Goal: Task Accomplishment & Management: Complete application form

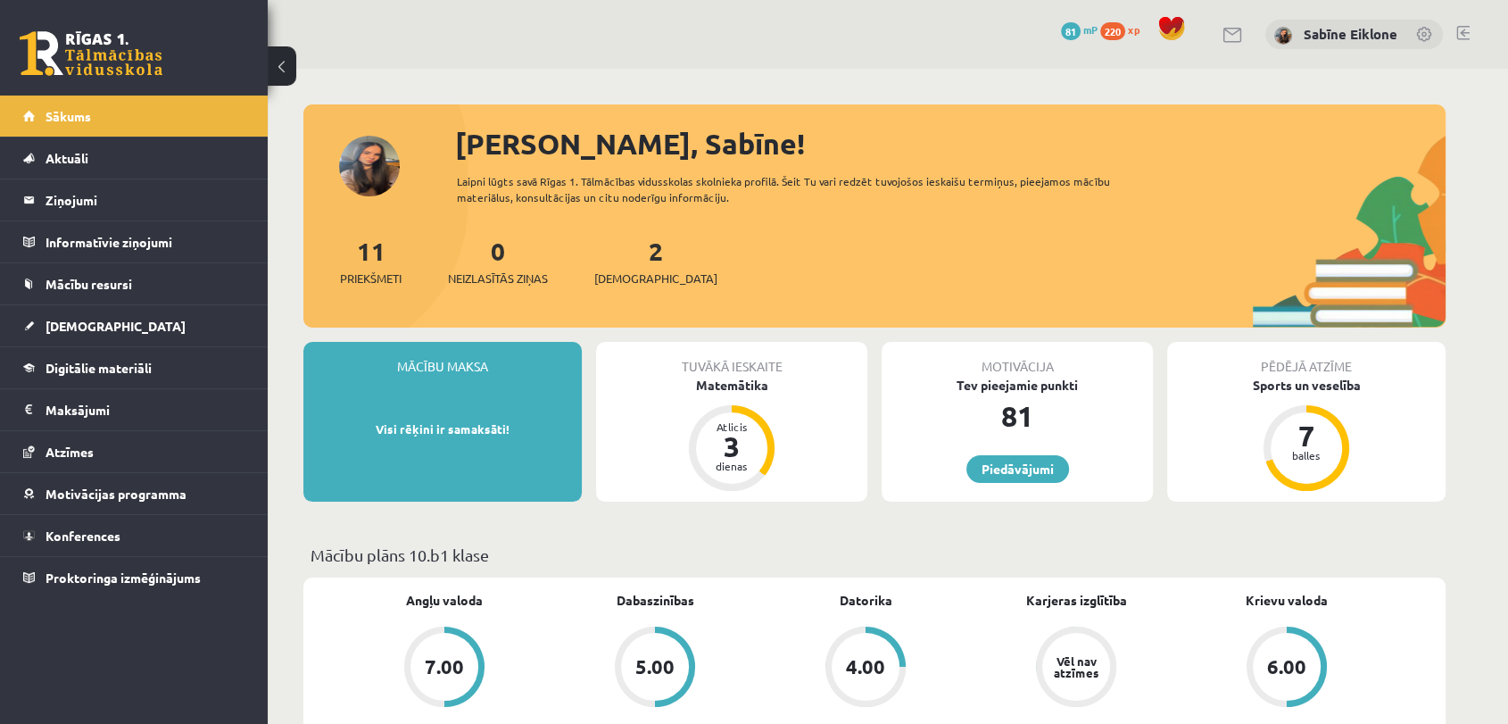
scroll to position [99, 0]
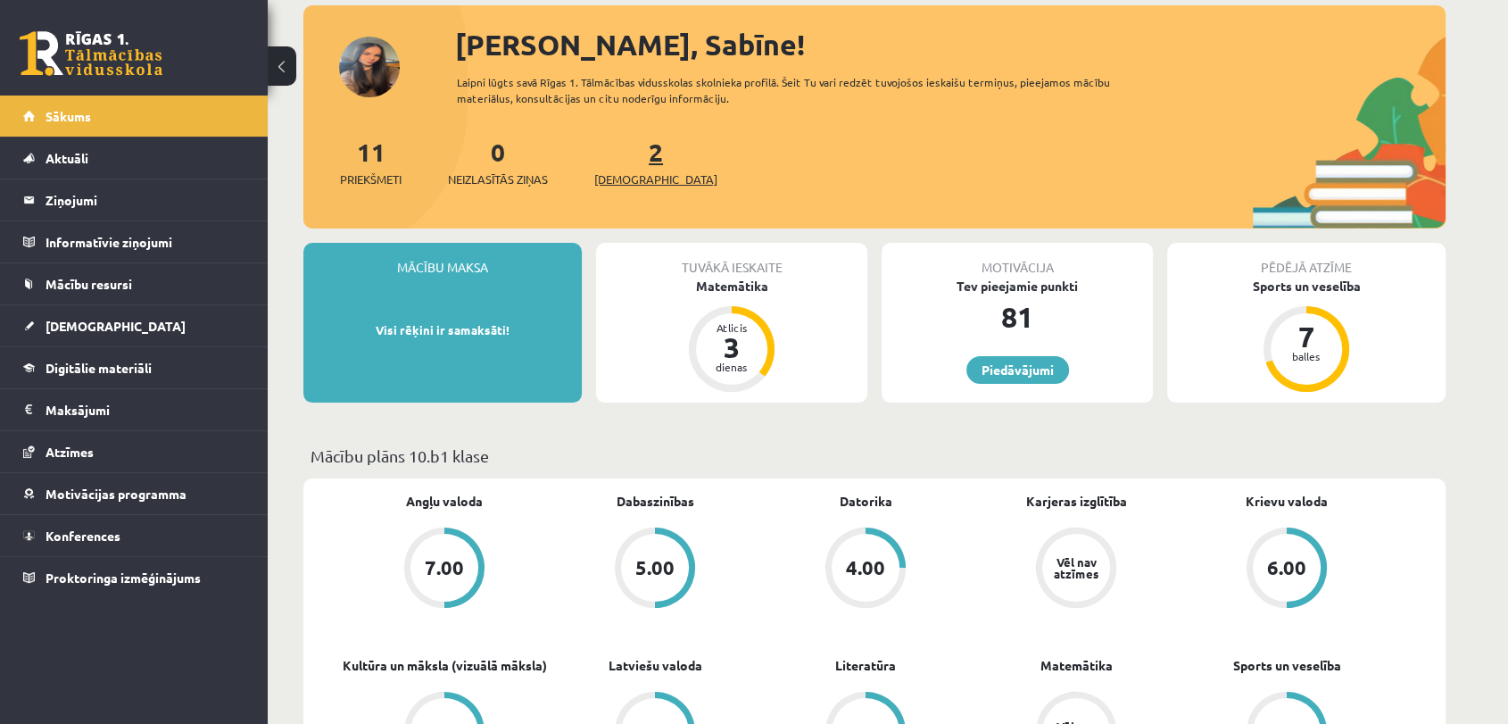
click at [628, 170] on span "[DEMOGRAPHIC_DATA]" at bounding box center [655, 179] width 123 height 18
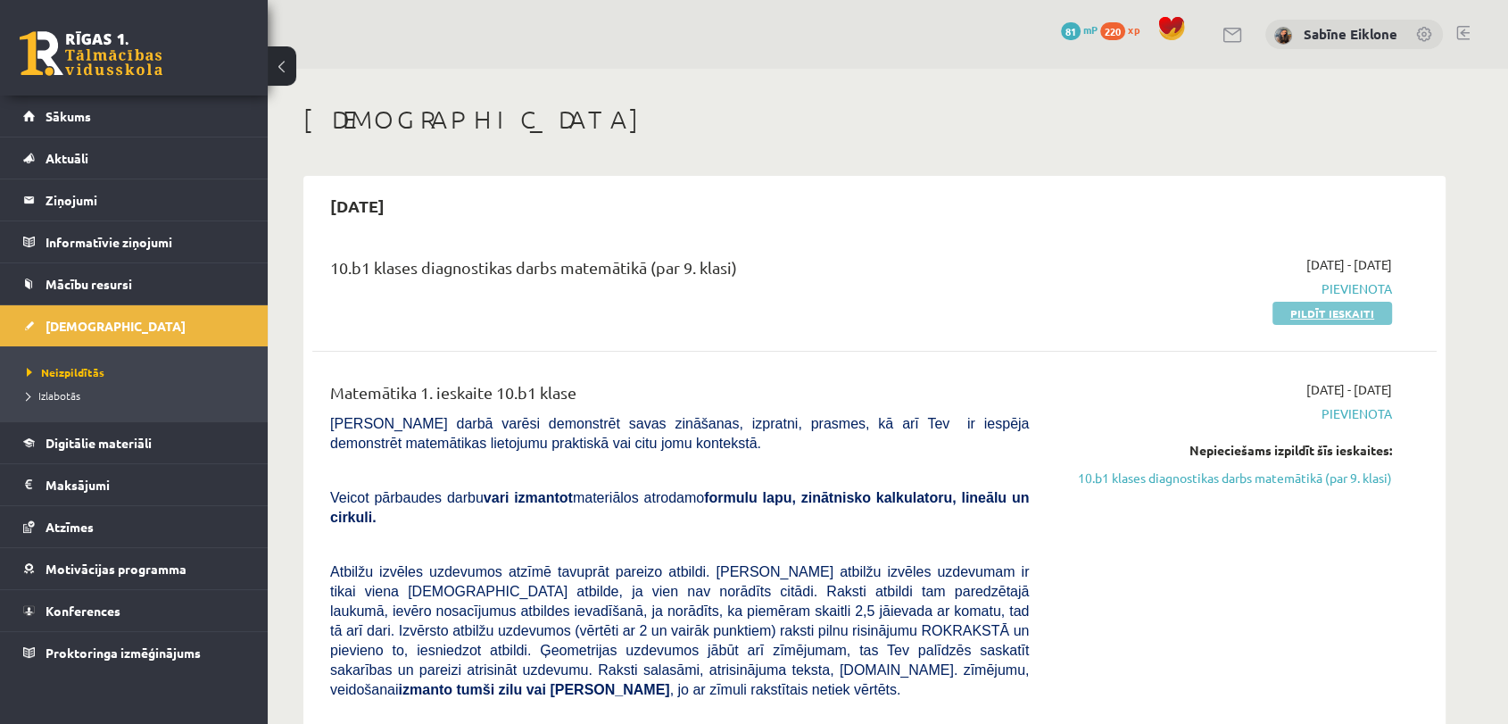
click at [1328, 312] on link "Pildīt ieskaiti" at bounding box center [1333, 313] width 120 height 23
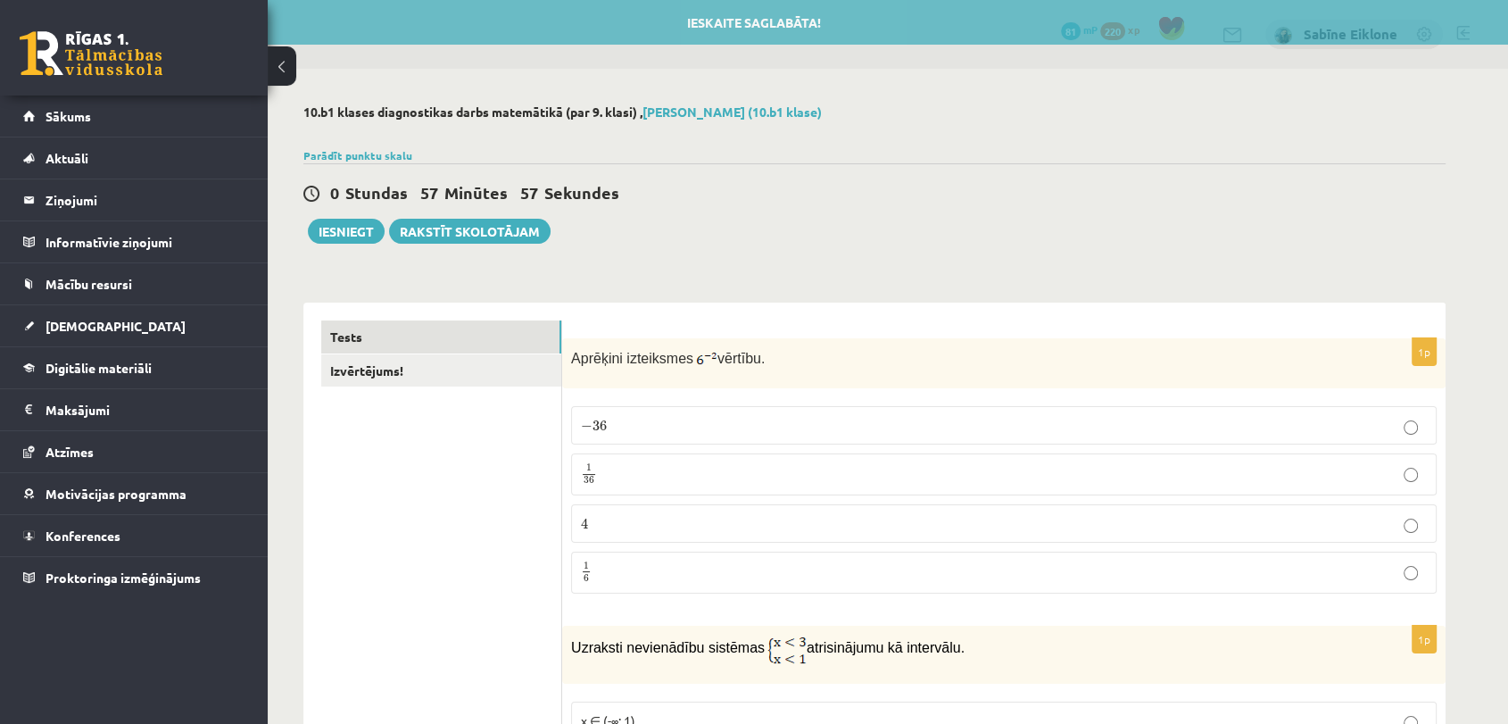
click at [957, 471] on p "1 36 1 36" at bounding box center [1004, 474] width 846 height 22
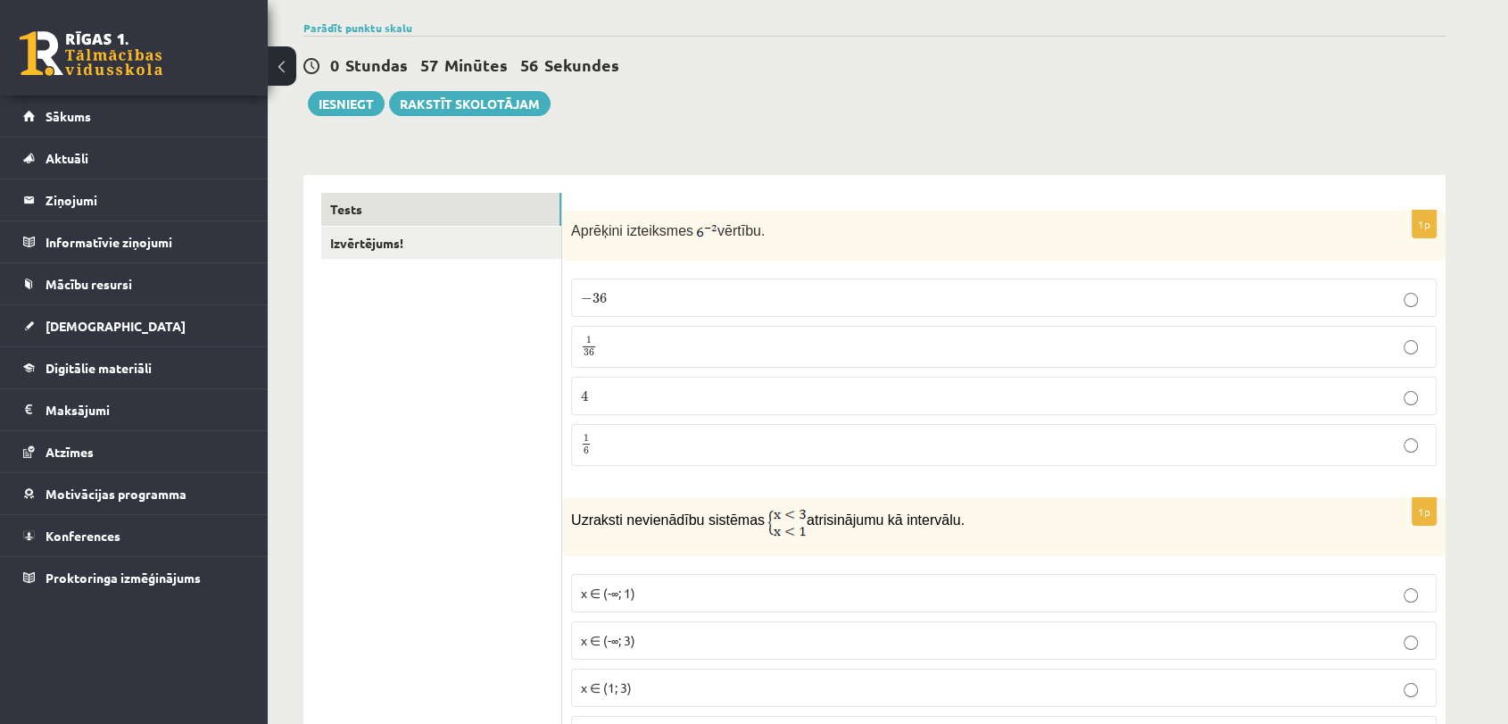
scroll to position [198, 0]
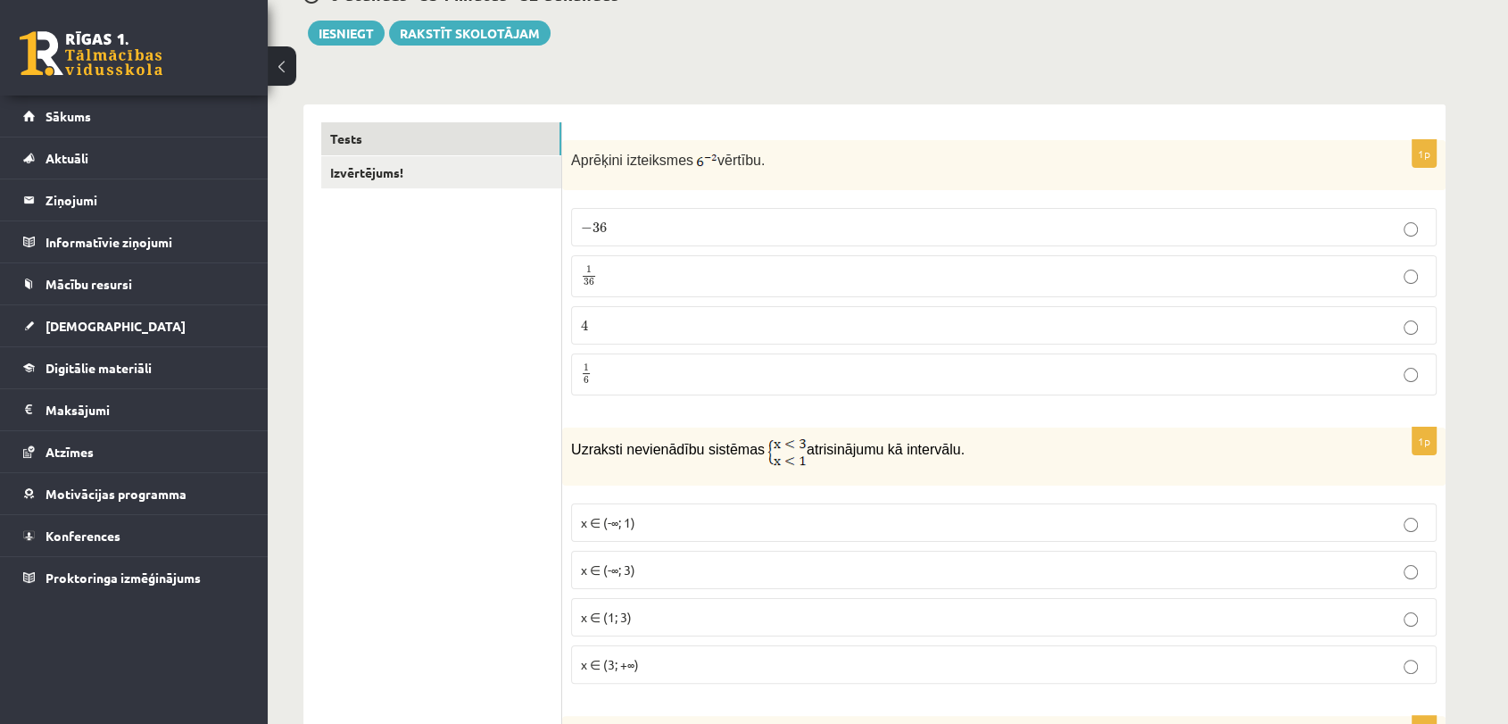
click at [721, 523] on p "x ∈ (-∞; 1)" at bounding box center [1004, 522] width 846 height 19
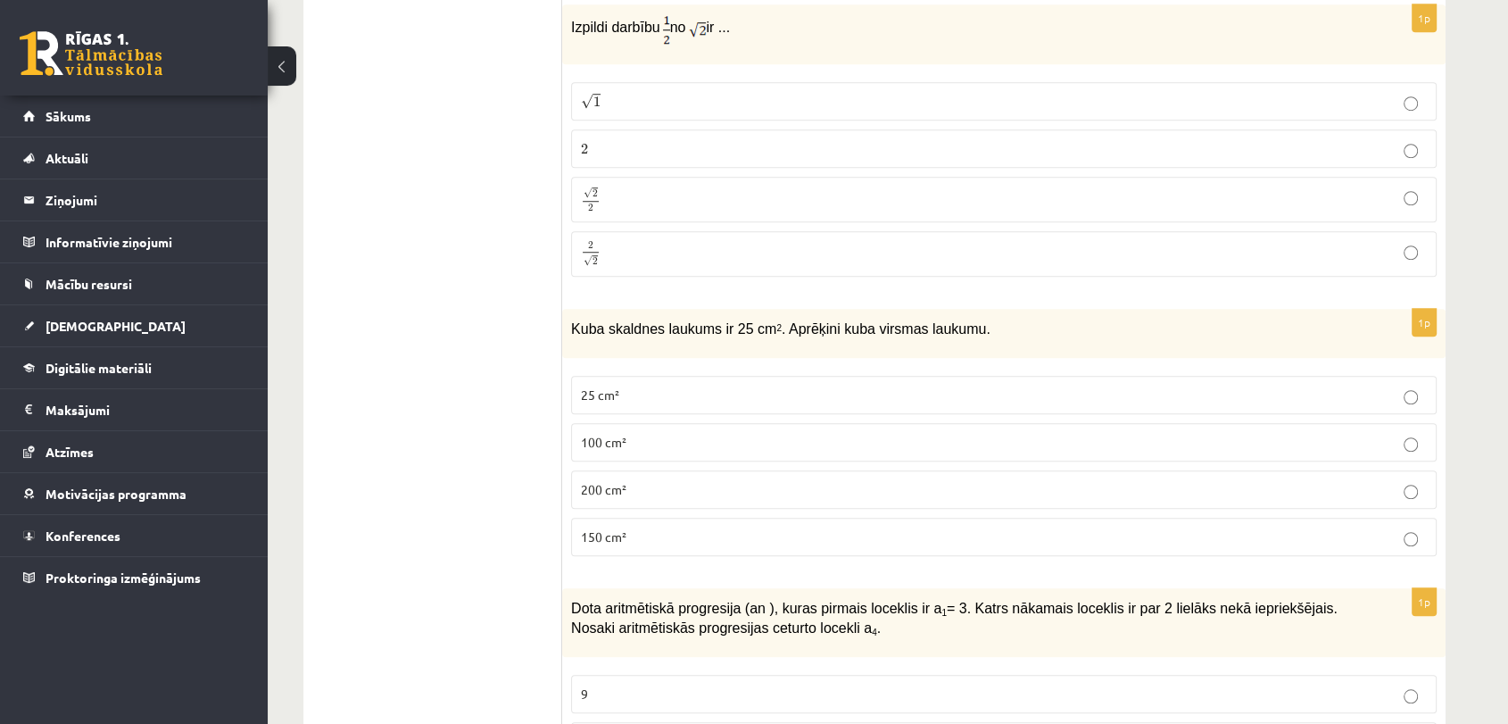
scroll to position [1393, 0]
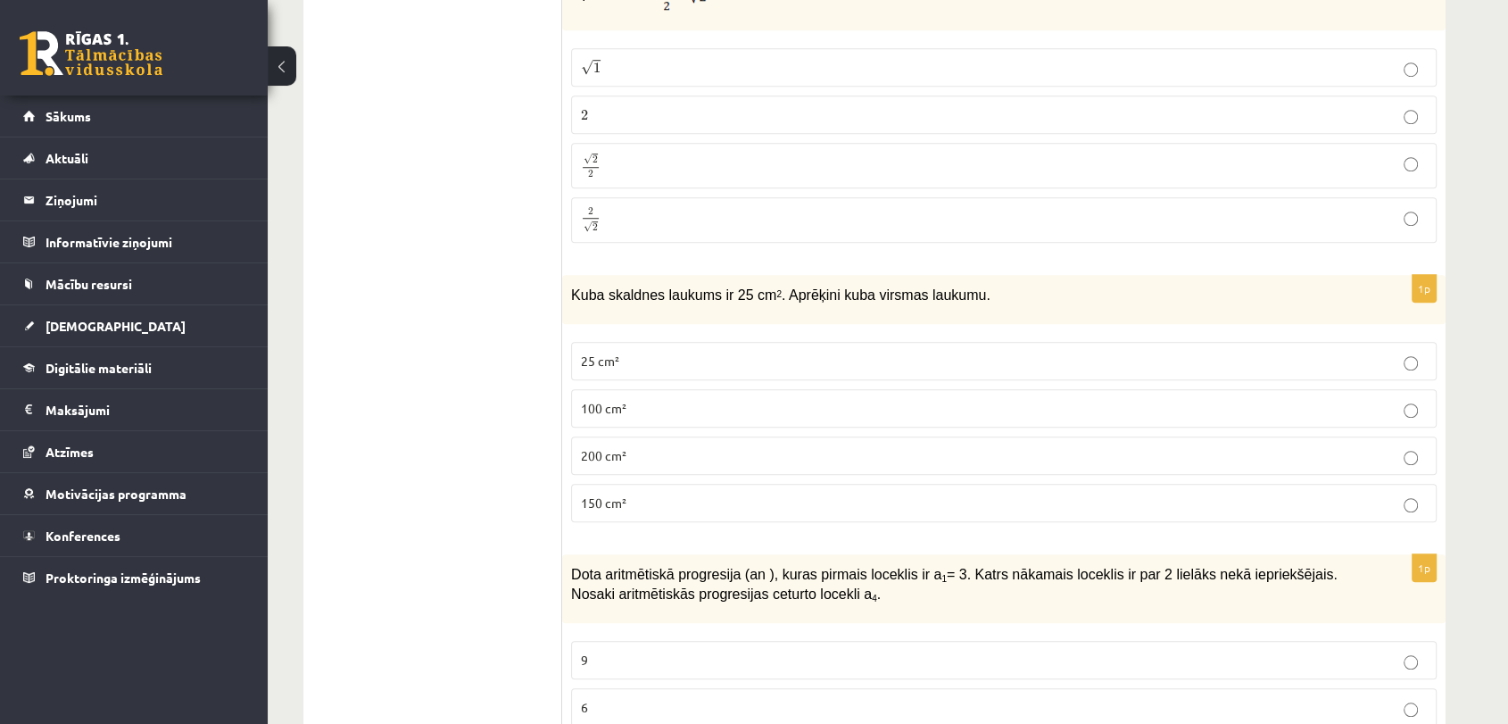
click at [1217, 504] on p "150 cm²" at bounding box center [1004, 503] width 846 height 19
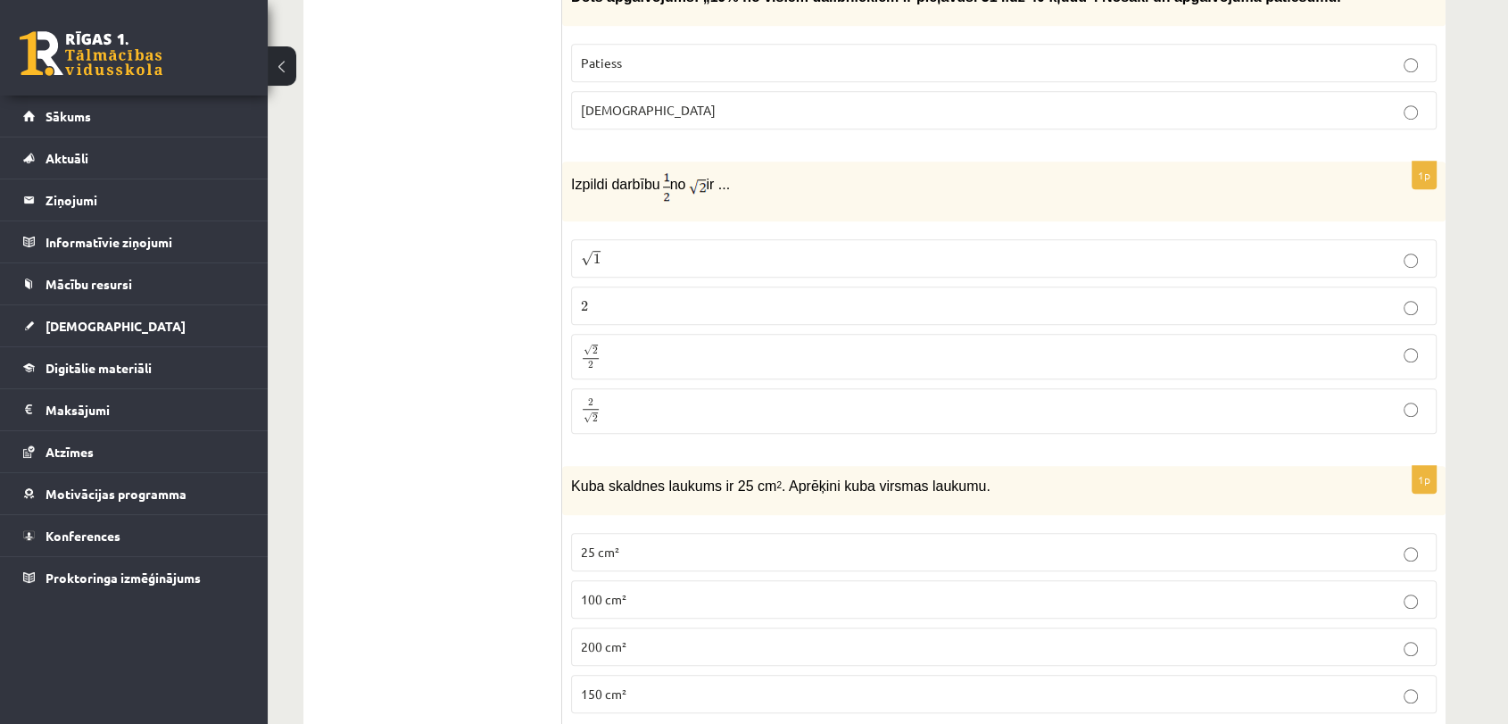
scroll to position [1195, 0]
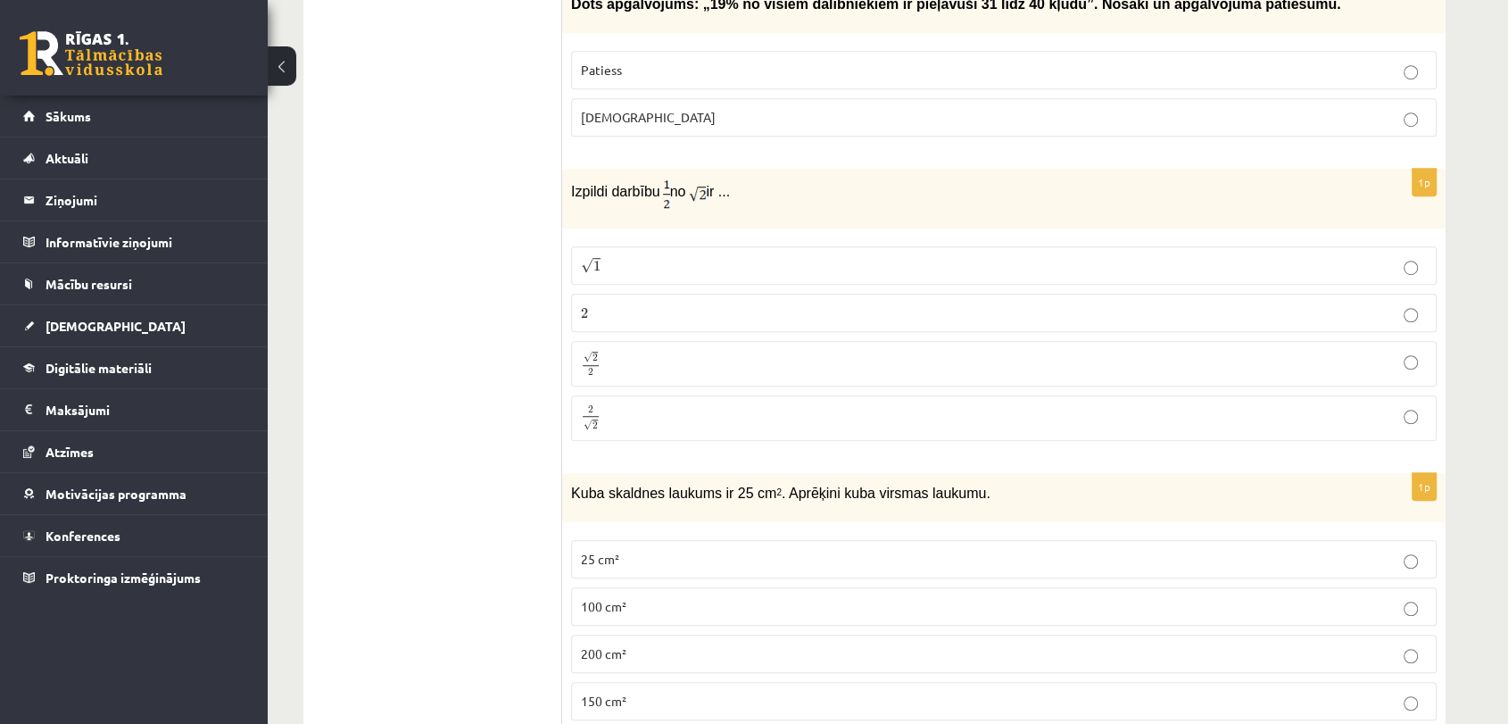
click at [883, 353] on p "√ 2 2 2 2" at bounding box center [1004, 364] width 846 height 26
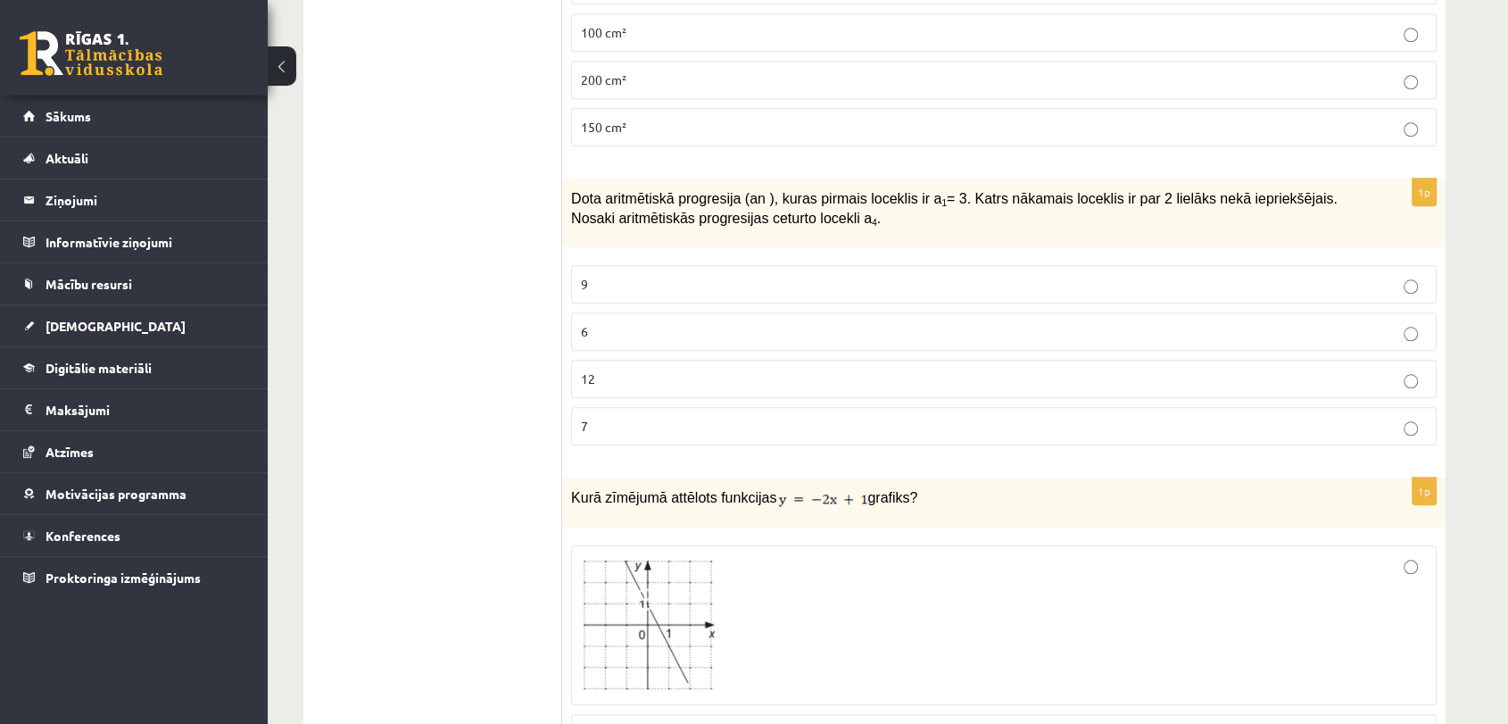
scroll to position [1790, 0]
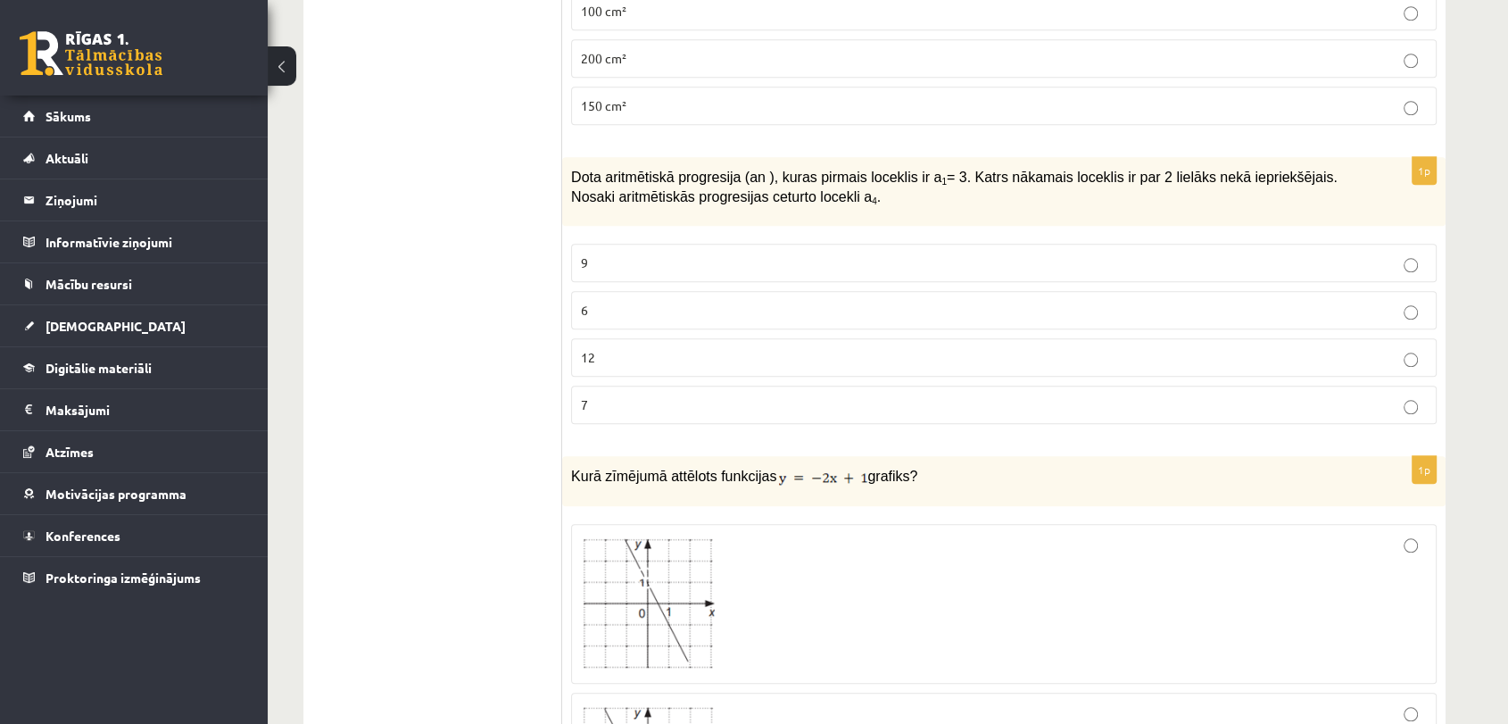
click at [1199, 254] on p "9" at bounding box center [1004, 262] width 846 height 19
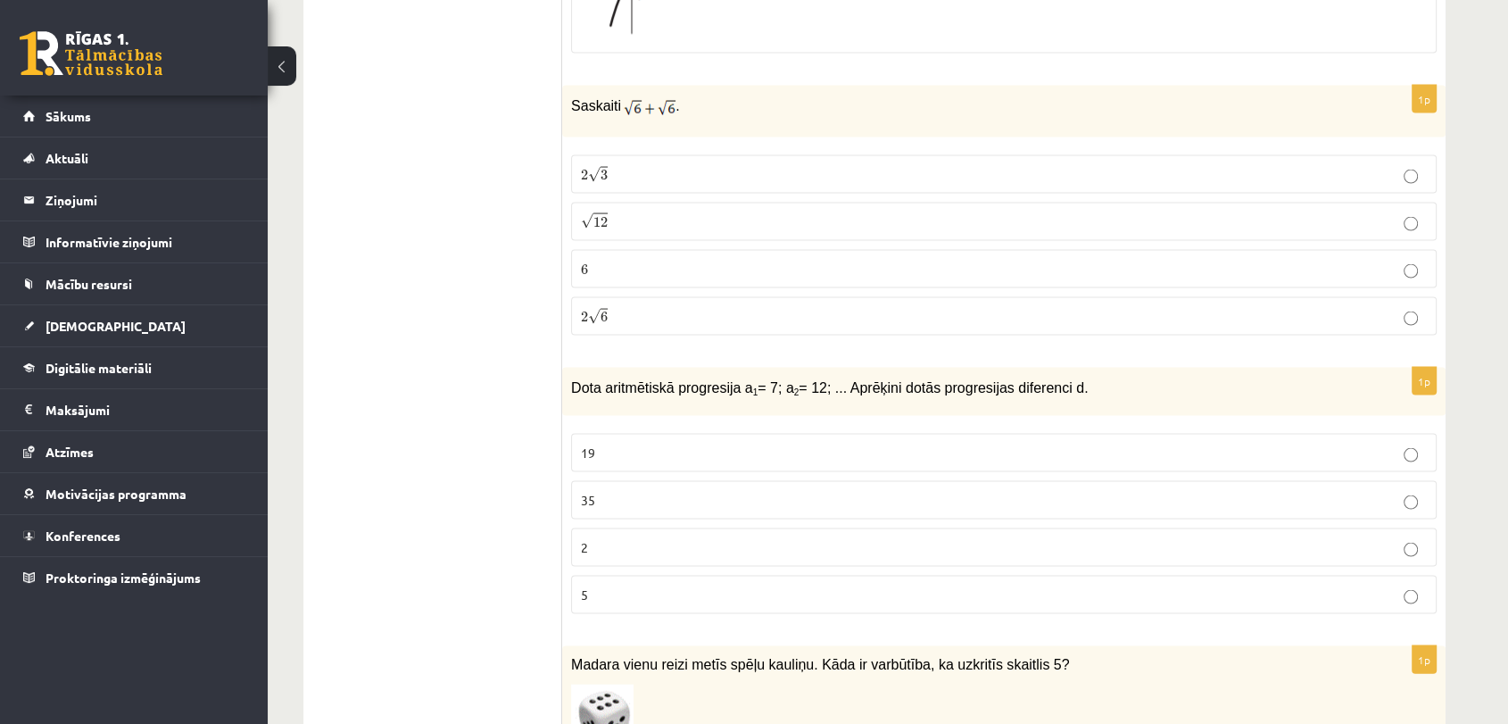
scroll to position [3561, 0]
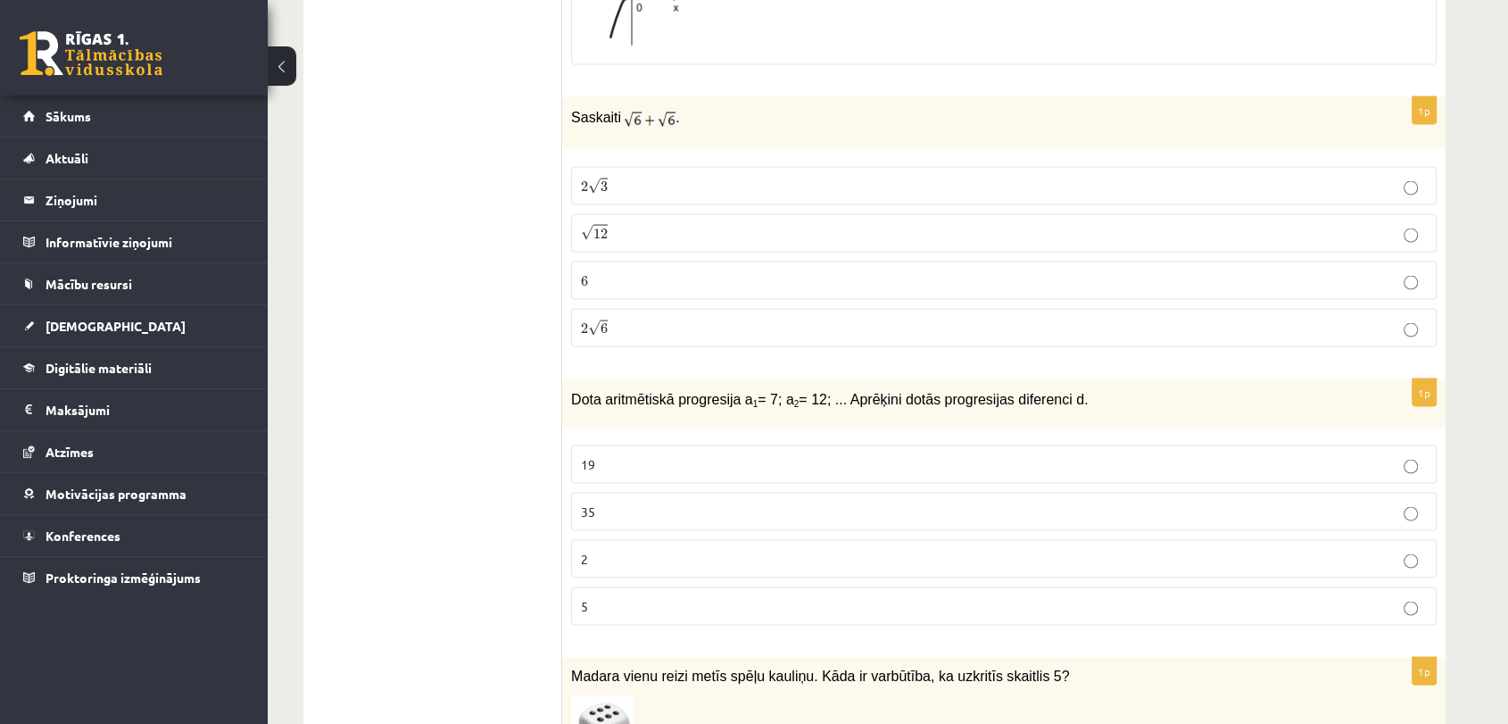
click at [1401, 320] on p "2 √ 6 2 6" at bounding box center [1004, 328] width 846 height 19
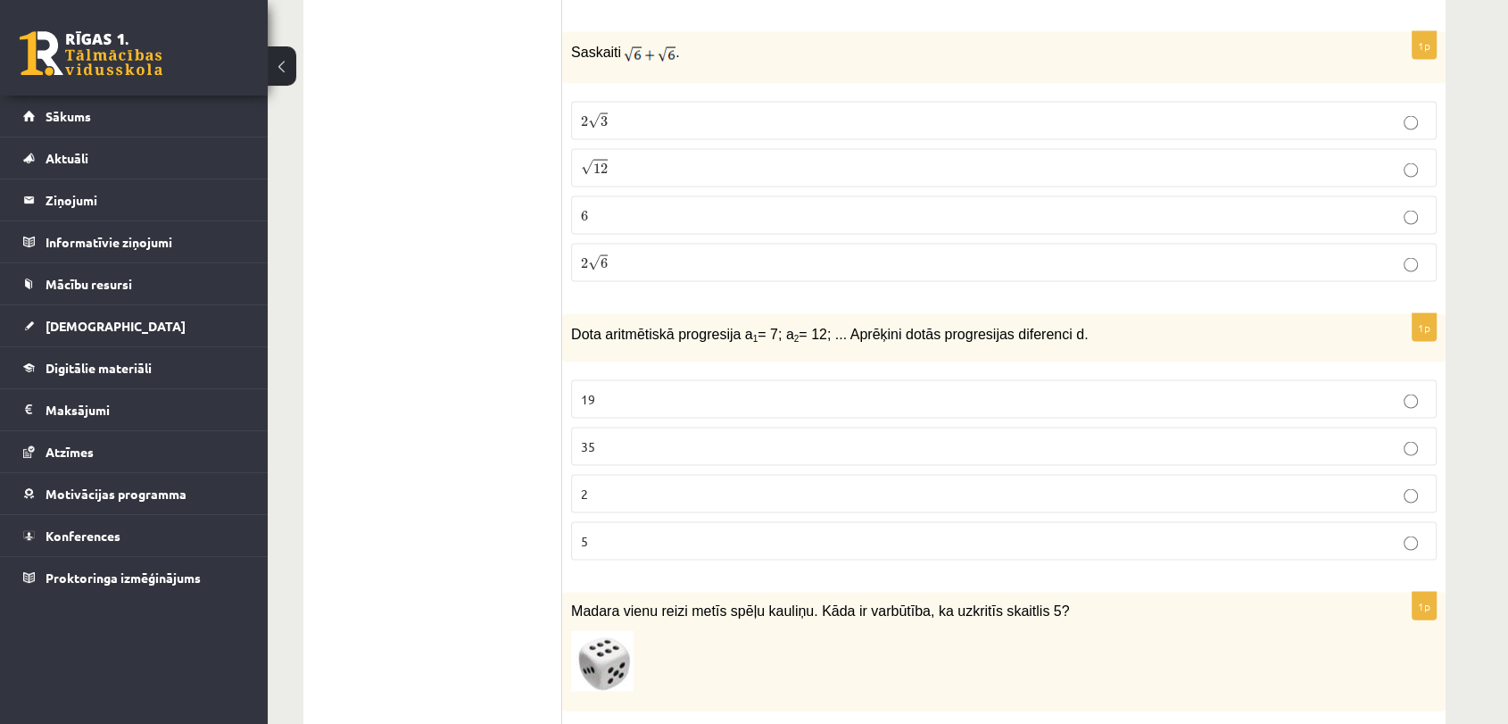
scroll to position [3660, 0]
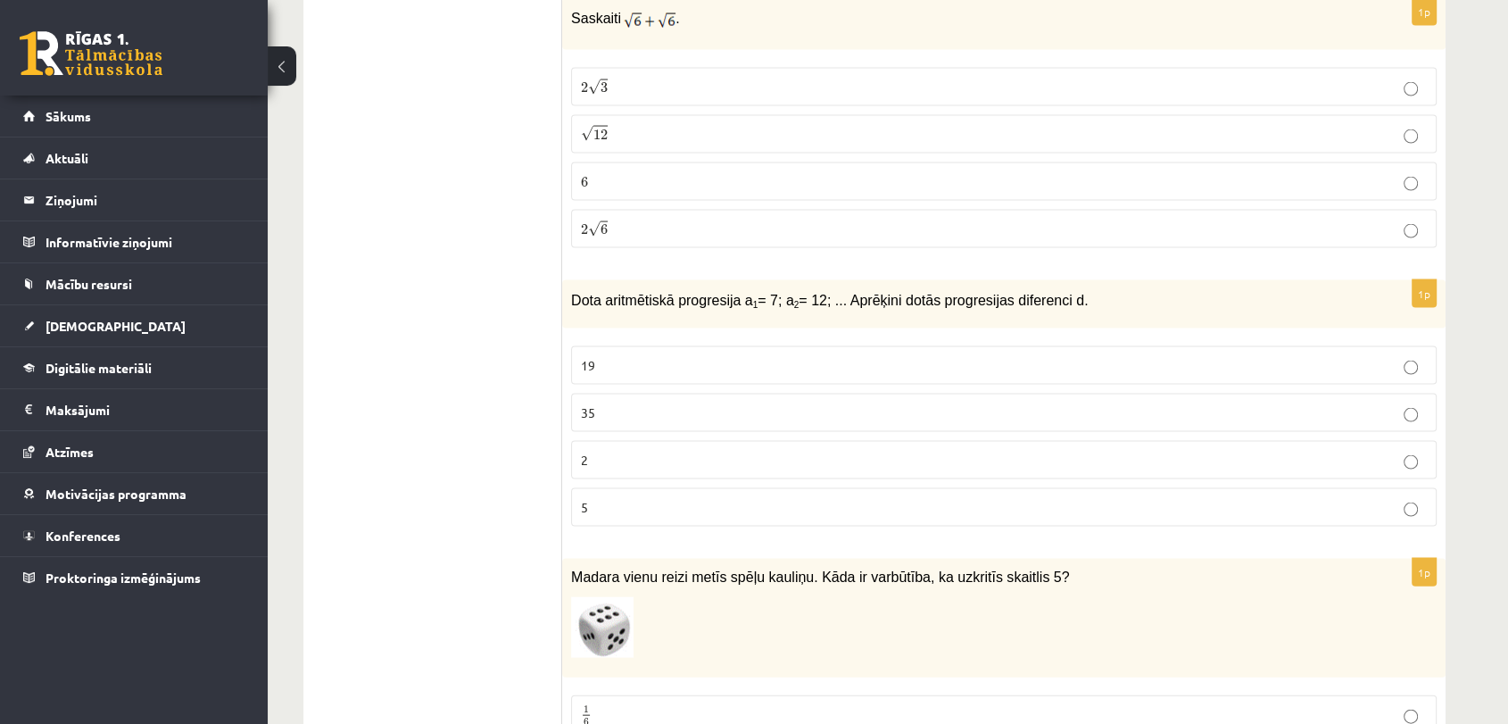
click at [1178, 498] on p "5" at bounding box center [1004, 507] width 846 height 19
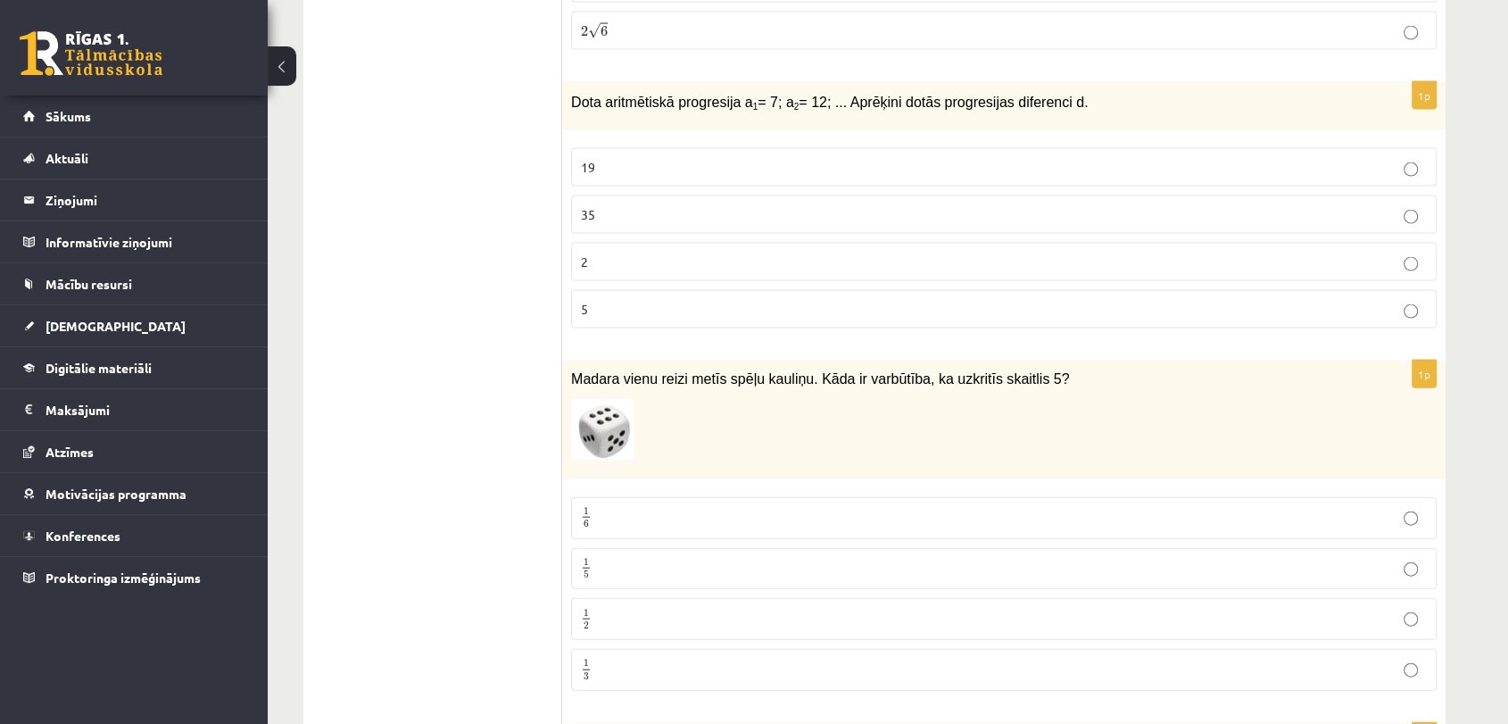
scroll to position [4057, 0]
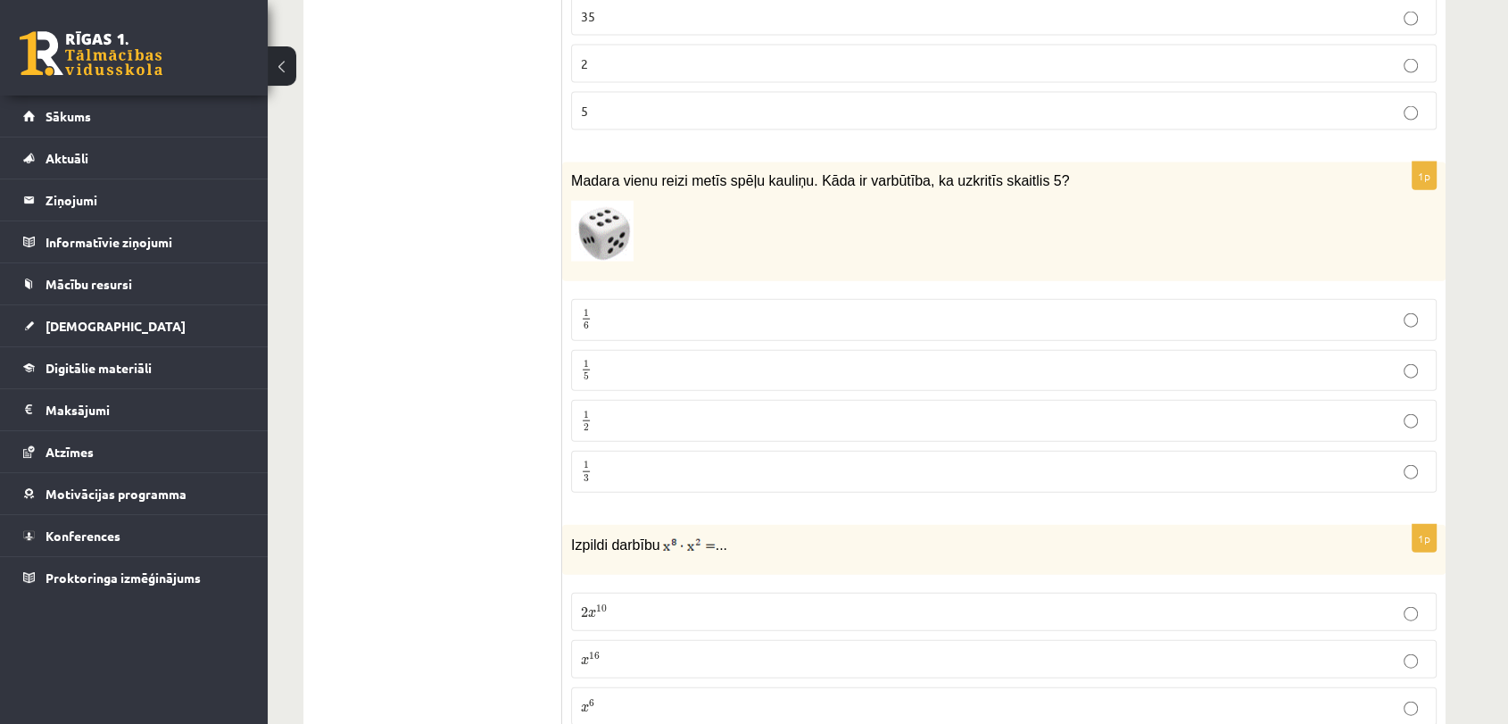
click at [1227, 321] on p "1 6 1 6" at bounding box center [1004, 320] width 846 height 22
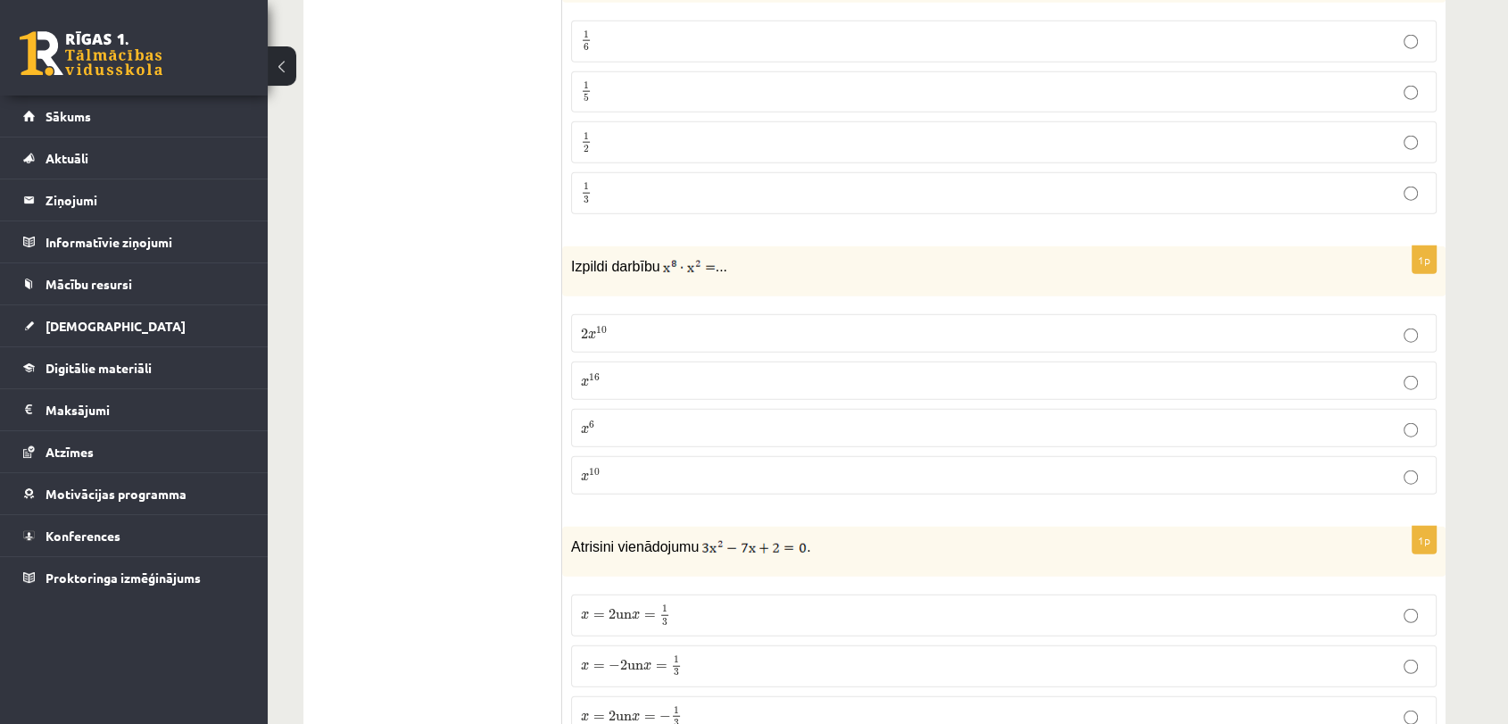
scroll to position [4355, 0]
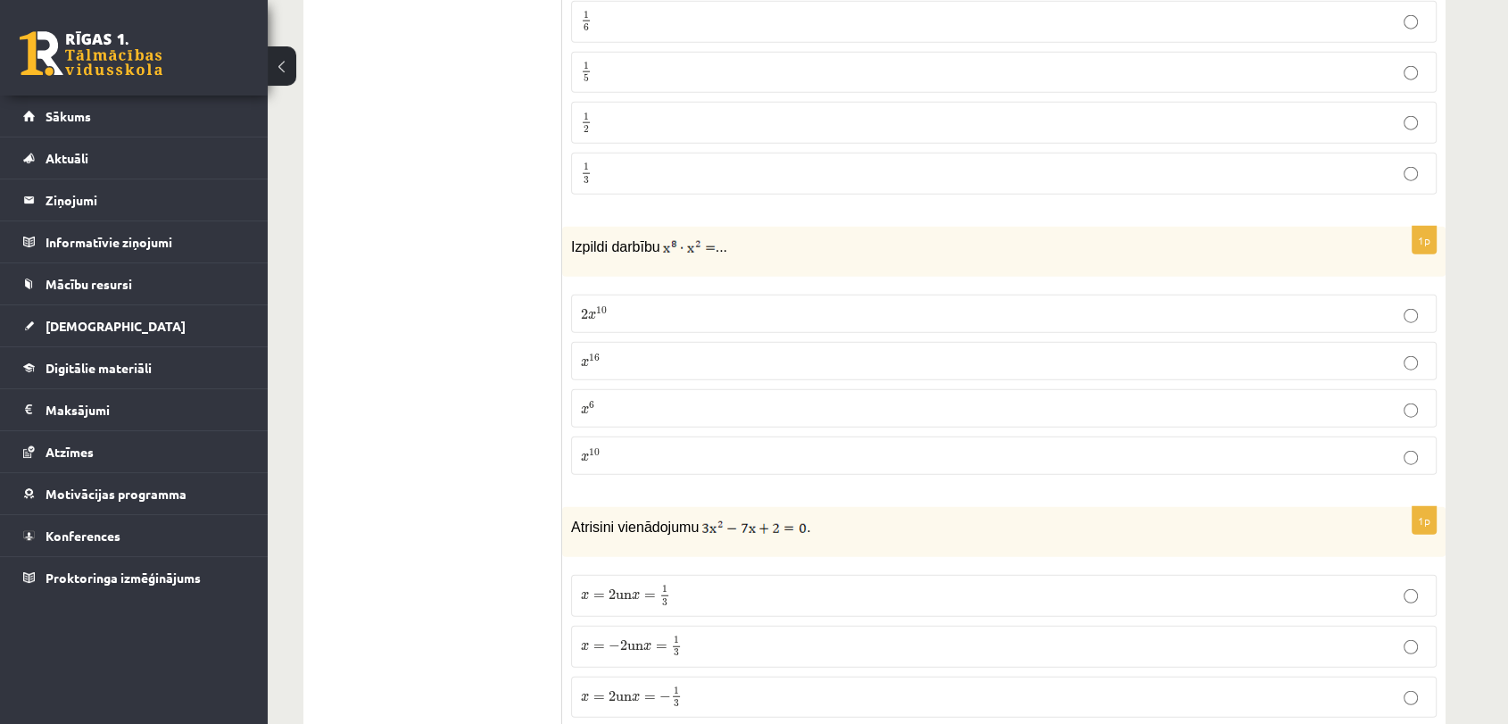
click at [1222, 436] on label "x 10 x 10" at bounding box center [1004, 455] width 866 height 38
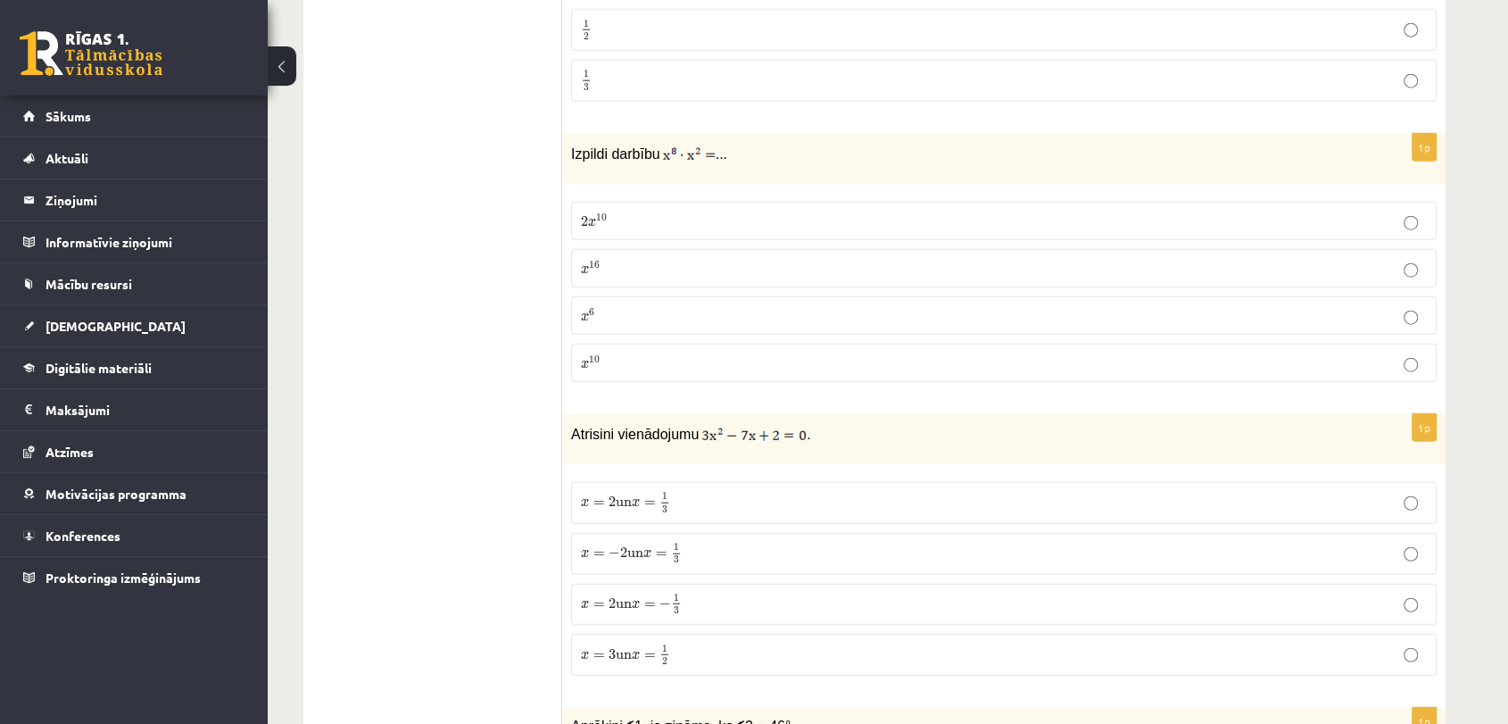
scroll to position [4553, 0]
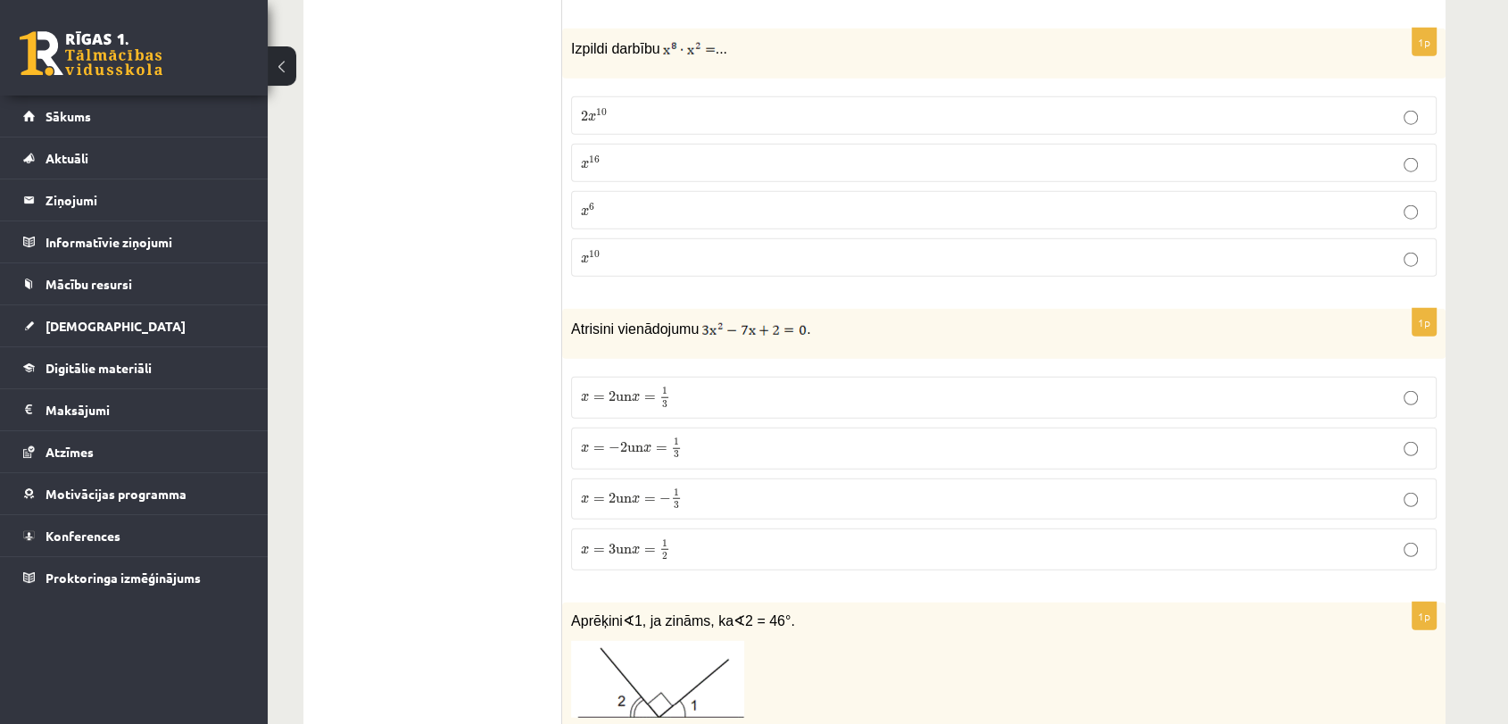
click at [771, 387] on p "x = 2 un x = 1 3 x = 2 un x = 1 3" at bounding box center [1004, 397] width 846 height 22
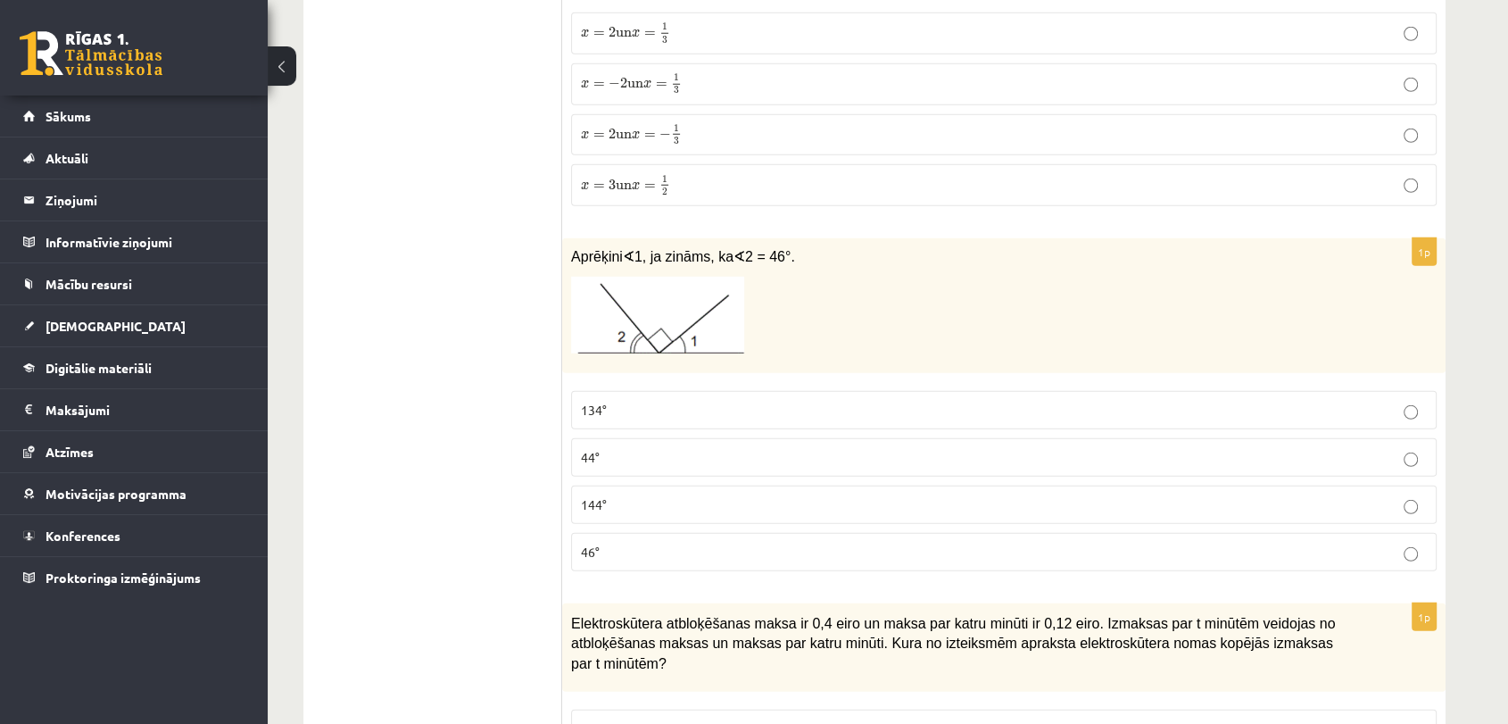
scroll to position [4949, 0]
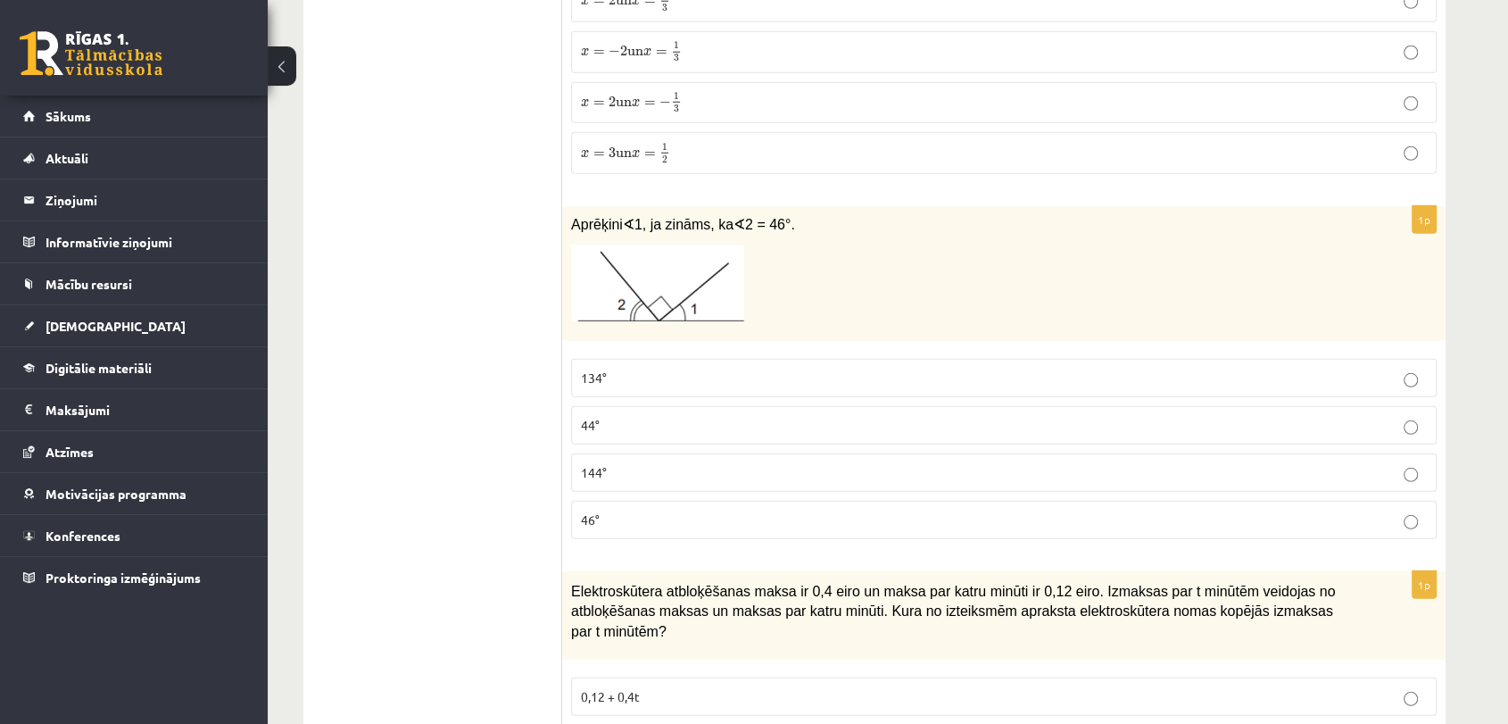
click at [720, 416] on p "44°" at bounding box center [1004, 425] width 846 height 19
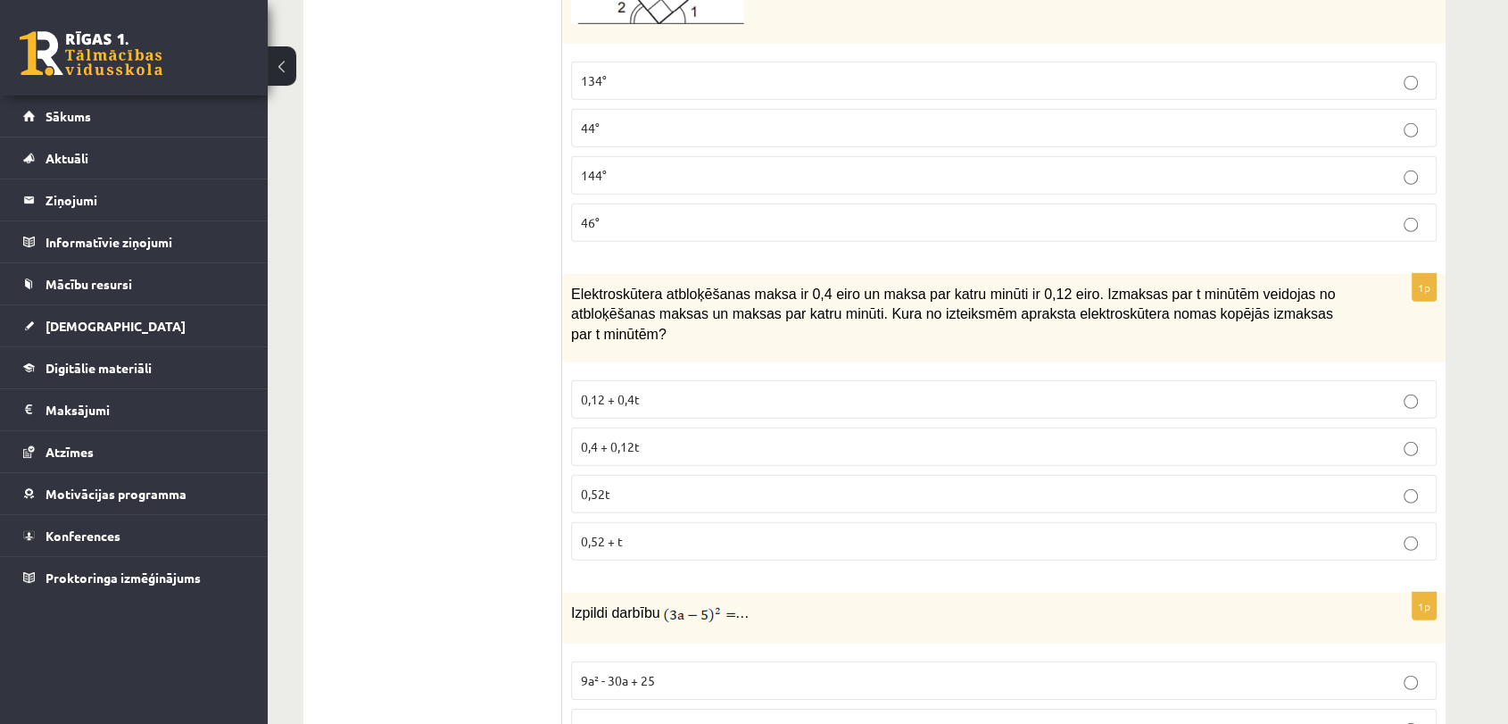
scroll to position [5247, 0]
click at [1047, 436] on p "0,4 + 0,12t" at bounding box center [1004, 445] width 846 height 19
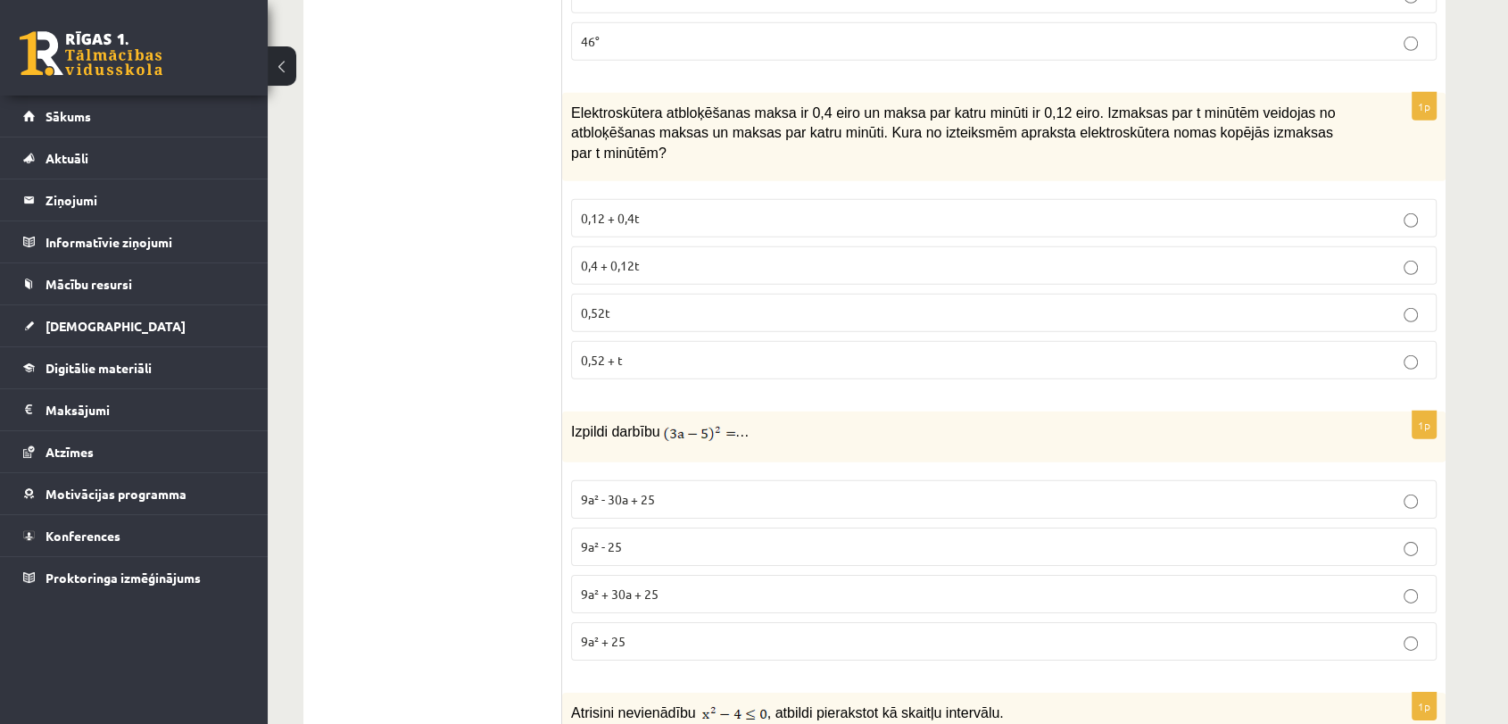
scroll to position [5544, 0]
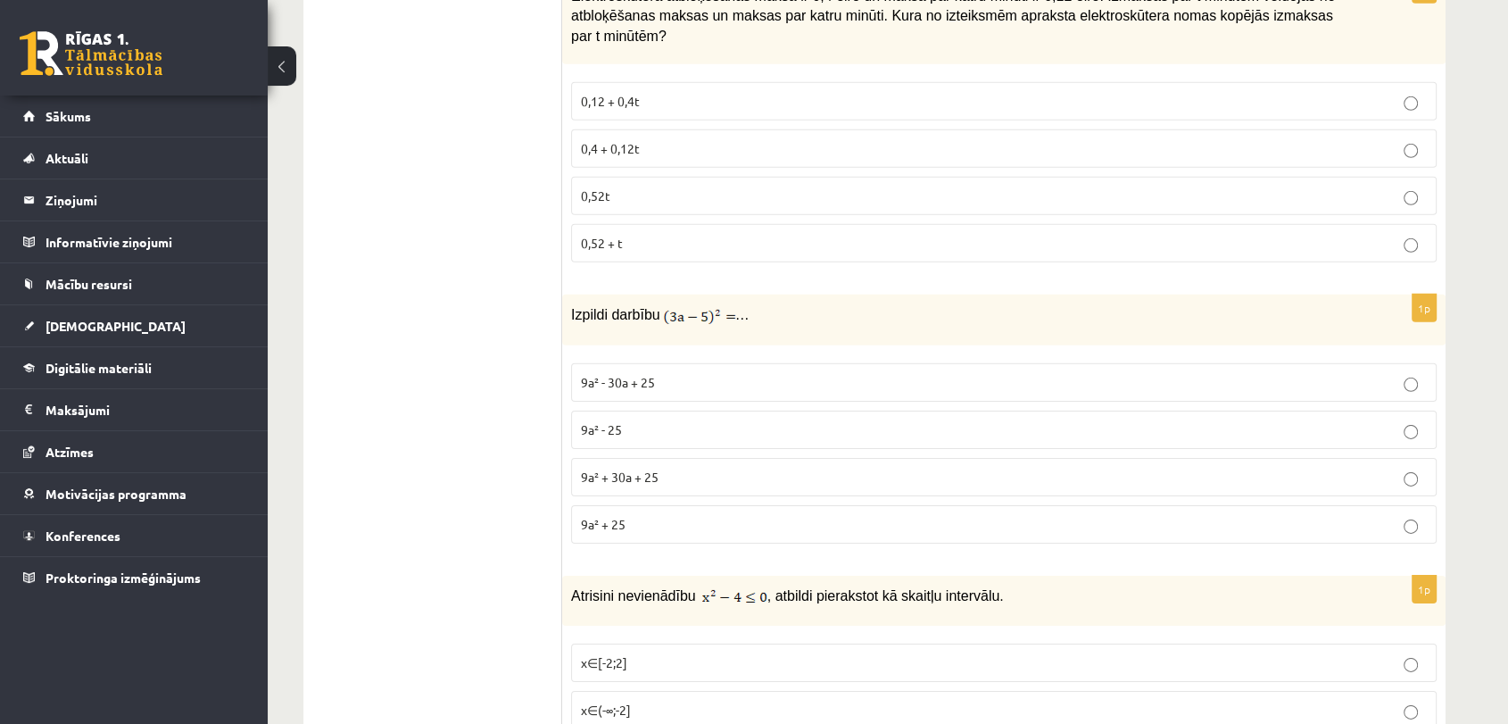
click at [1054, 468] on p "9a² + 30a + 25" at bounding box center [1004, 477] width 846 height 19
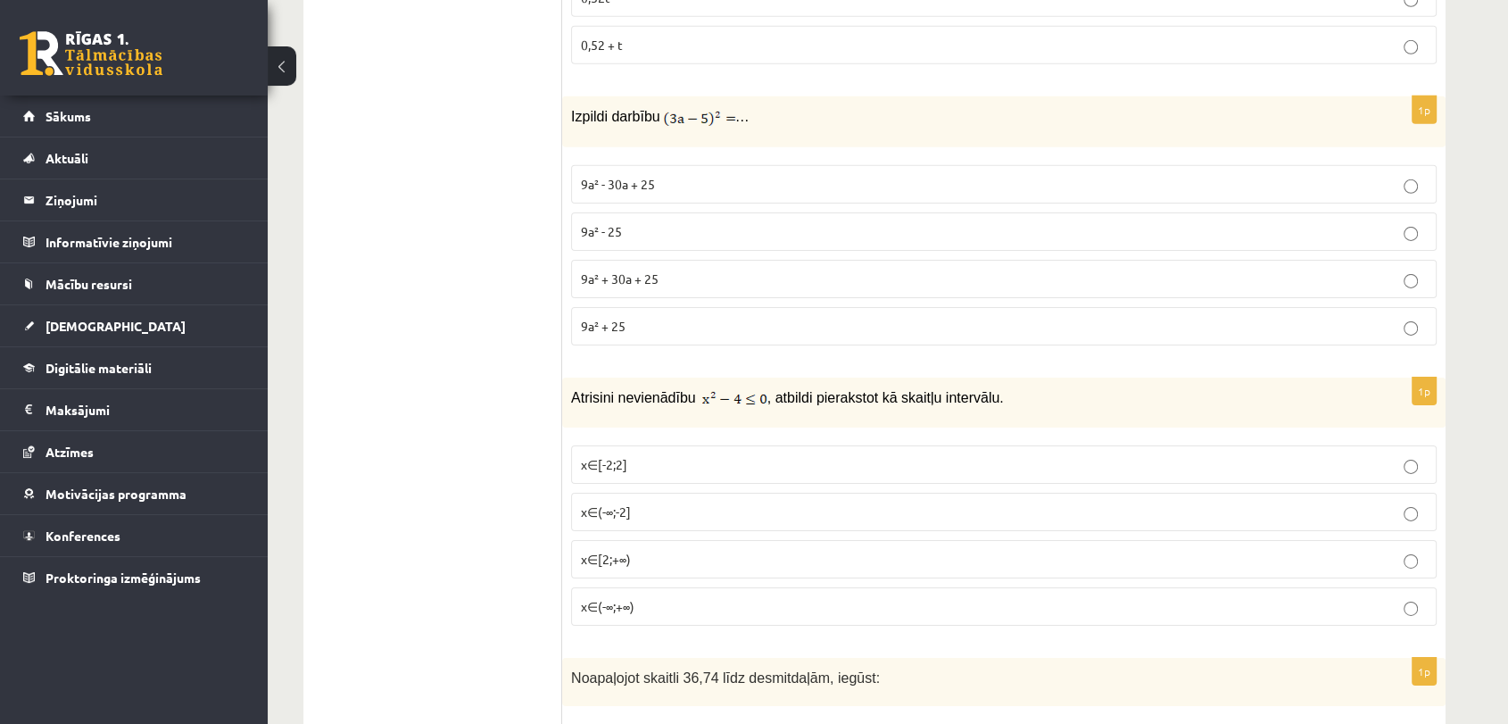
click at [800, 455] on p "x∈[-2;2]" at bounding box center [1004, 464] width 846 height 19
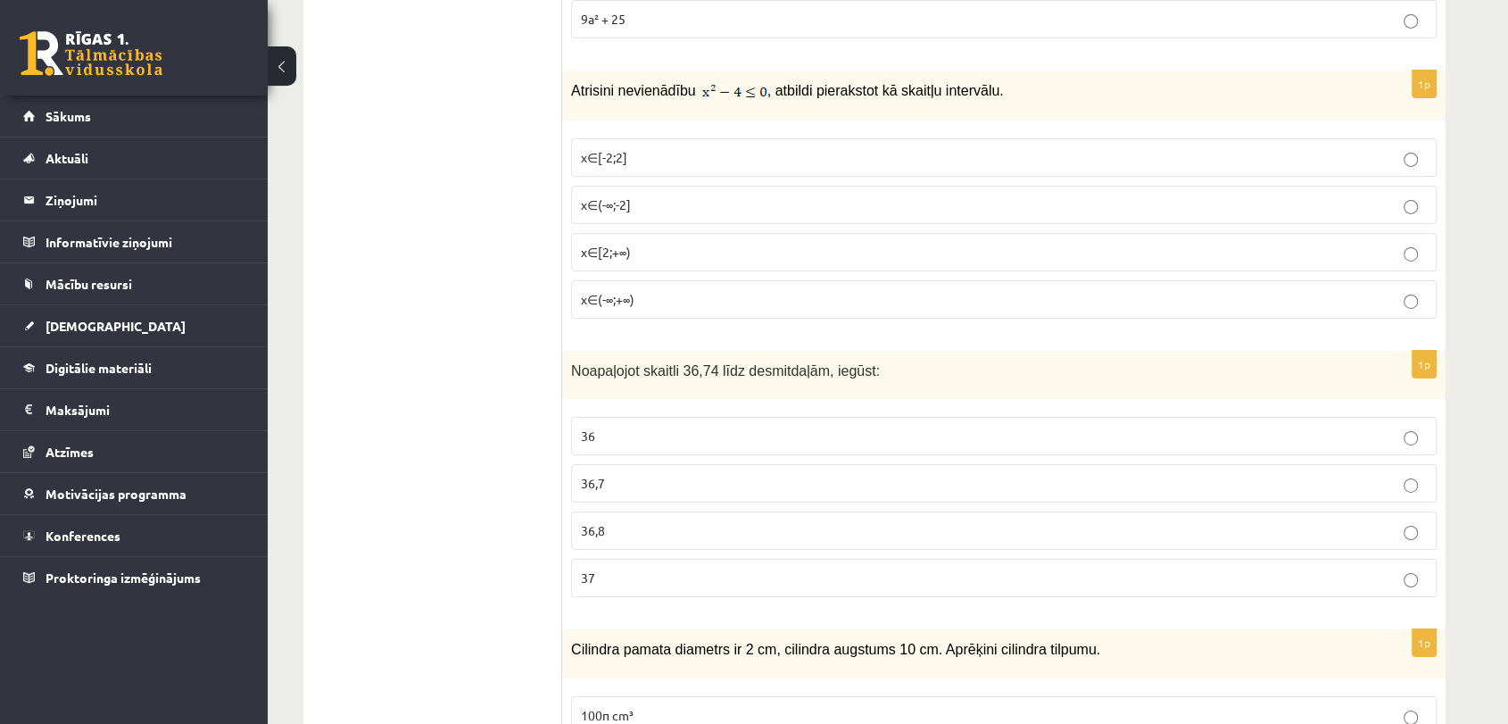
scroll to position [6140, 0]
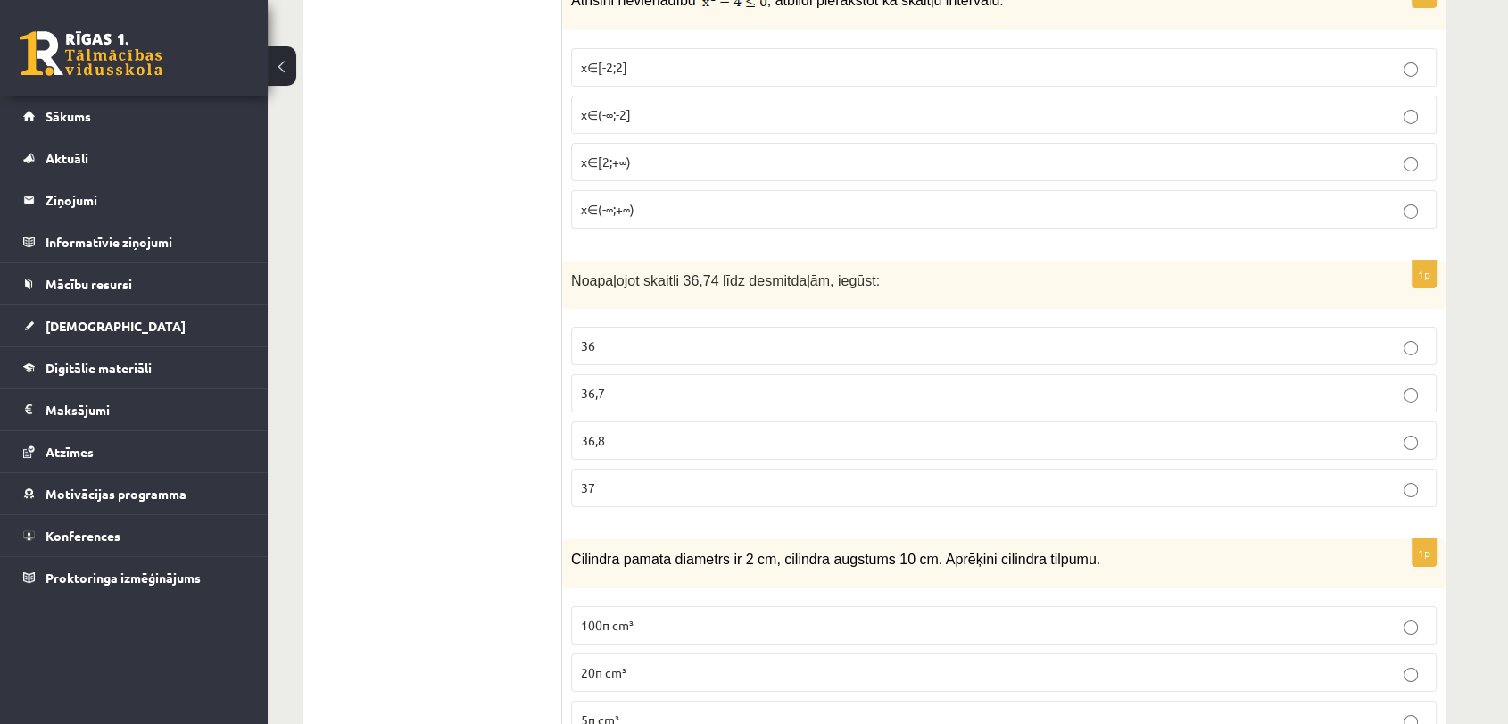
click at [1166, 384] on p "36,7" at bounding box center [1004, 393] width 846 height 19
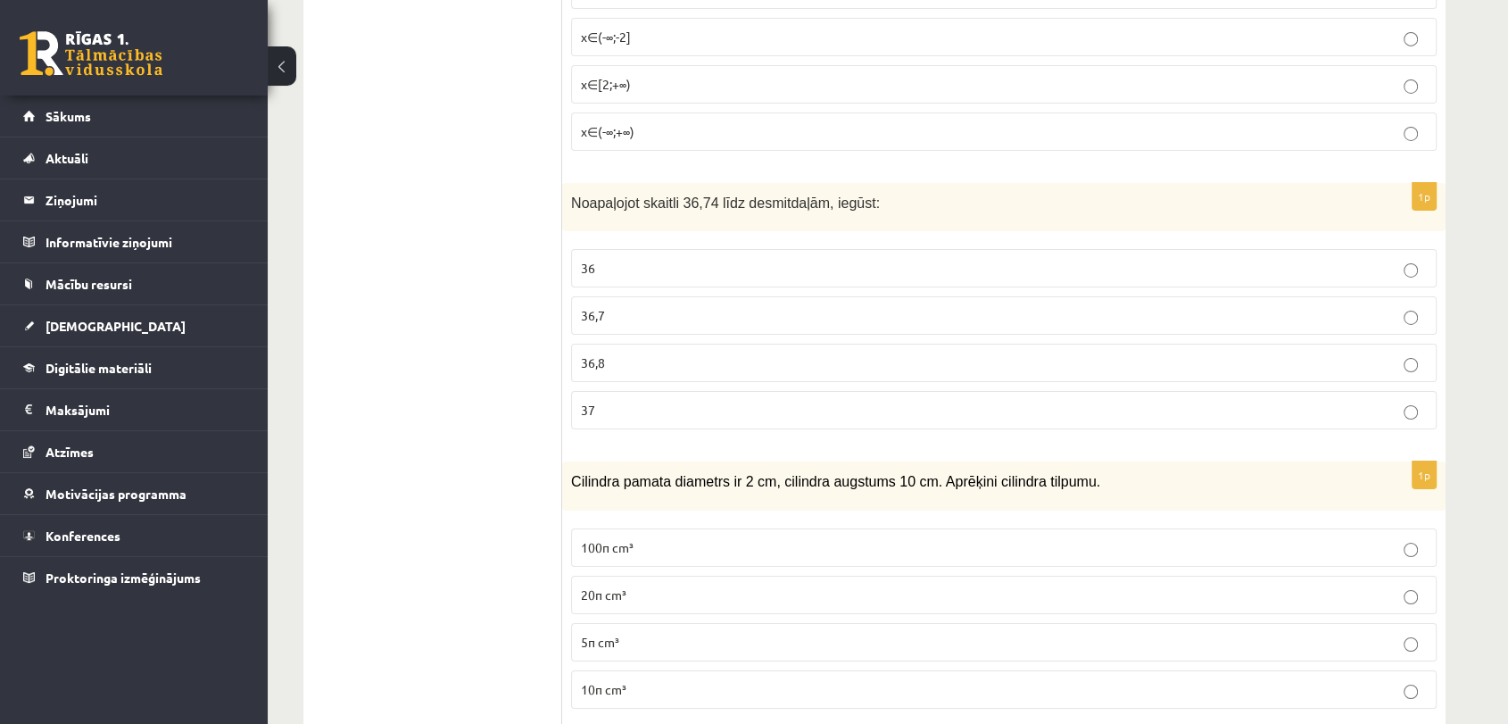
scroll to position [6338, 0]
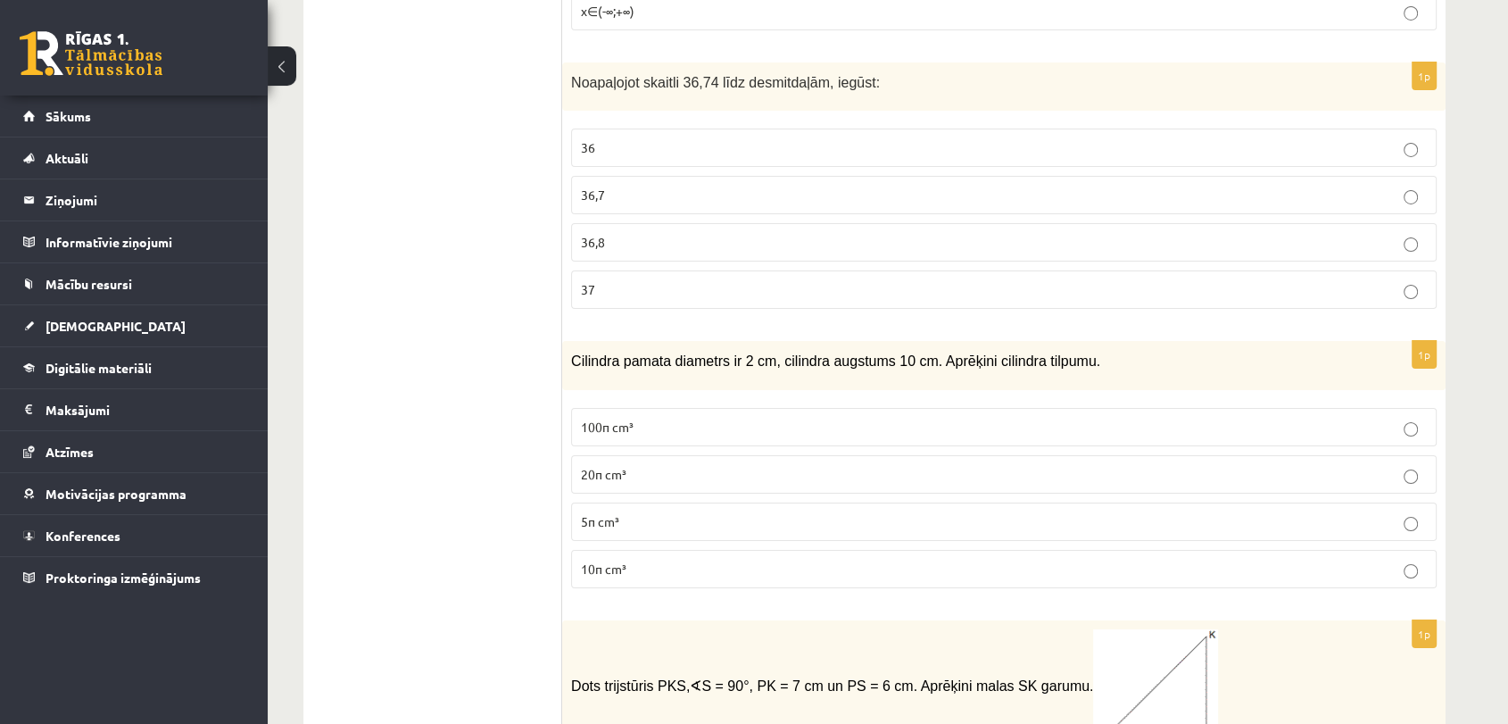
click at [1077, 560] on p "10π cm³" at bounding box center [1004, 569] width 846 height 19
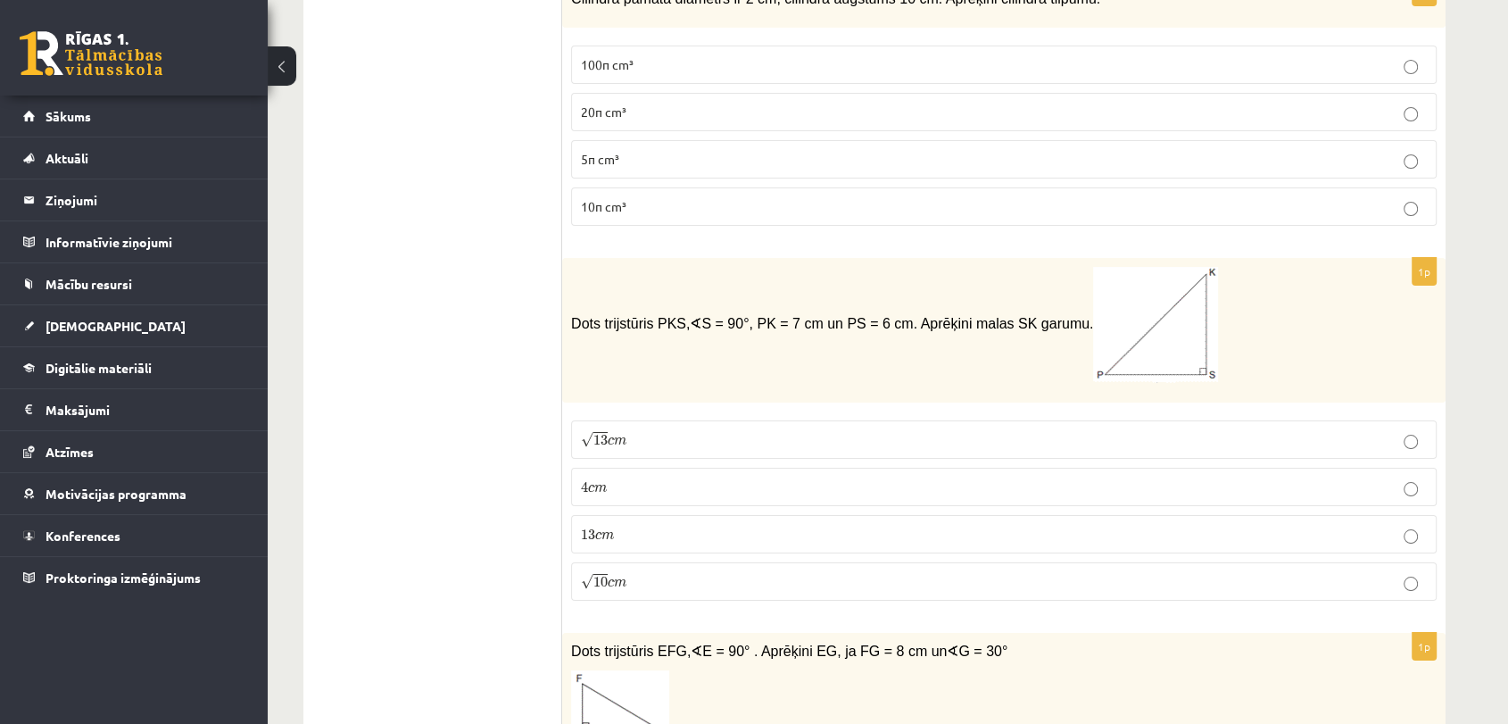
scroll to position [6734, 0]
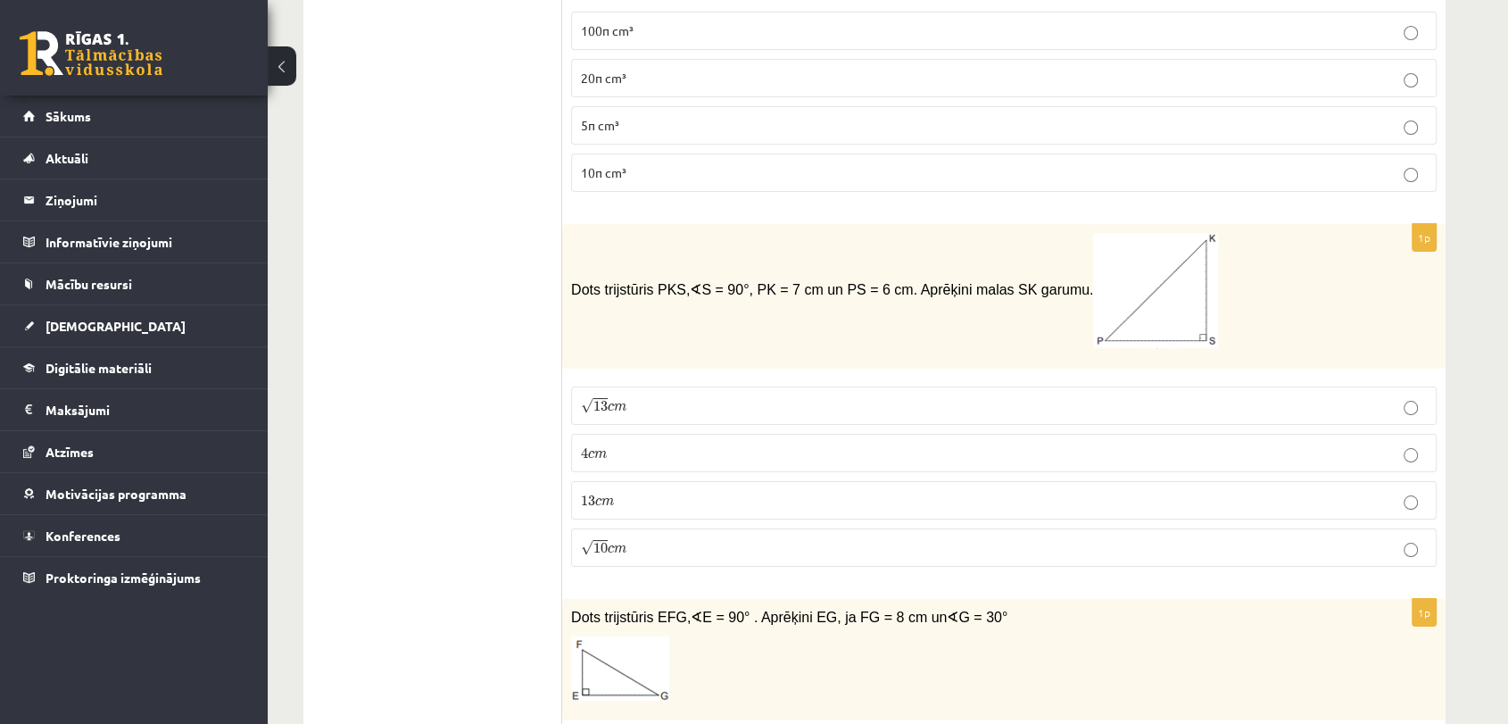
click at [1059, 386] on label "√ 13 c m 13 c m" at bounding box center [1004, 405] width 866 height 38
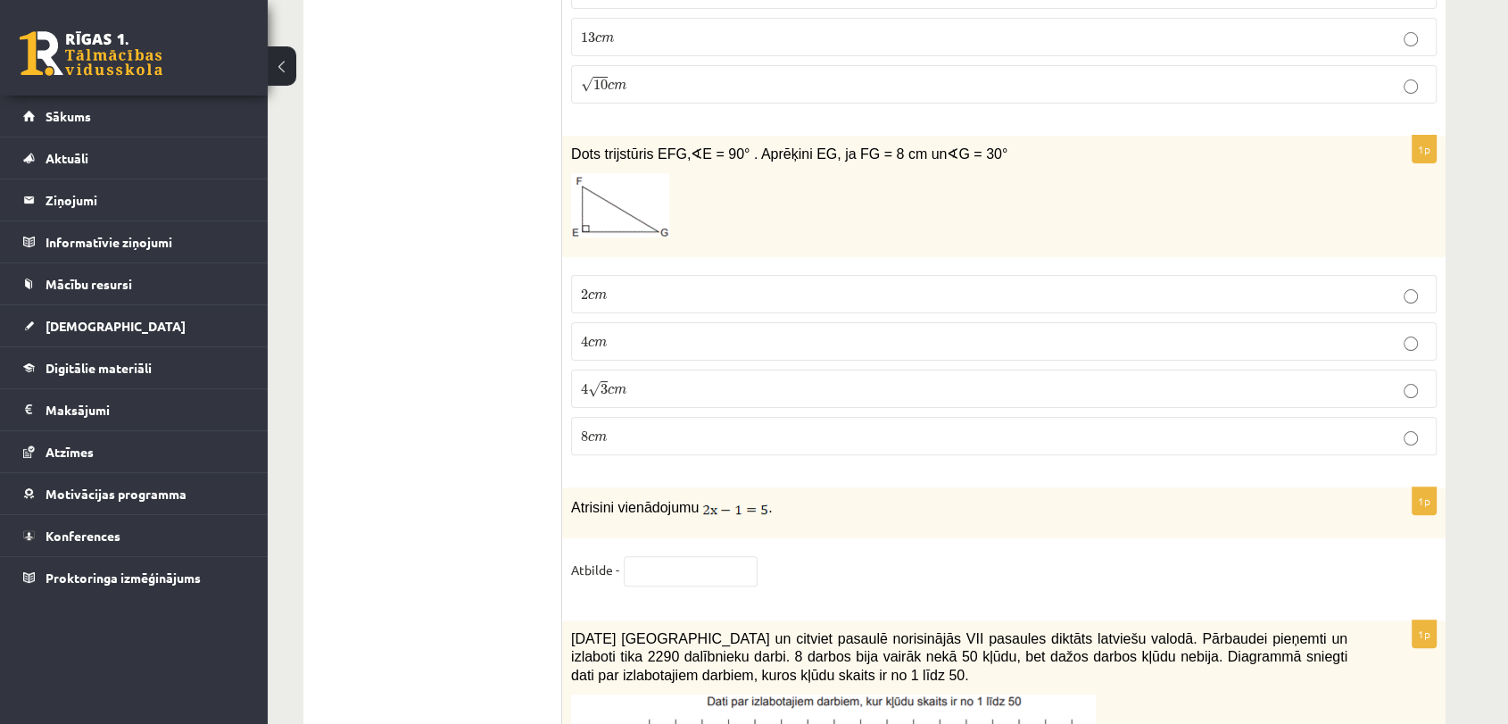
scroll to position [7185, 0]
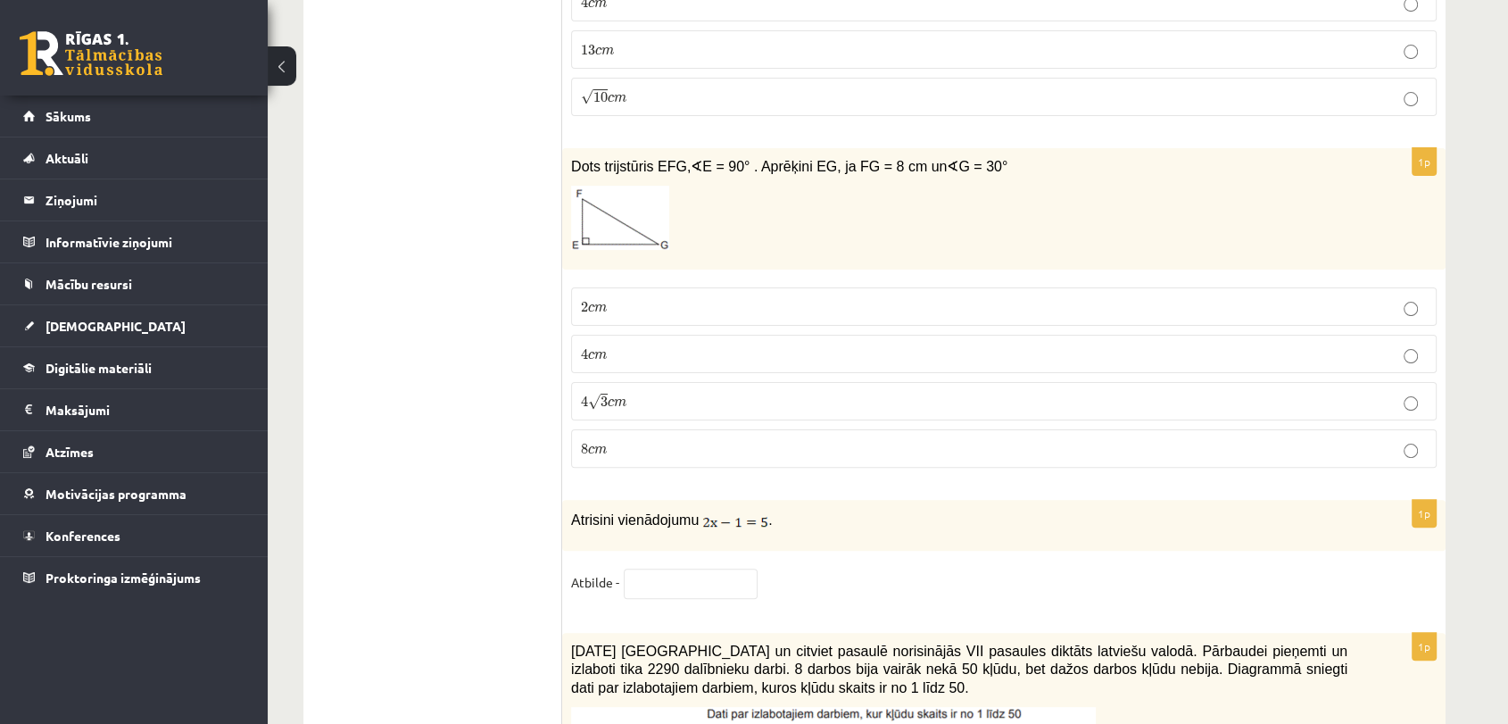
click at [1386, 392] on p "4 √ 3 c m 4 3 c m" at bounding box center [1004, 401] width 846 height 19
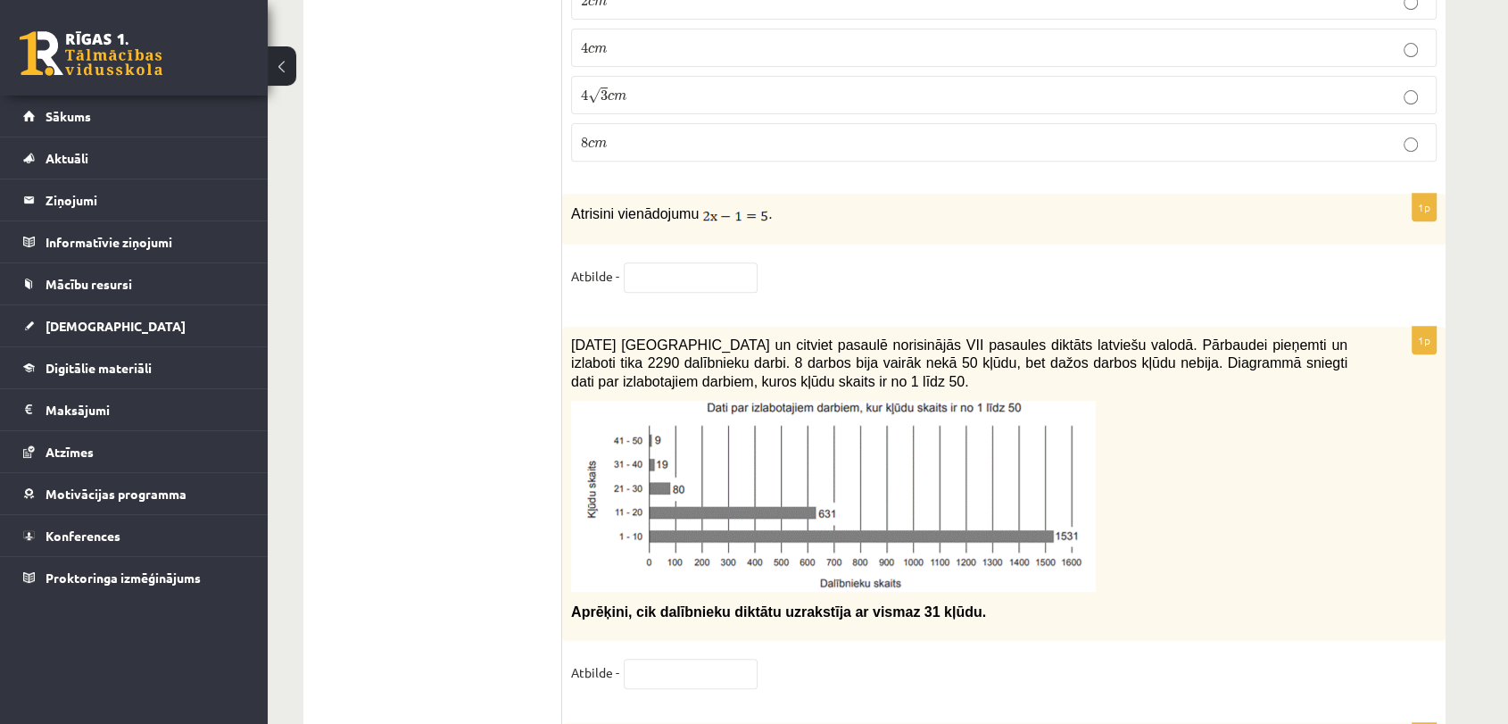
scroll to position [7308, 0]
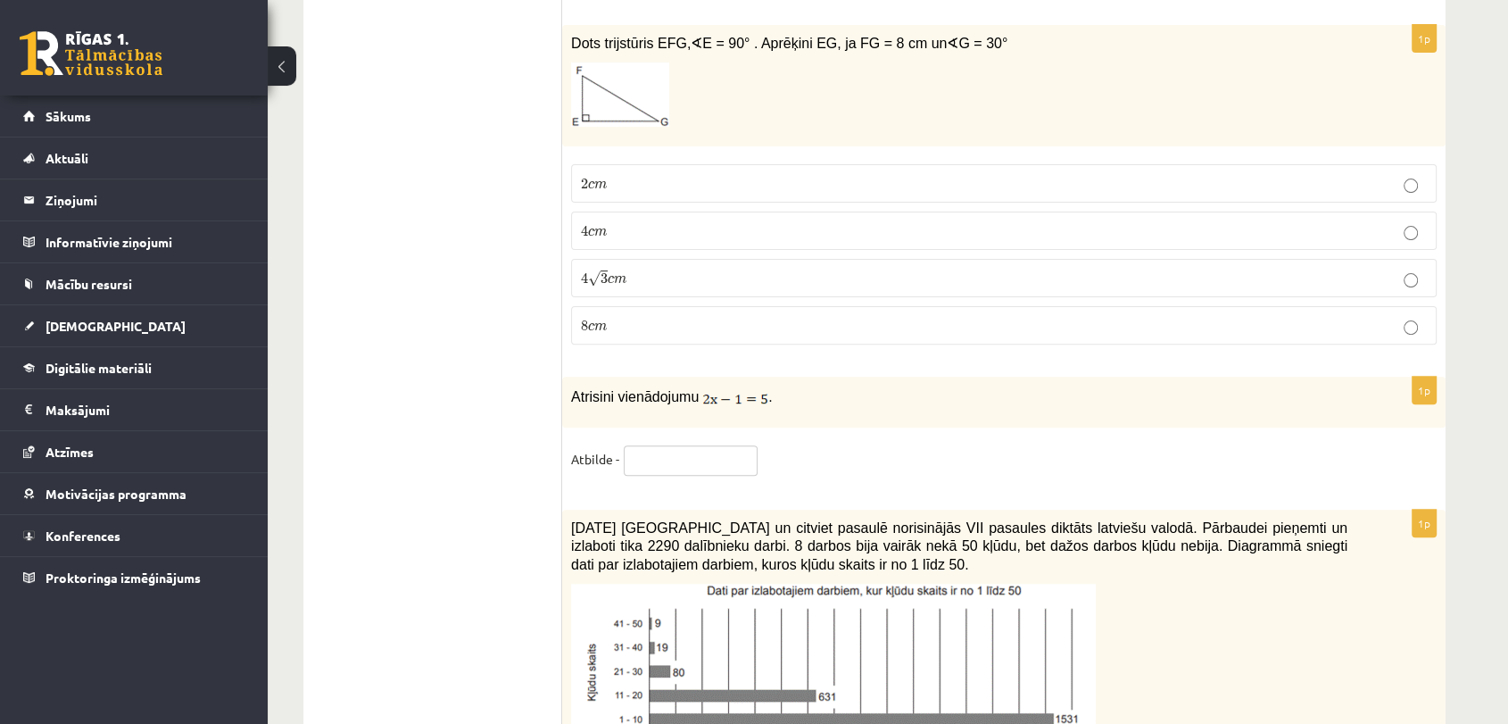
click at [703, 445] on input "text" at bounding box center [691, 460] width 134 height 30
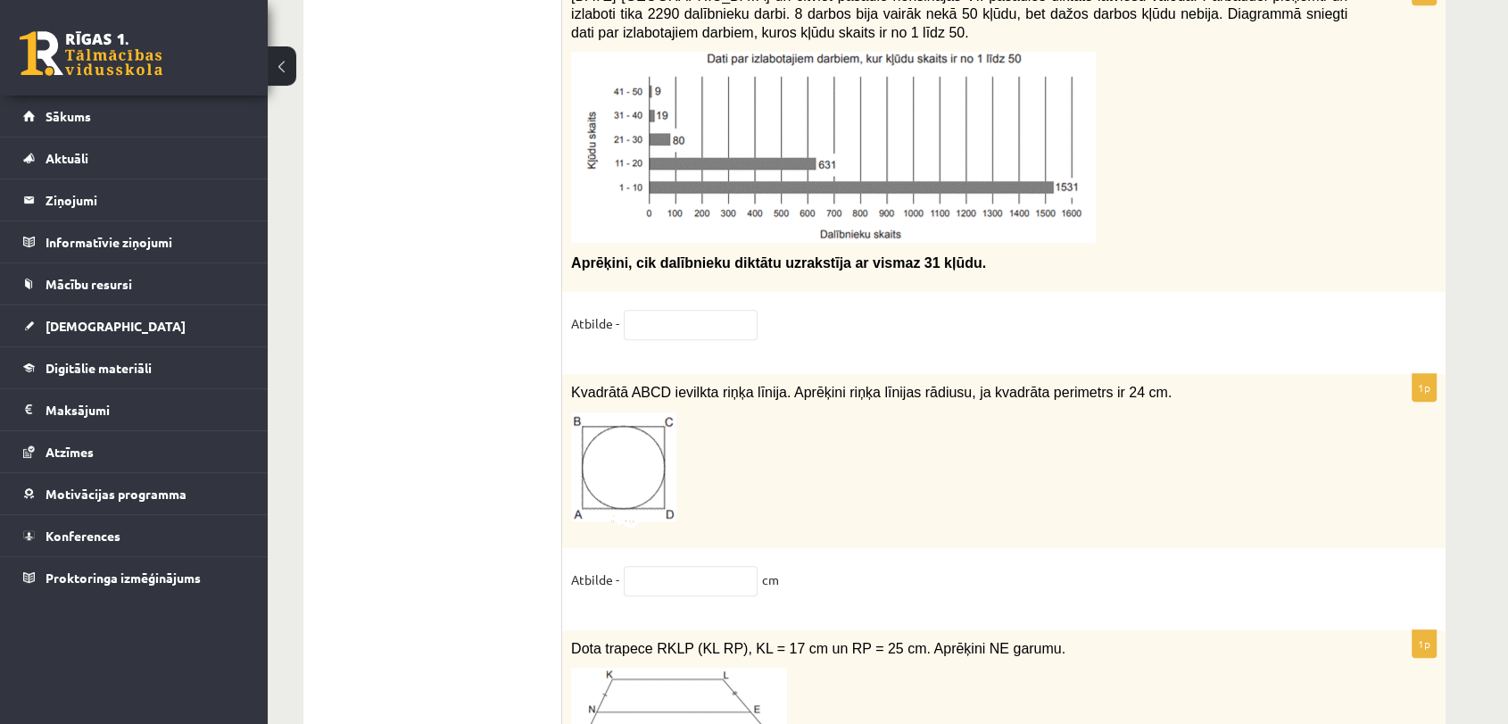
scroll to position [7903, 0]
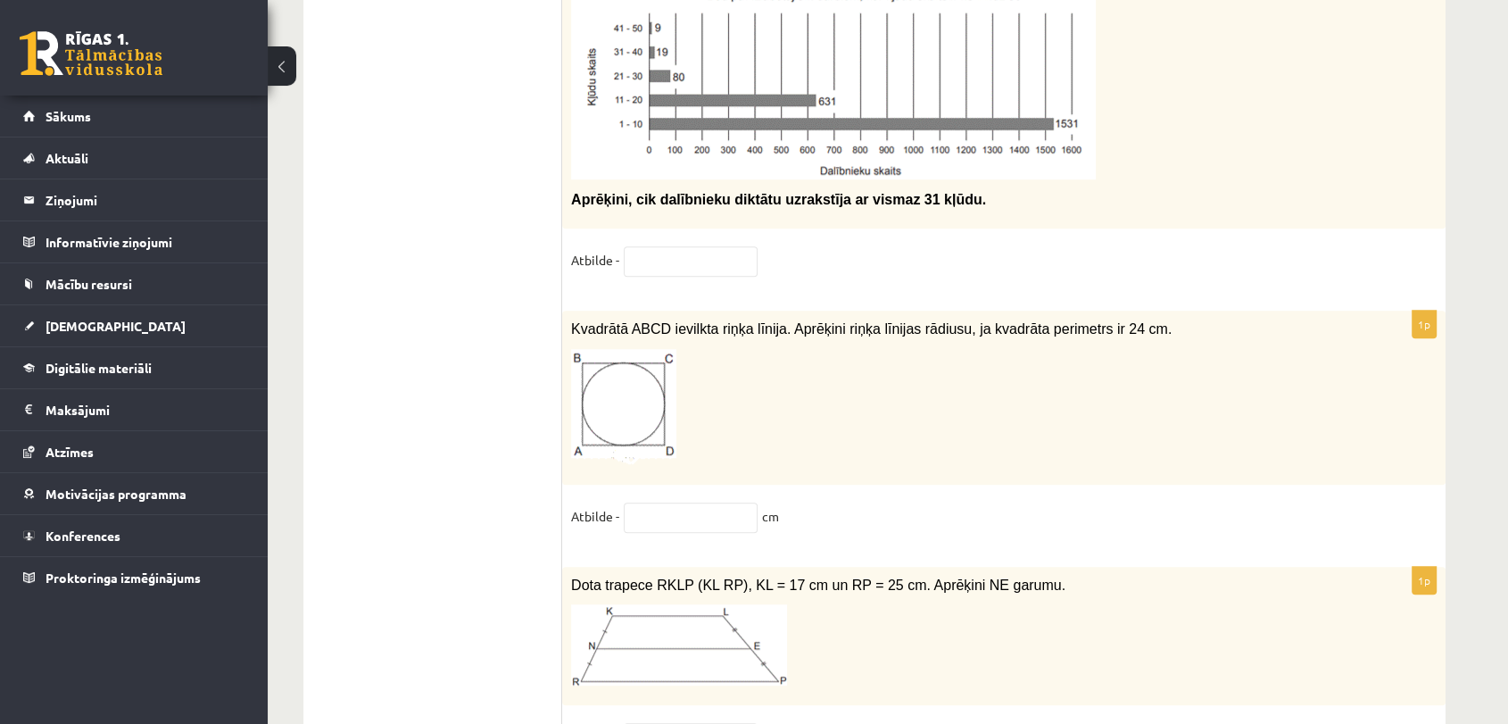
type input "*"
click at [668, 502] on input "text" at bounding box center [691, 517] width 134 height 30
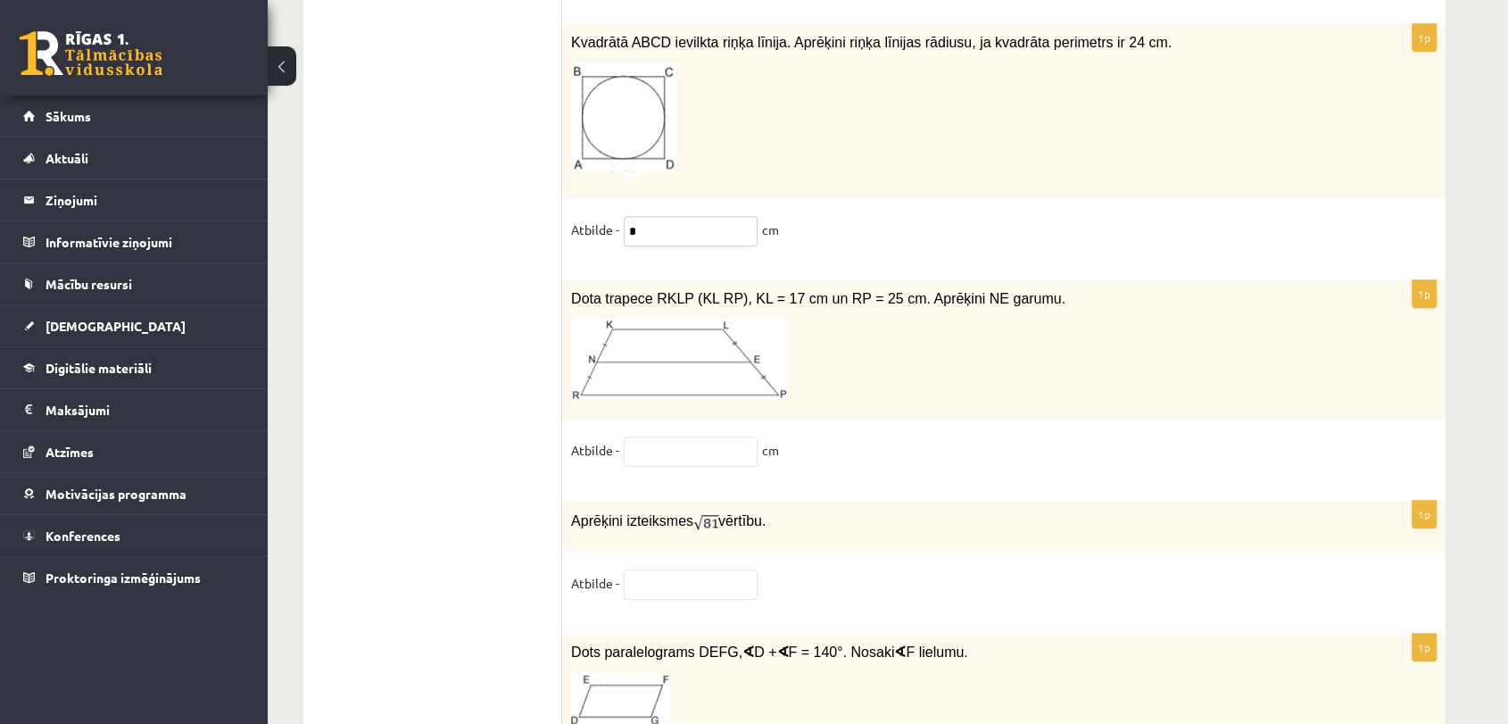
scroll to position [8201, 0]
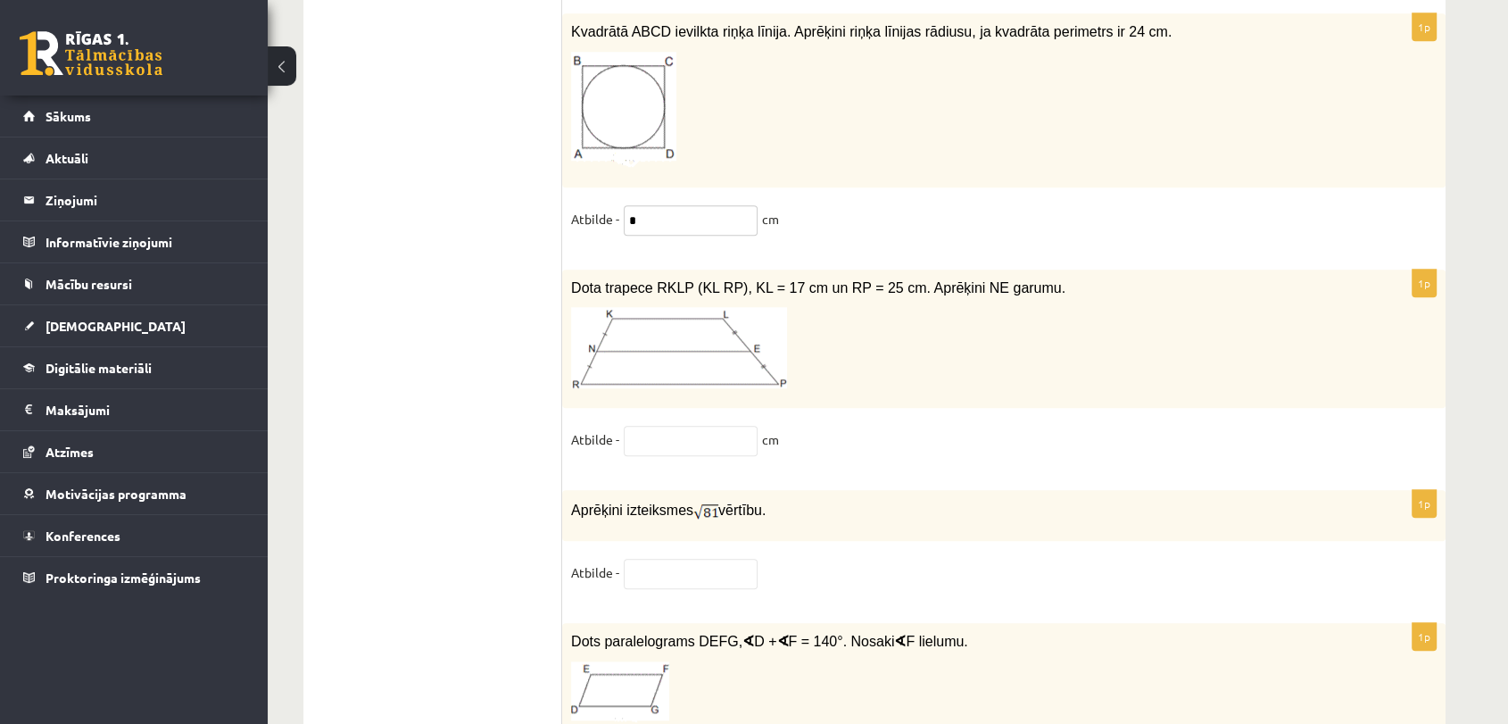
type input "*"
click at [665, 559] on input "text" at bounding box center [691, 574] width 134 height 30
type input "*"
click at [727, 426] on input "text" at bounding box center [691, 441] width 134 height 30
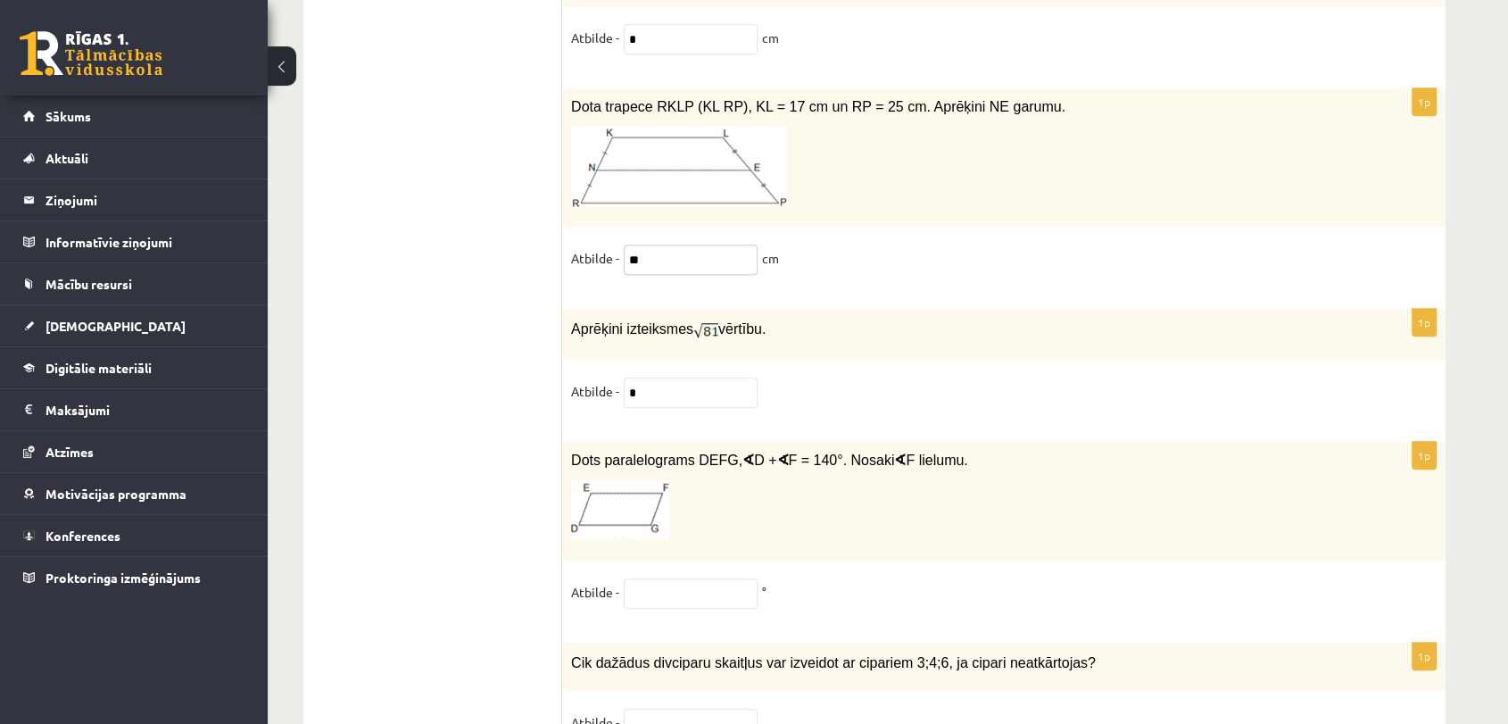
scroll to position [8498, 0]
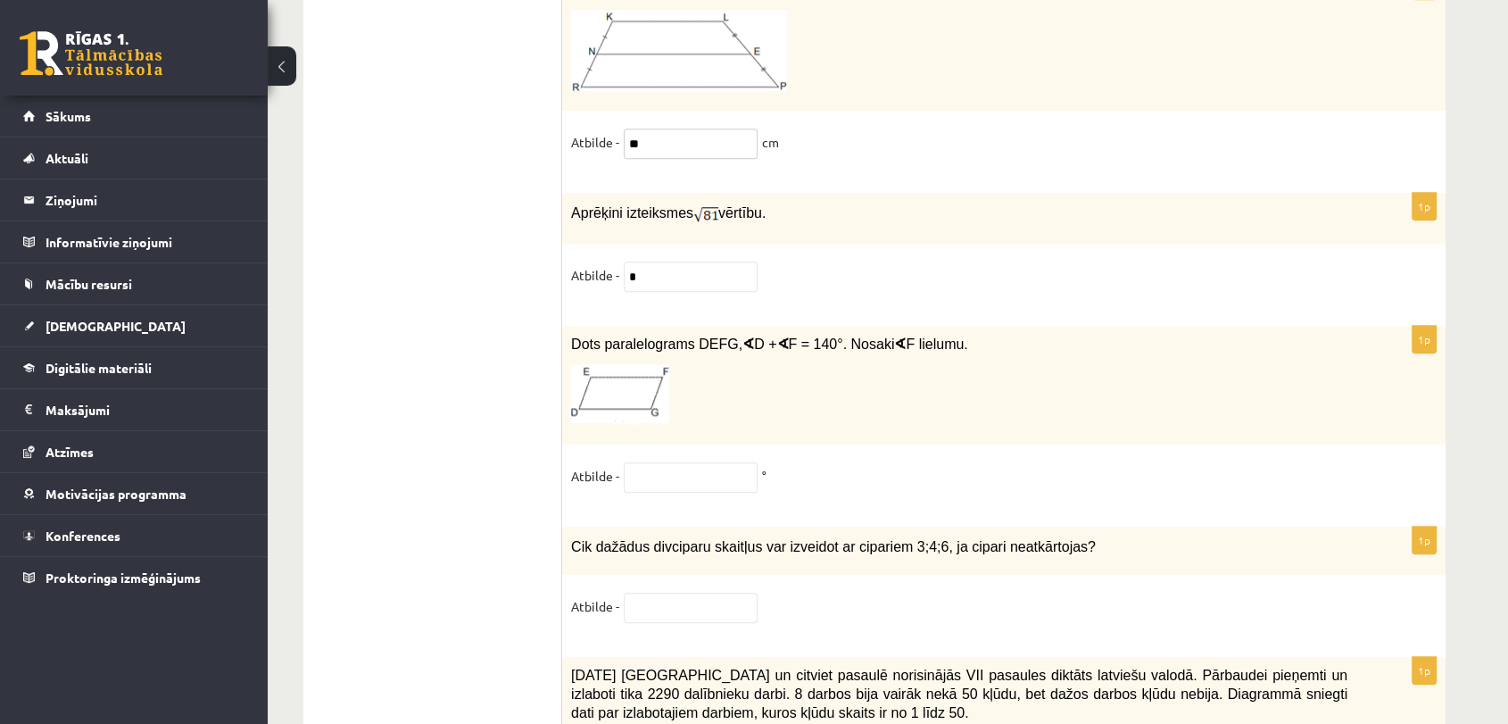
type input "**"
click at [727, 462] on input "text" at bounding box center [691, 477] width 134 height 30
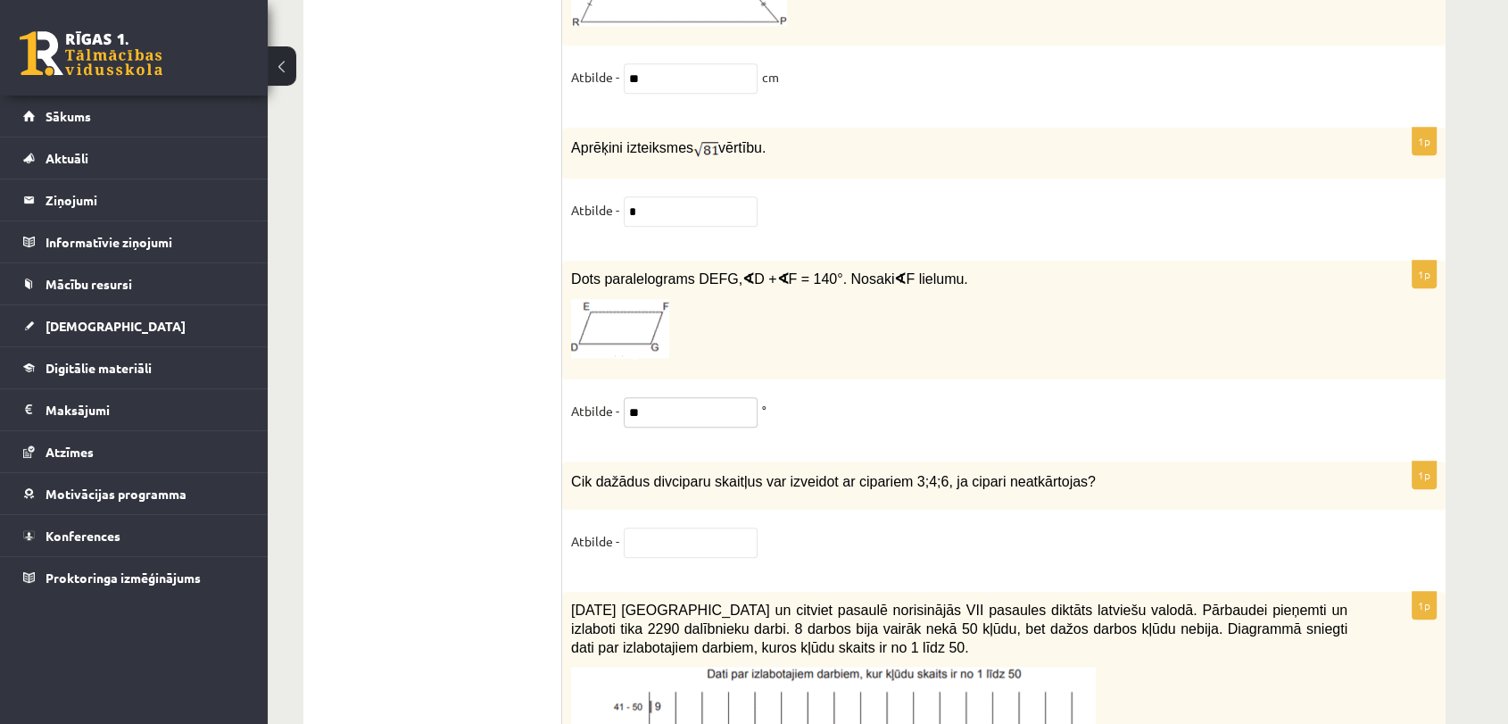
scroll to position [8597, 0]
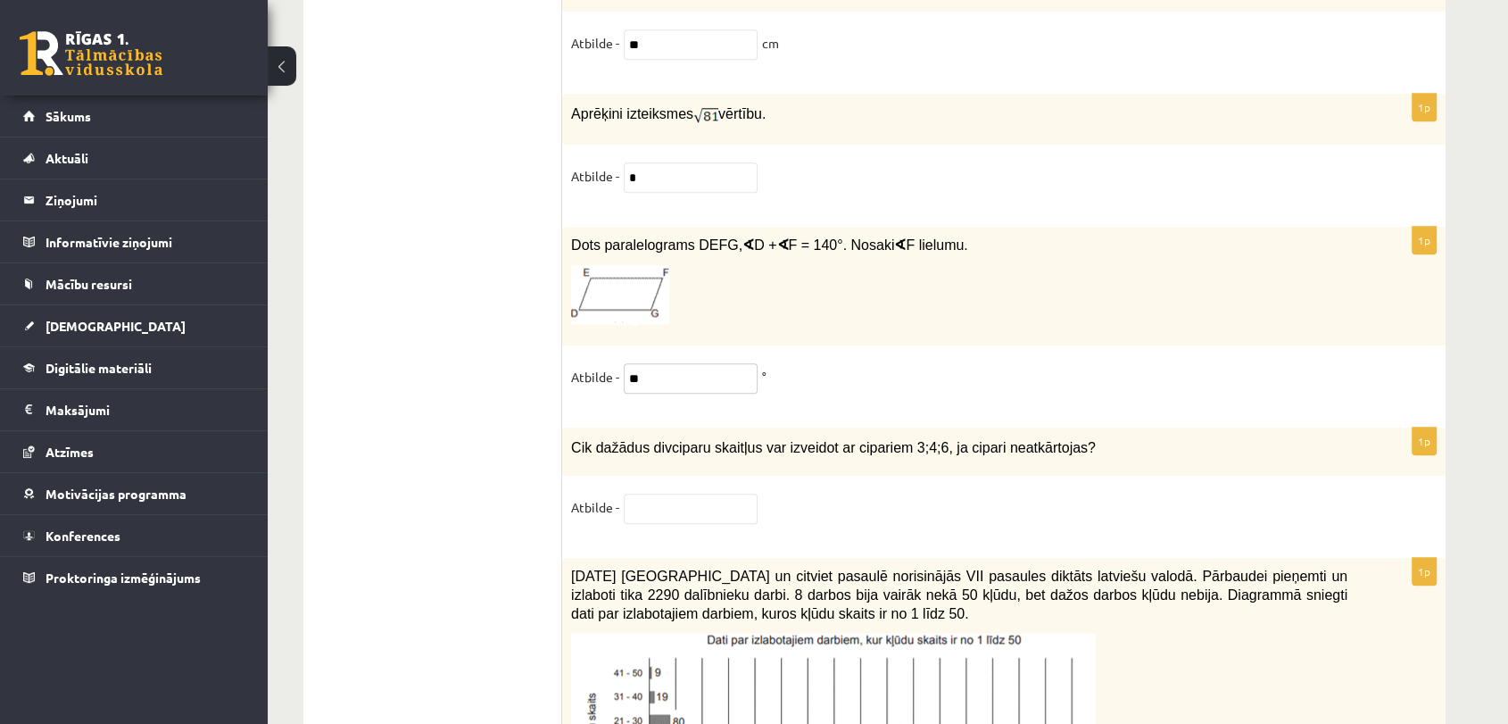
type input "**"
click at [721, 494] on input "text" at bounding box center [691, 509] width 134 height 30
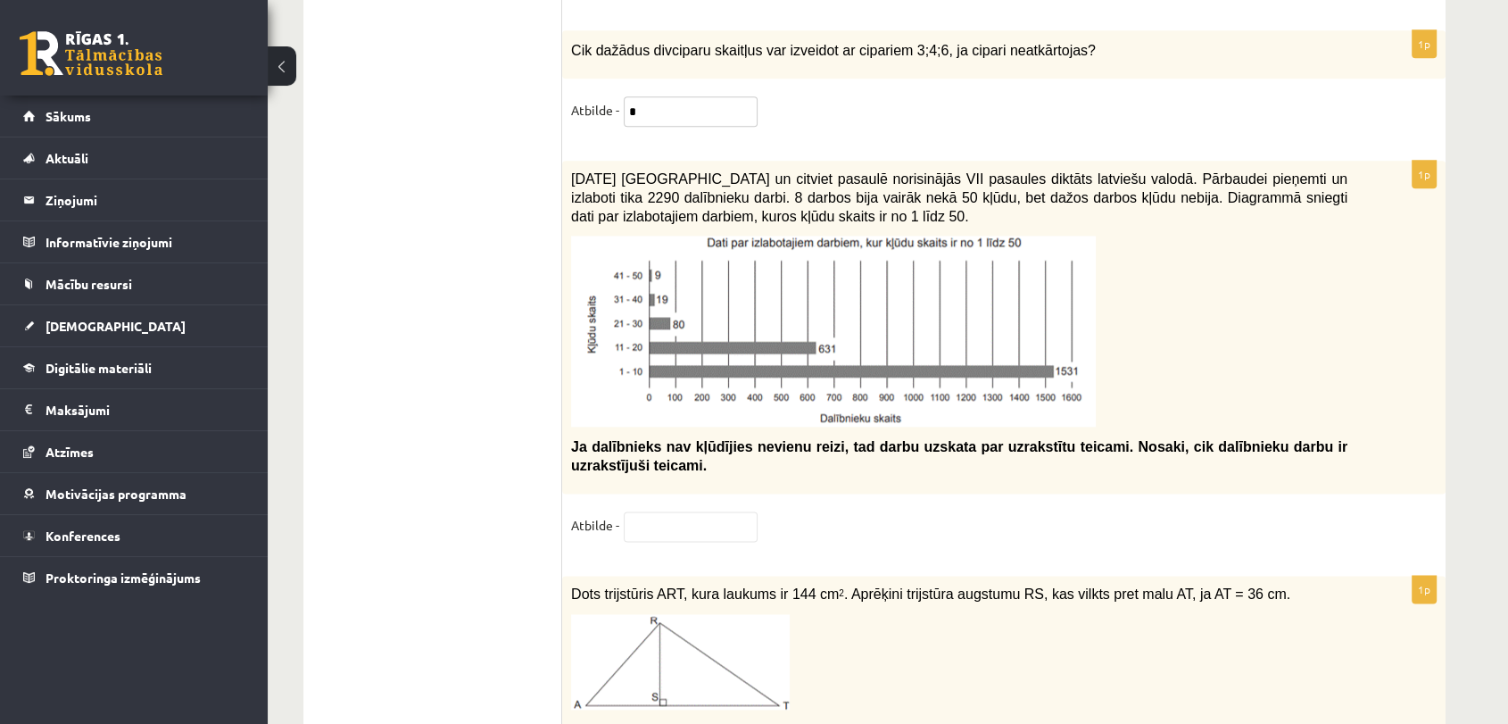
scroll to position [9093, 0]
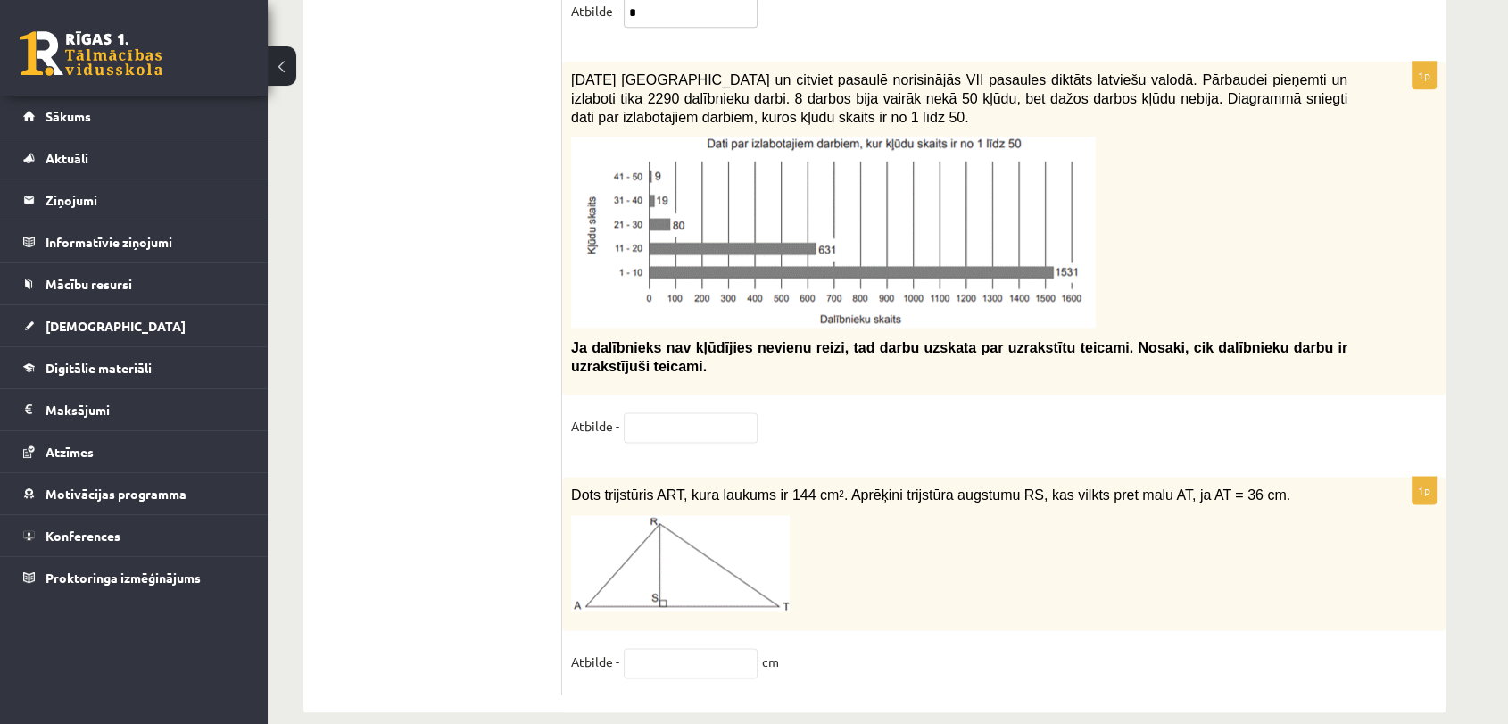
type input "*"
click at [692, 648] on input "text" at bounding box center [691, 663] width 134 height 30
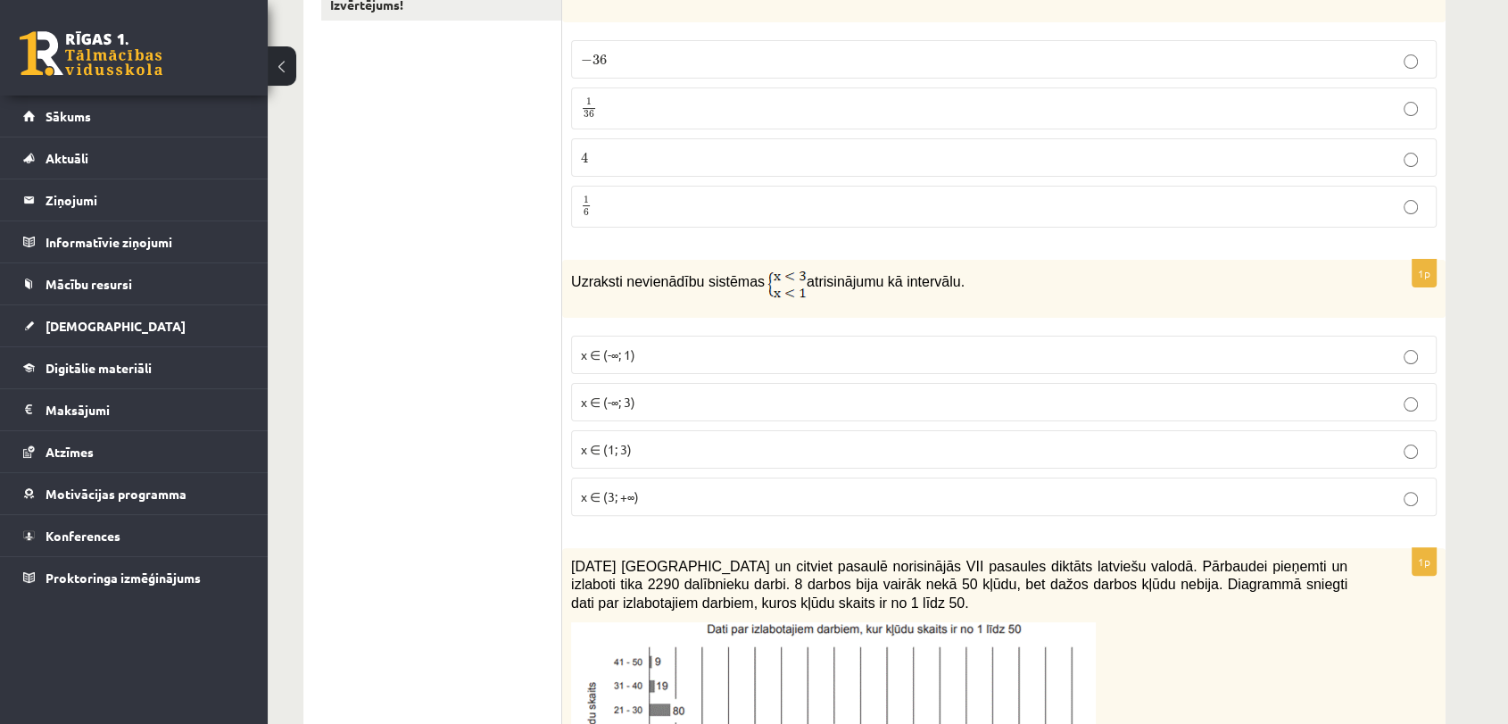
scroll to position [0, 0]
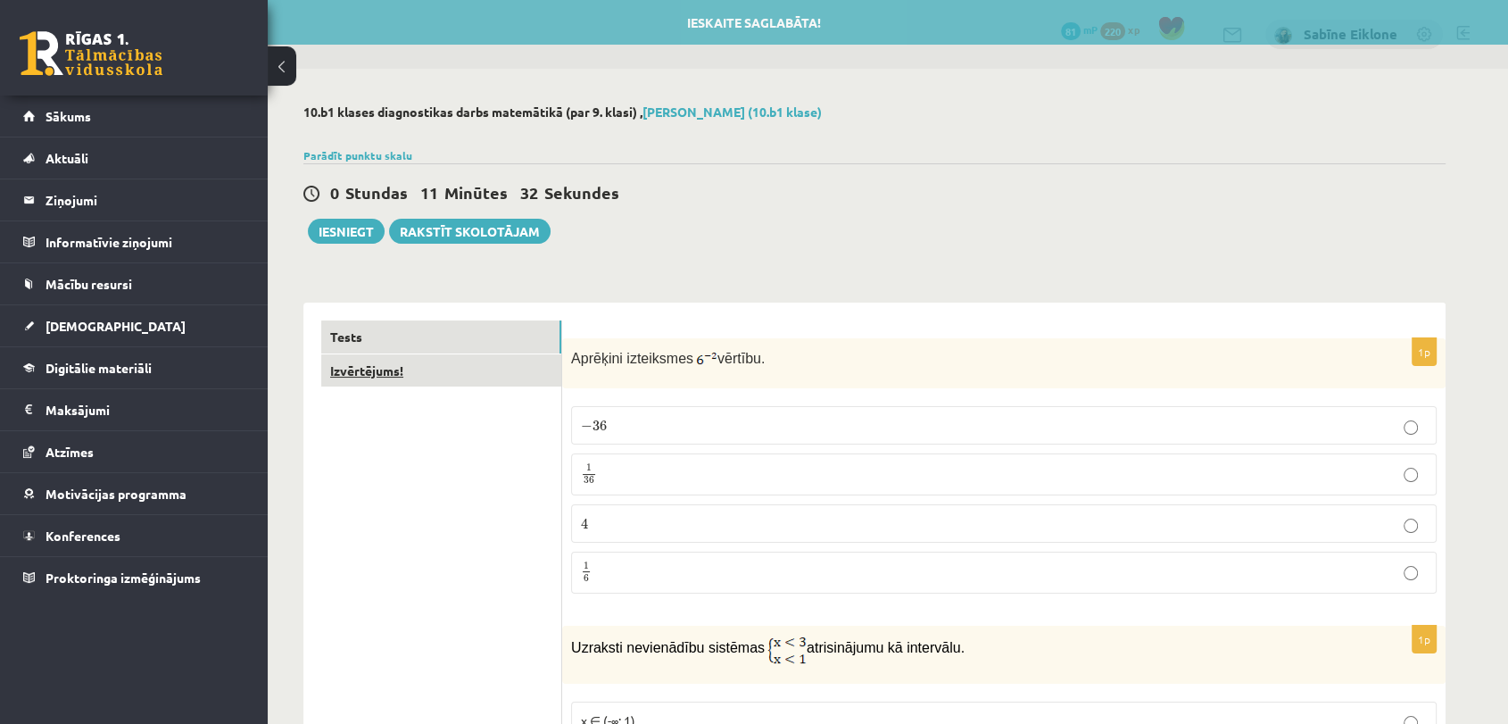
type input "*"
click at [501, 366] on link "Izvērtējums!" at bounding box center [441, 370] width 240 height 33
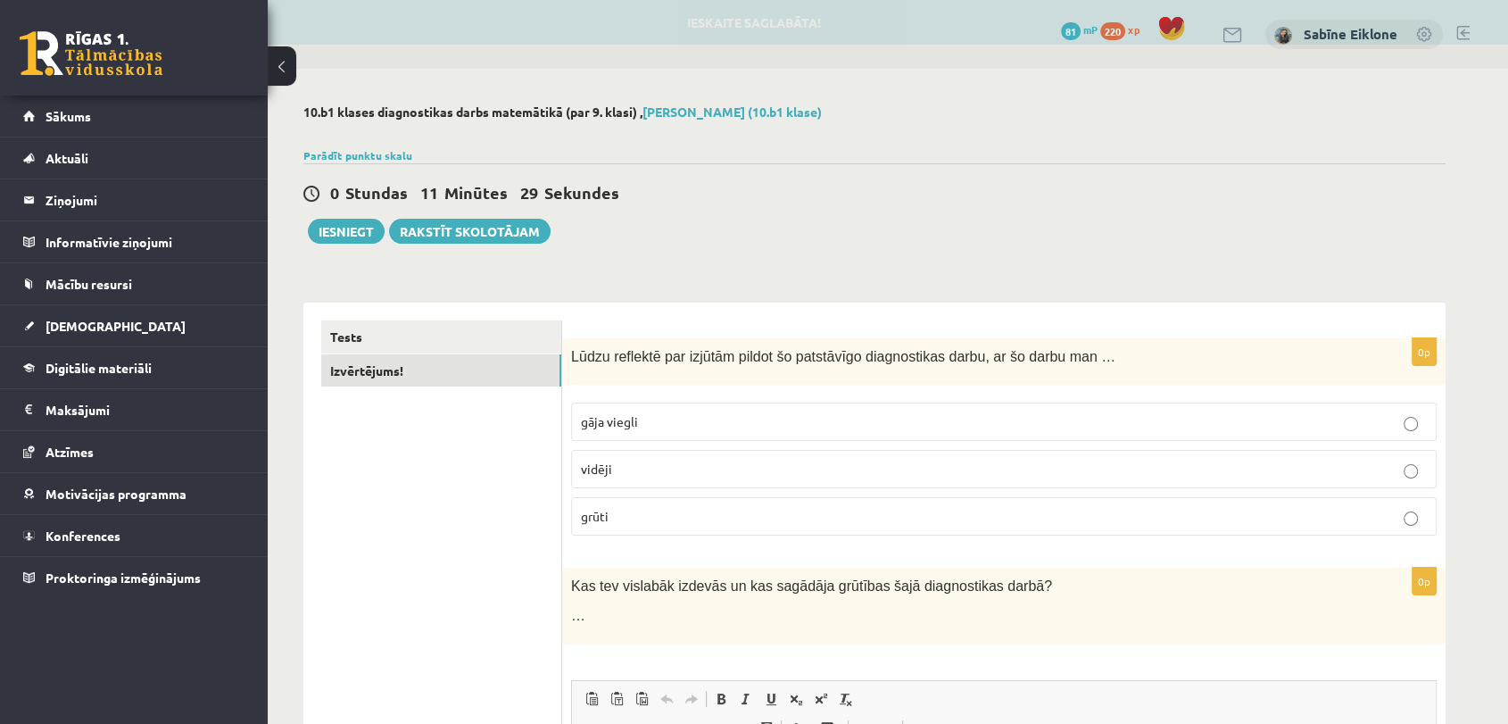
click at [900, 470] on p "vidēji" at bounding box center [1004, 469] width 846 height 19
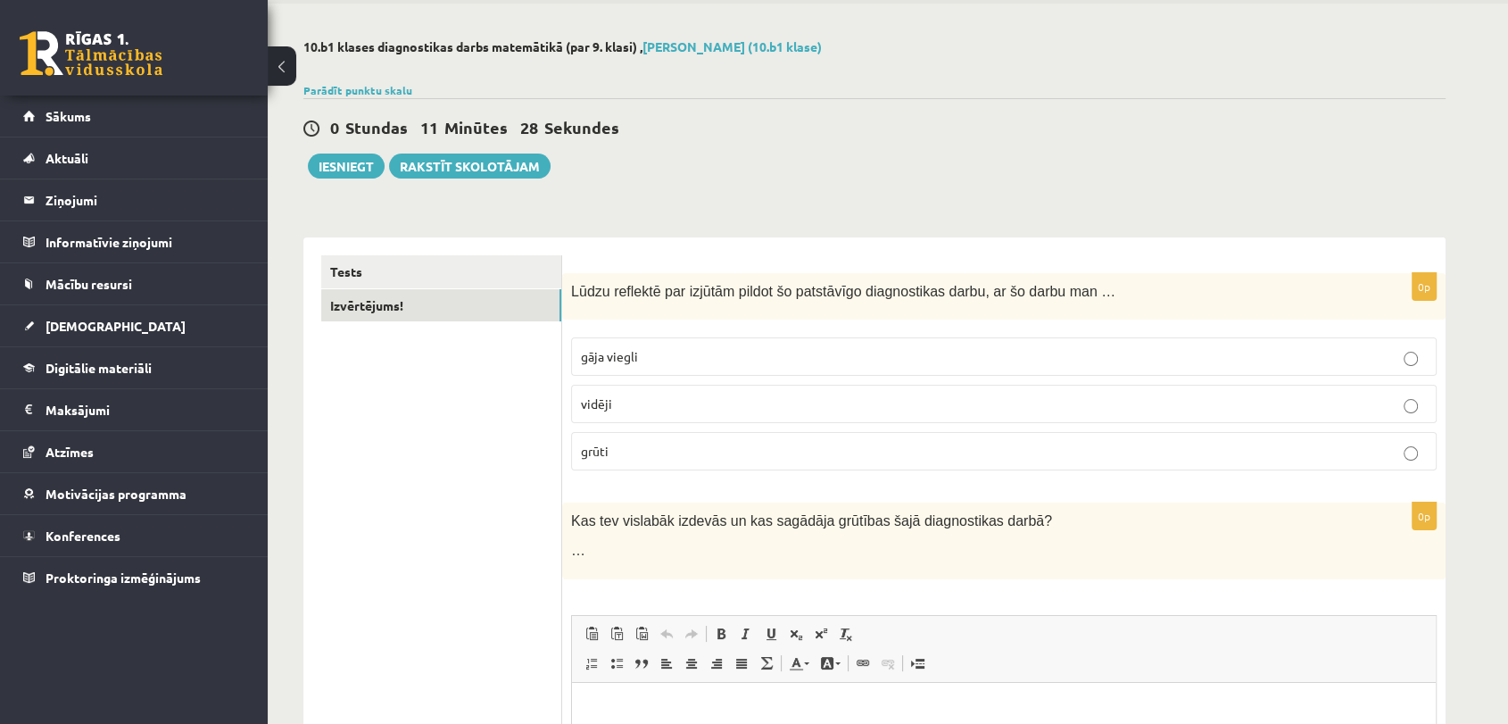
scroll to position [99, 0]
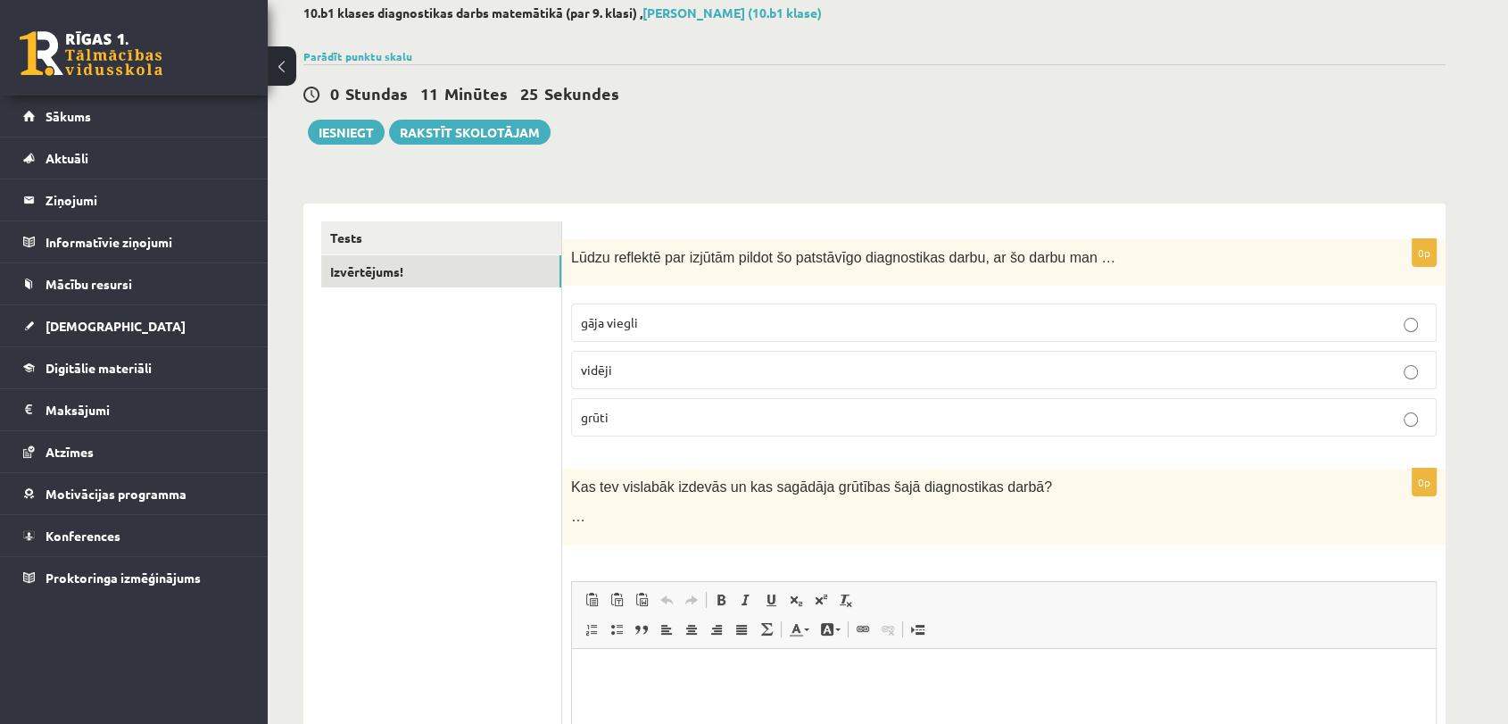
click at [788, 523] on p "…" at bounding box center [959, 516] width 777 height 19
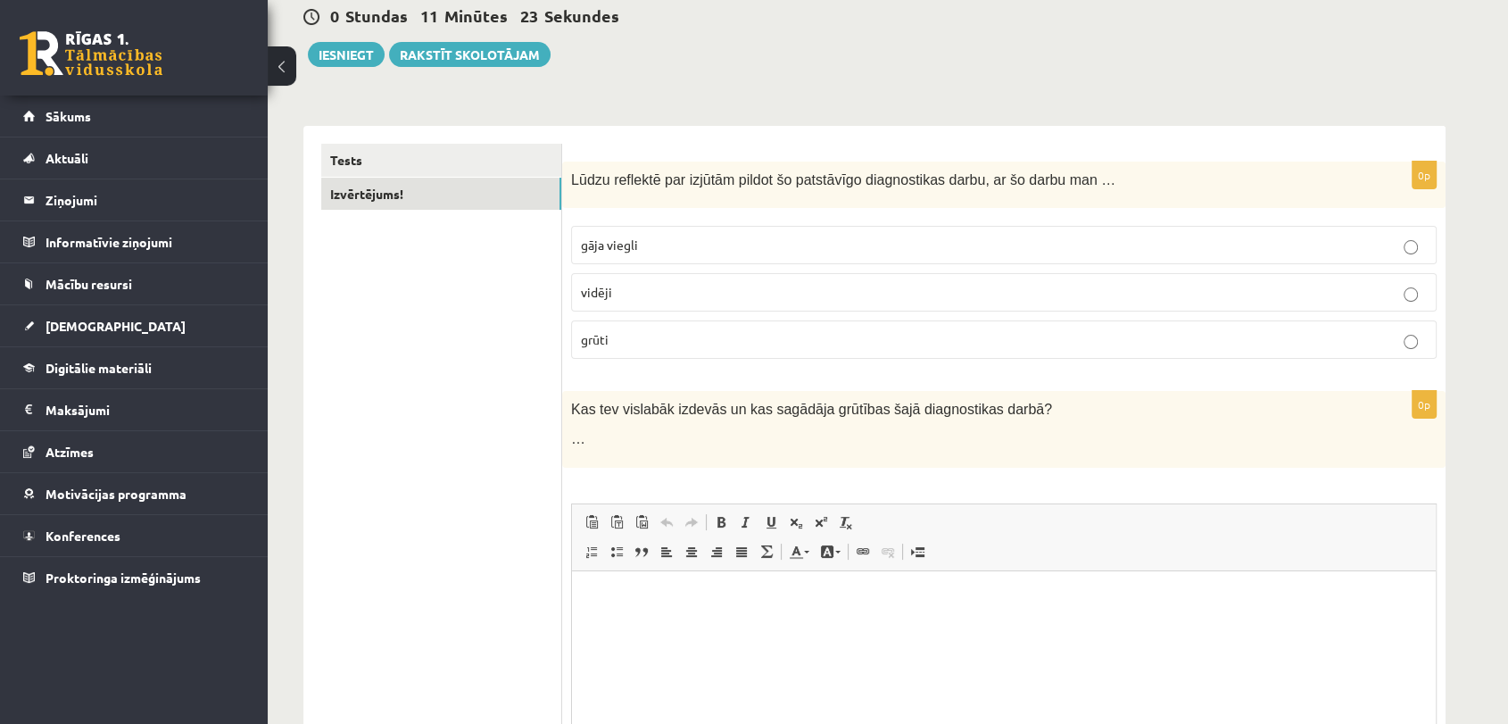
scroll to position [297, 0]
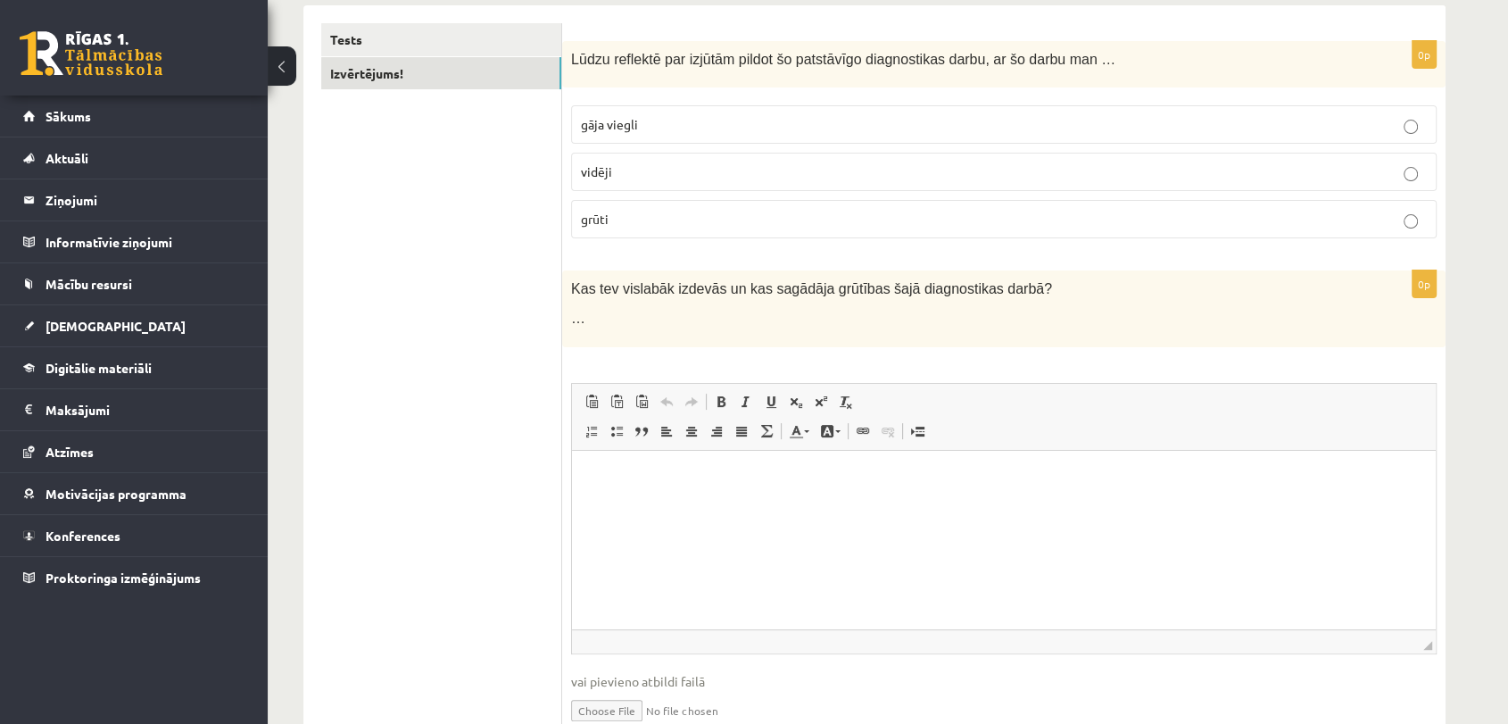
click at [843, 488] on html at bounding box center [1004, 477] width 864 height 54
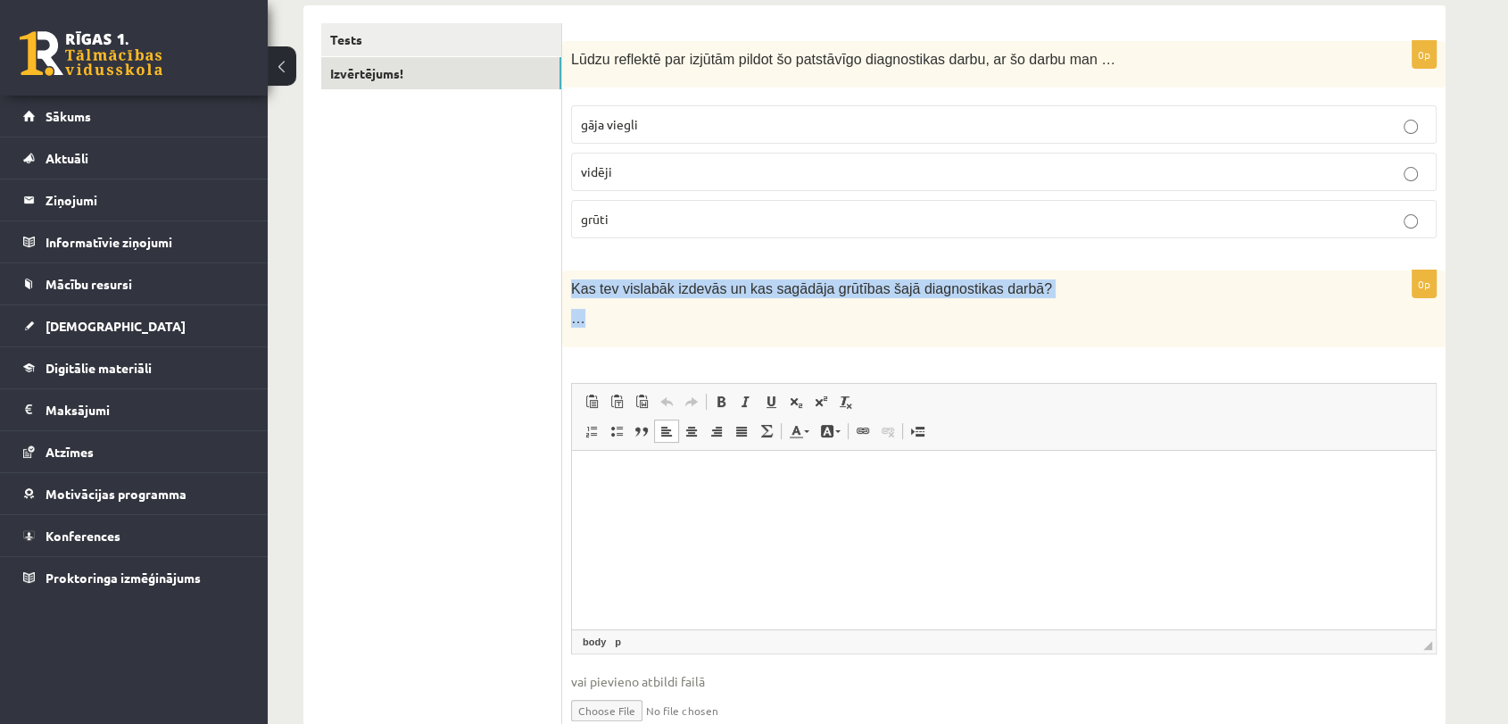
drag, startPoint x: 571, startPoint y: 286, endPoint x: 868, endPoint y: 295, distance: 297.3
click at [890, 314] on div "Kas tev vislabāk izdevās un kas sagādāja grūtības šajā diagnostikas darbā? …" at bounding box center [1004, 308] width 884 height 76
copy div "Kas tev vislabāk izdevās un kas sagādāja grūtības šajā diagnostikas darbā? …"
drag, startPoint x: 1296, startPoint y: 899, endPoint x: 707, endPoint y: 466, distance: 731.0
click at [709, 464] on html at bounding box center [1004, 477] width 864 height 54
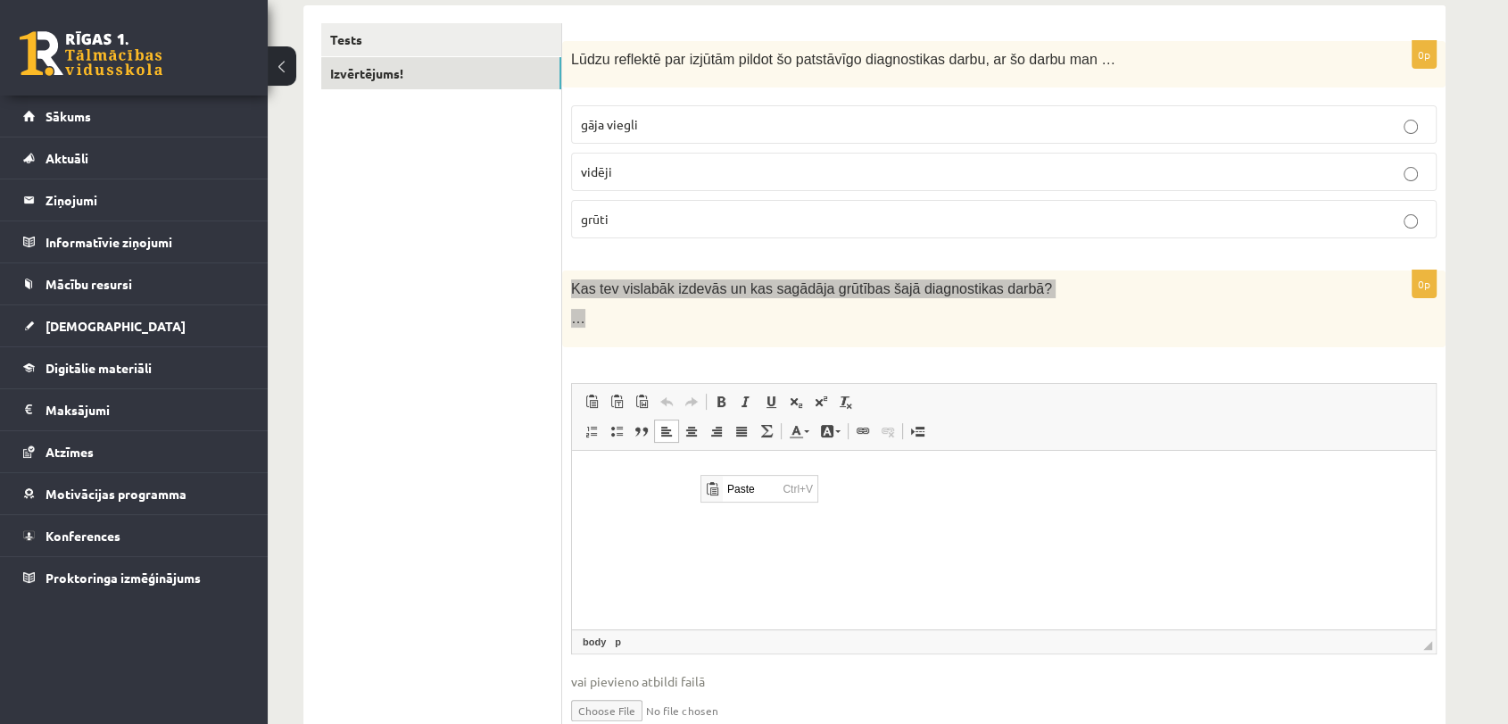
scroll to position [0, 0]
click at [744, 488] on span "Paste" at bounding box center [749, 489] width 55 height 26
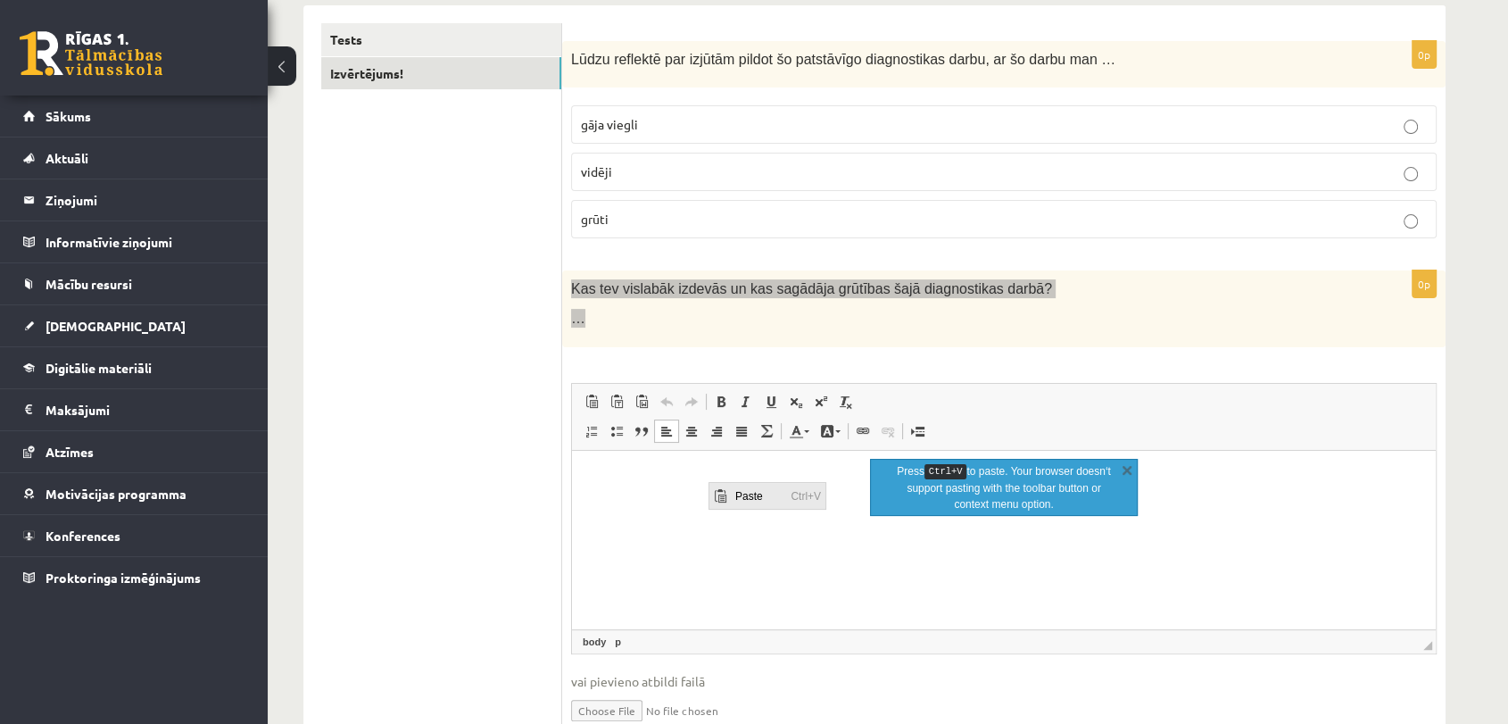
click at [746, 494] on span "Paste" at bounding box center [757, 496] width 55 height 26
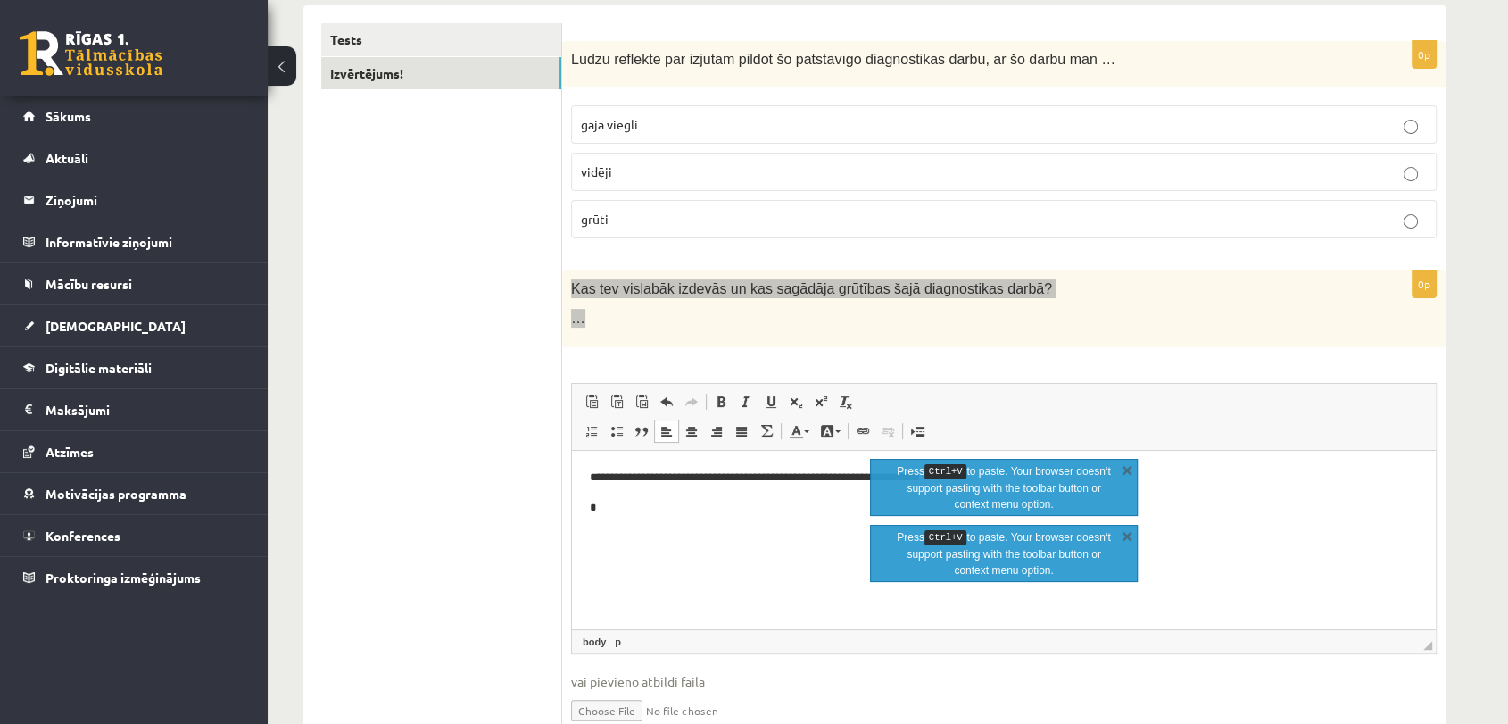
click at [669, 503] on p "*" at bounding box center [1004, 507] width 828 height 19
paste body "Rich Text Editor, wiswyg-editor-user-answer-47433797786220"
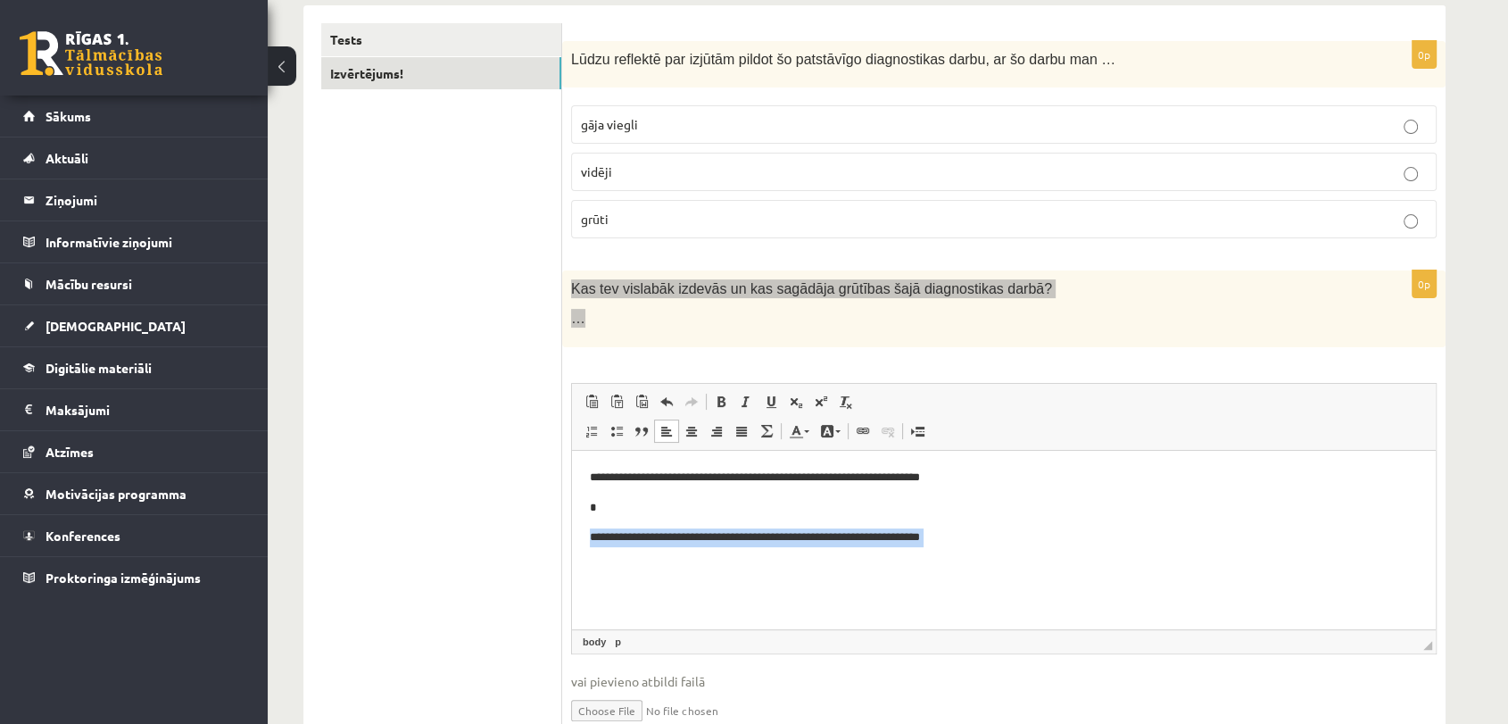
drag, startPoint x: 604, startPoint y: 561, endPoint x: 587, endPoint y: 534, distance: 31.7
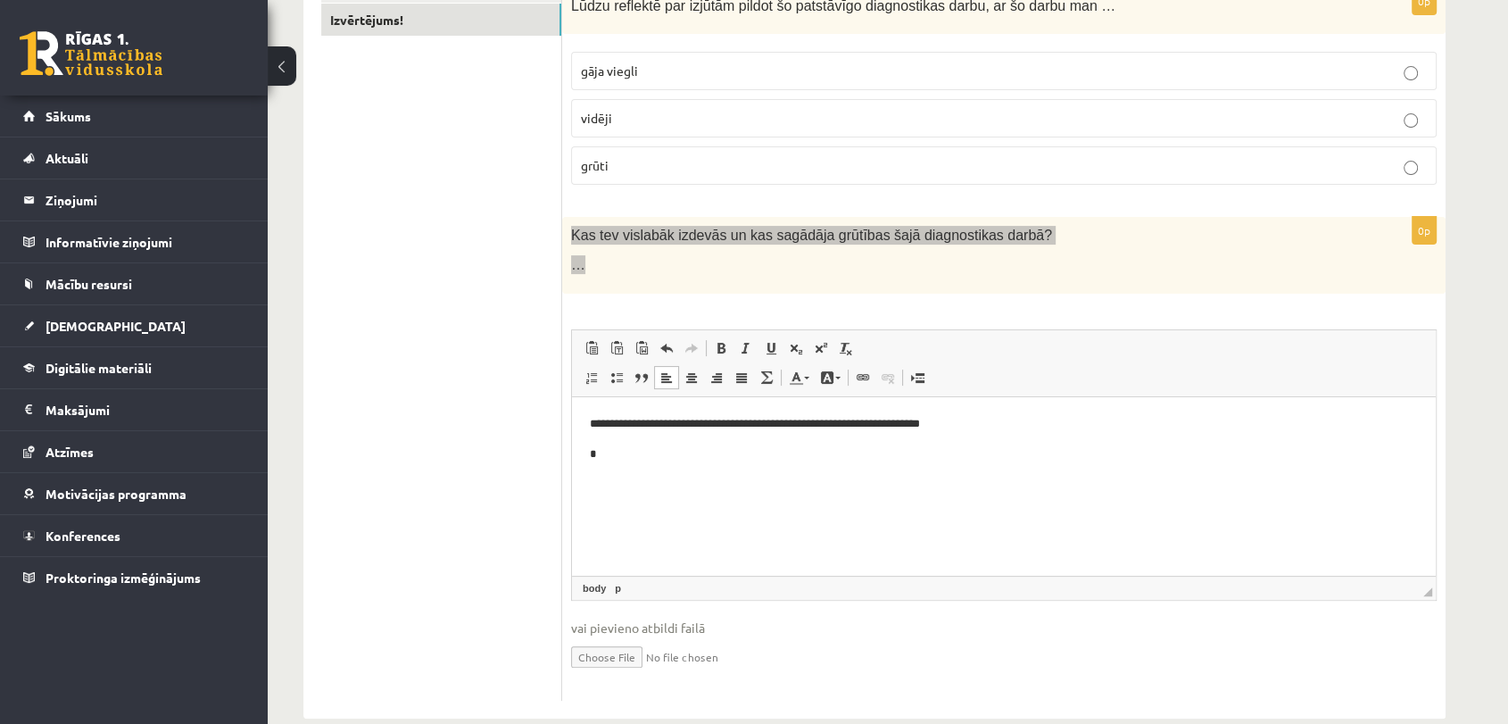
scroll to position [381, 0]
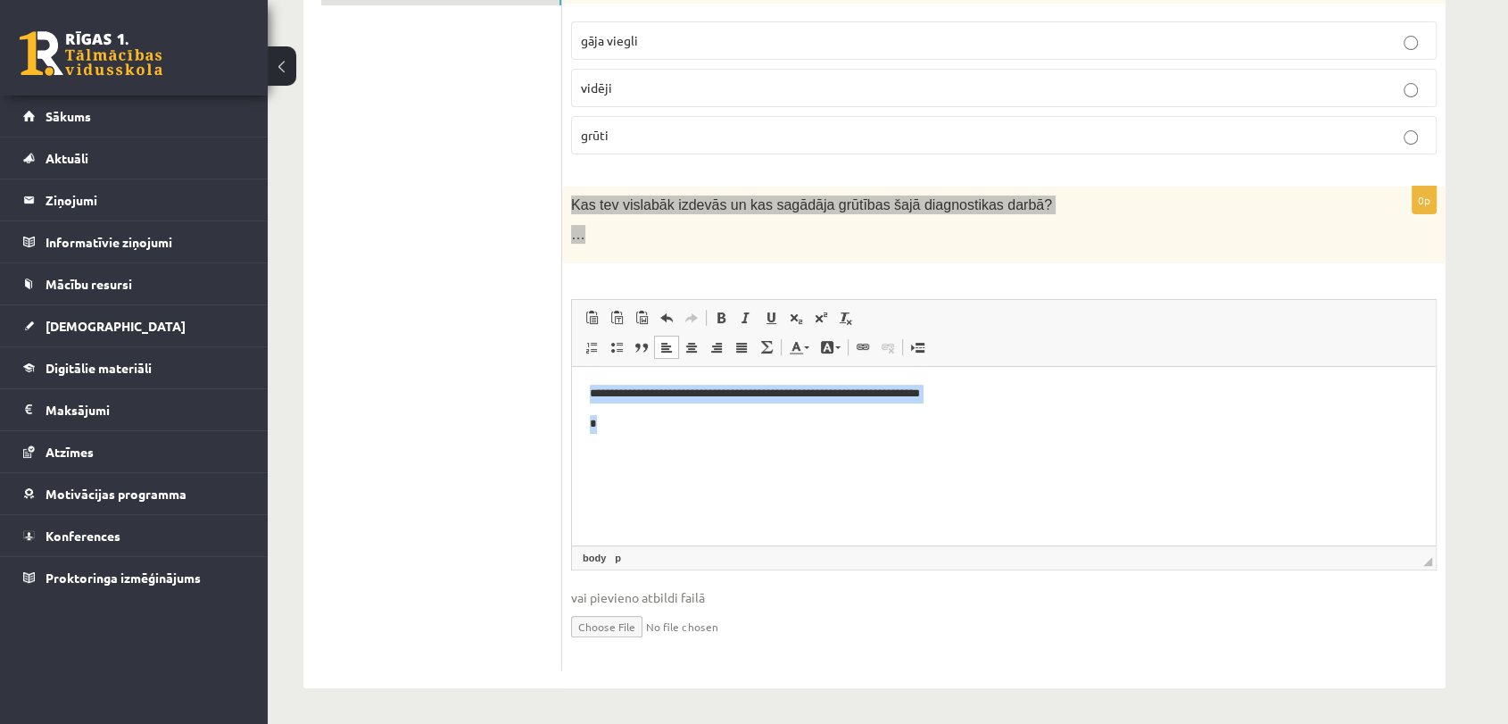
drag, startPoint x: 734, startPoint y: 462, endPoint x: 1137, endPoint y: 745, distance: 492.7
click at [572, 379] on html "**********" at bounding box center [1004, 423] width 864 height 114
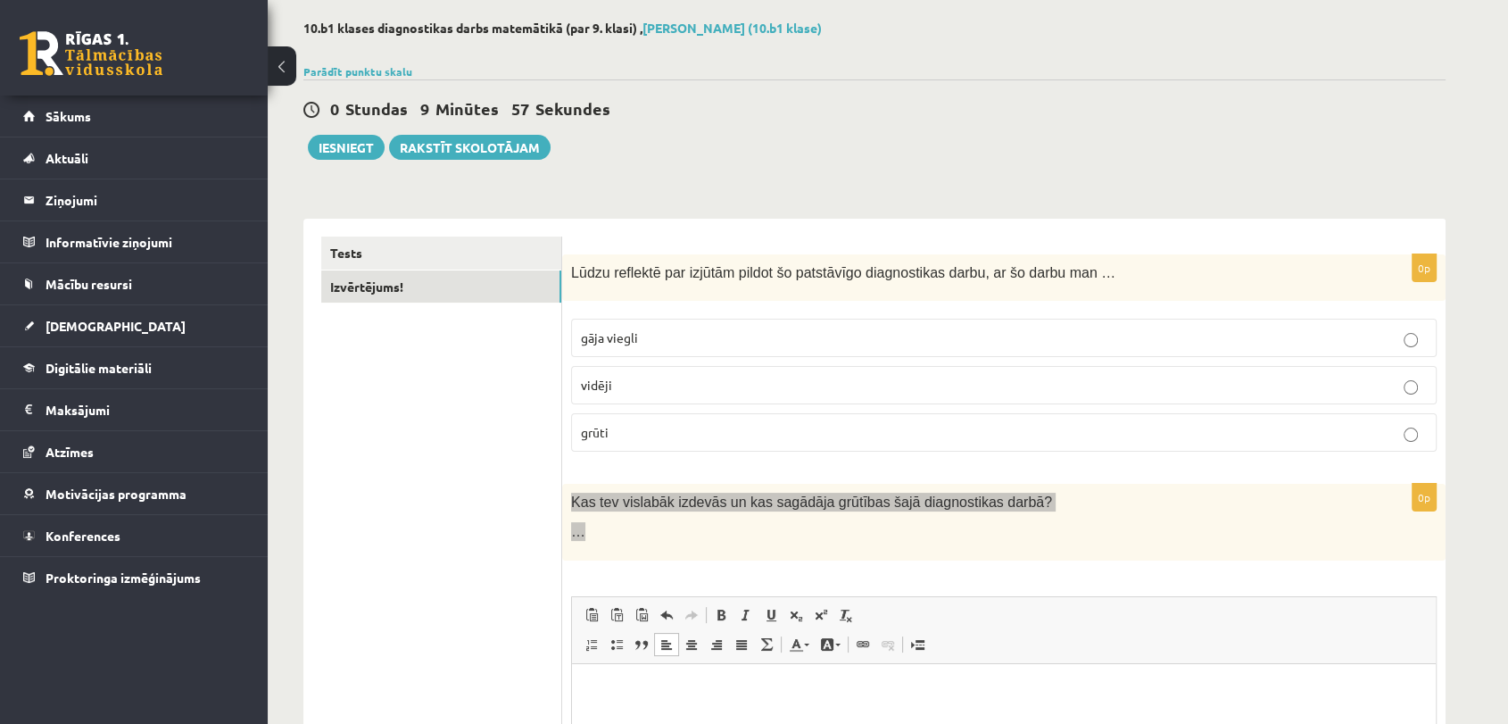
scroll to position [282, 0]
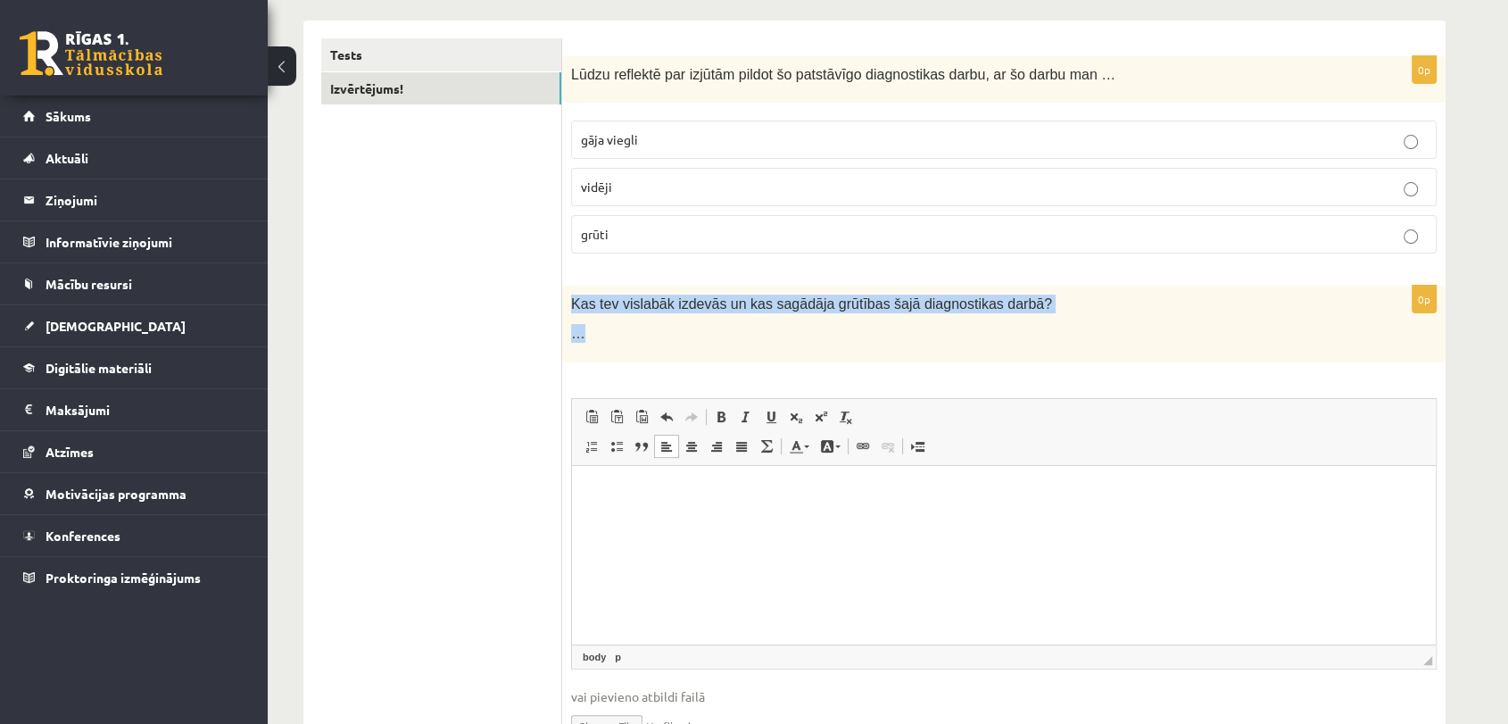
click at [1043, 319] on div "Kas tev vislabāk izdevās un kas sagādāja grūtības šajā diagnostikas darbā? …" at bounding box center [1004, 324] width 884 height 76
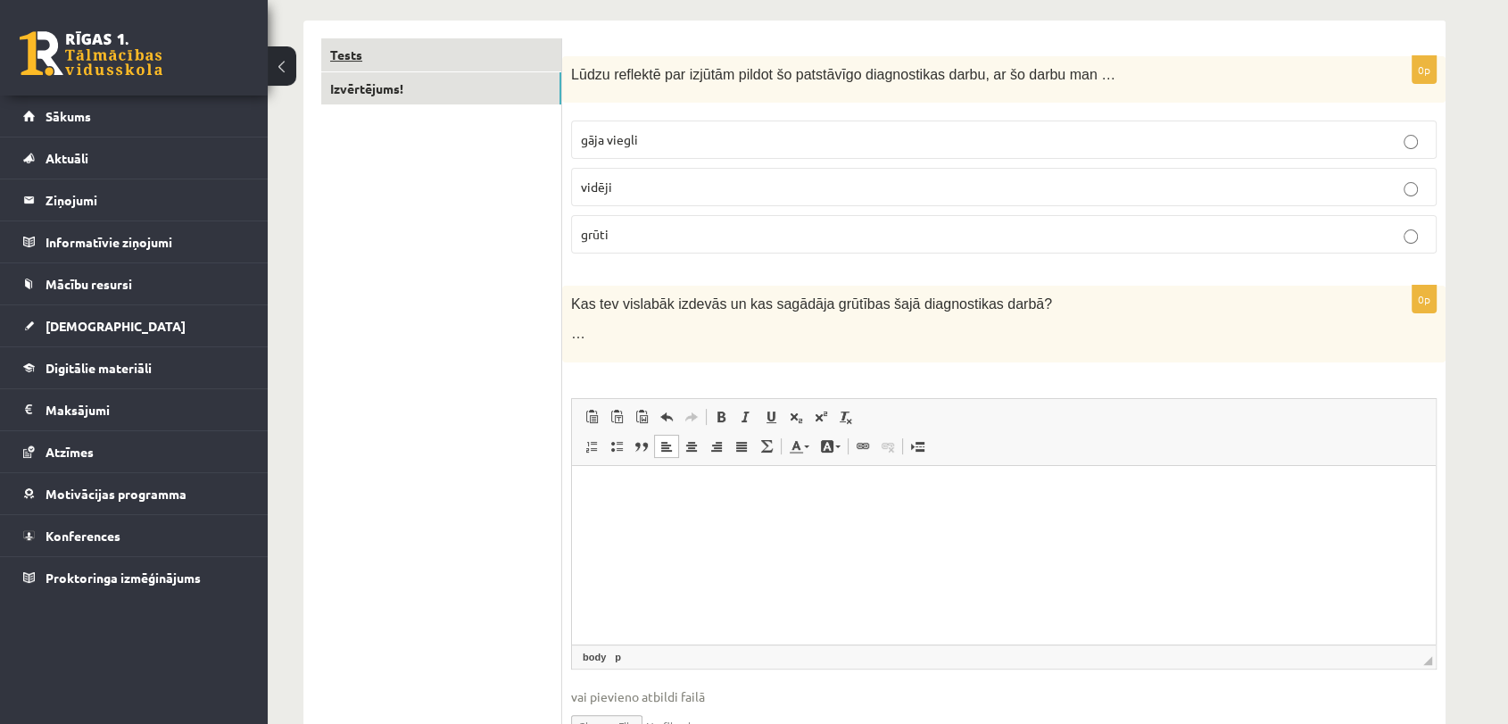
click at [463, 61] on link "Tests" at bounding box center [441, 54] width 240 height 33
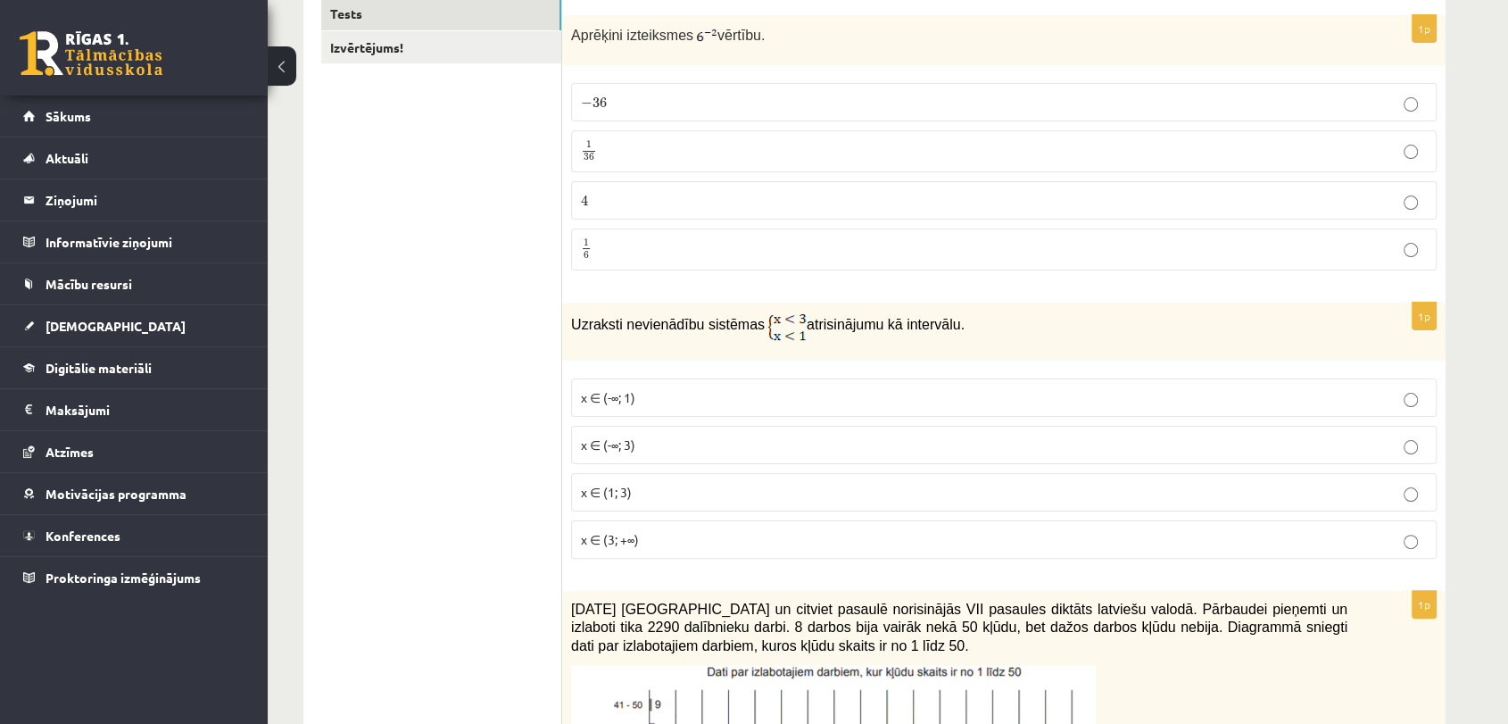
scroll to position [0, 0]
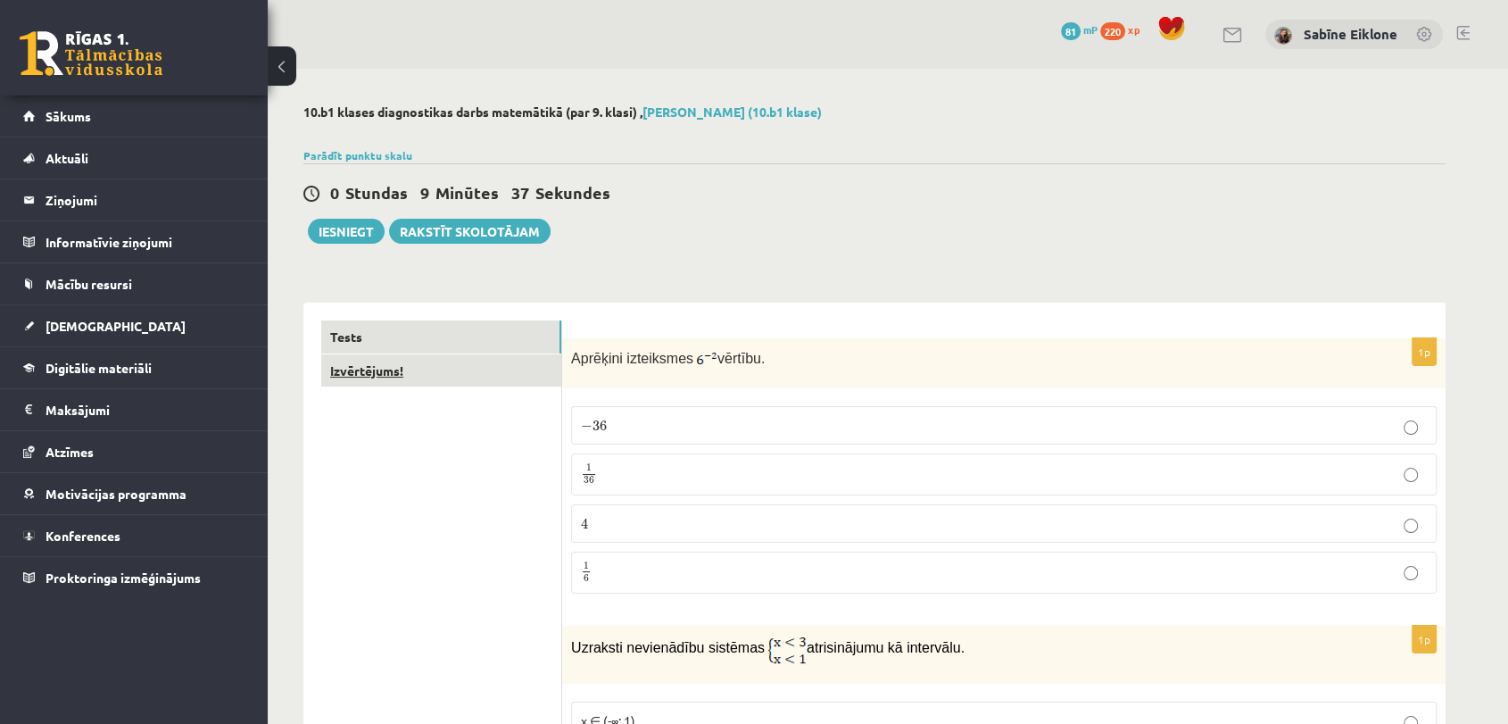
click at [445, 370] on link "Izvērtējums!" at bounding box center [441, 370] width 240 height 33
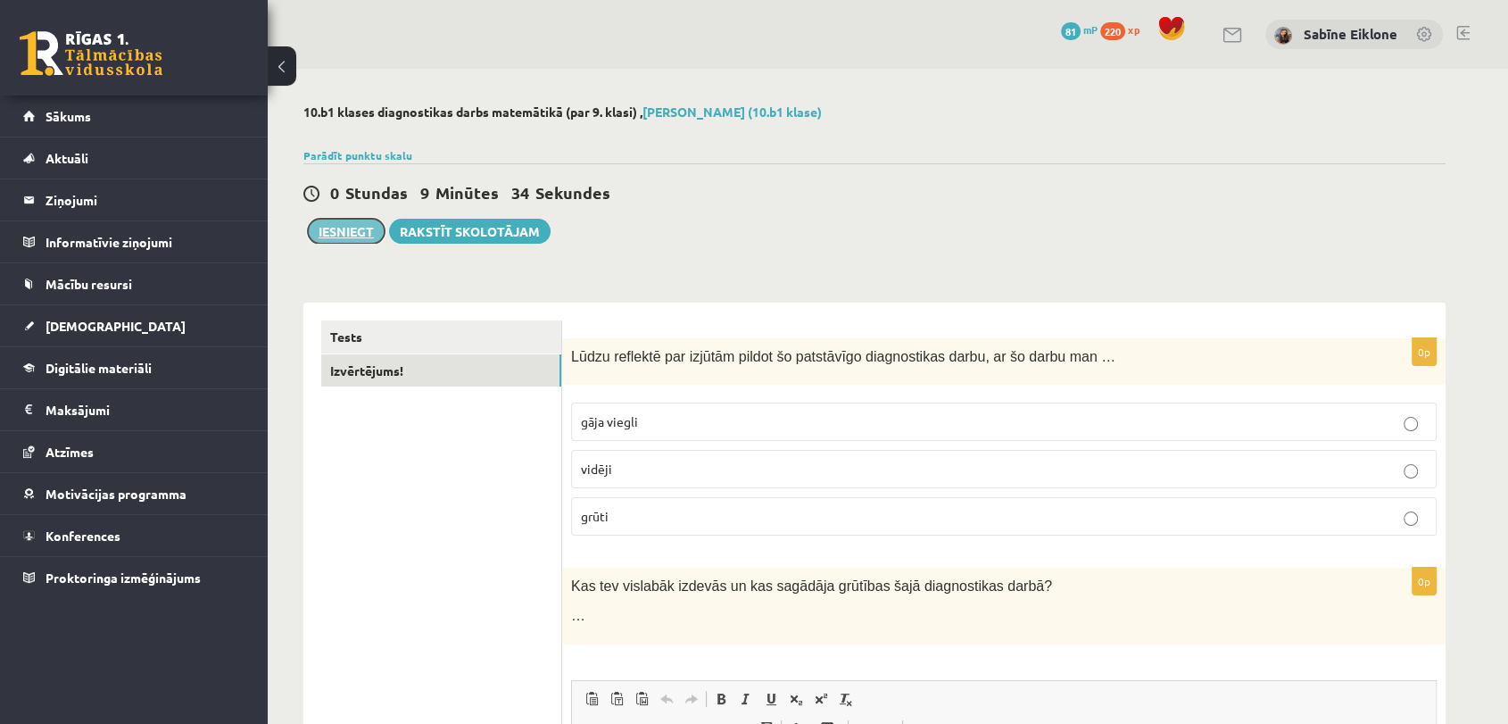
click at [352, 233] on button "Iesniegt" at bounding box center [346, 231] width 77 height 25
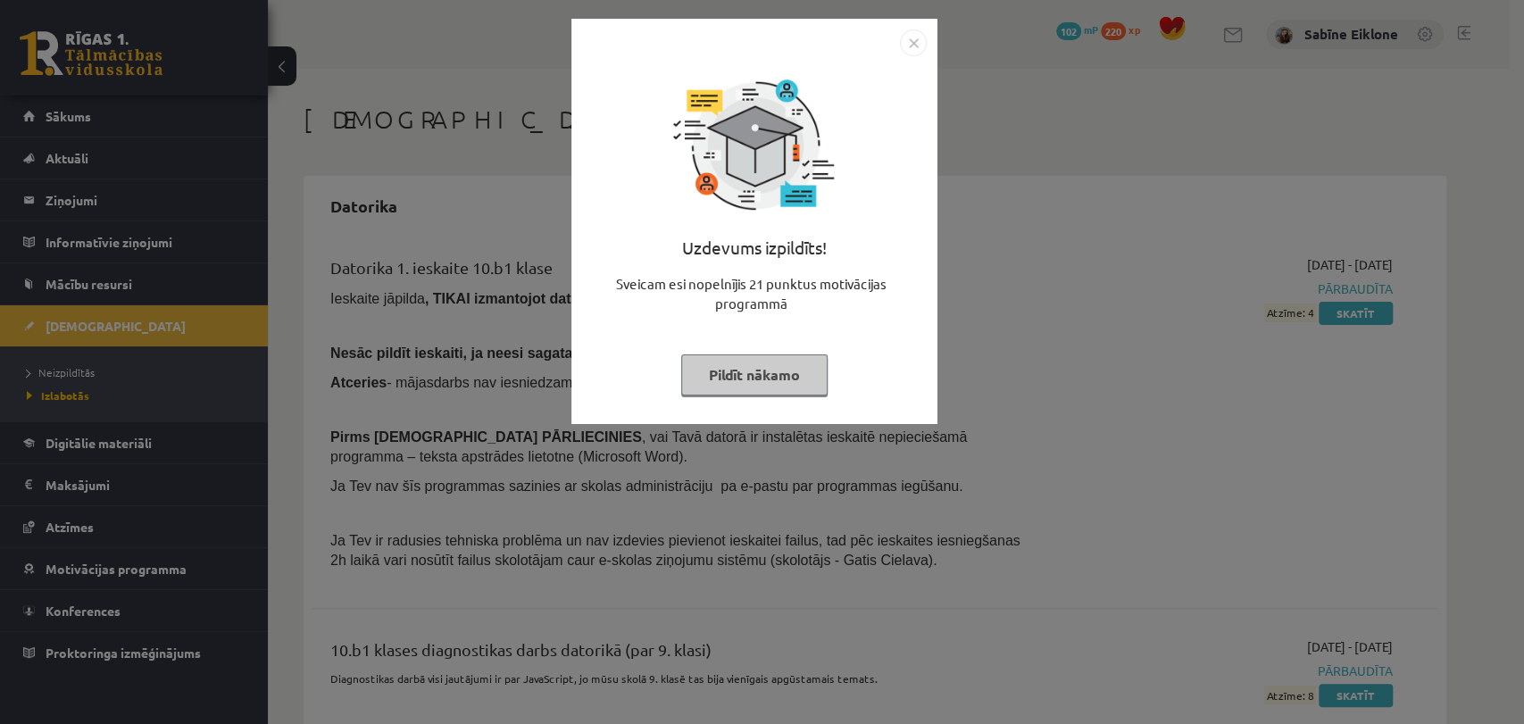
click at [793, 371] on button "Pildīt nākamo" at bounding box center [754, 374] width 146 height 41
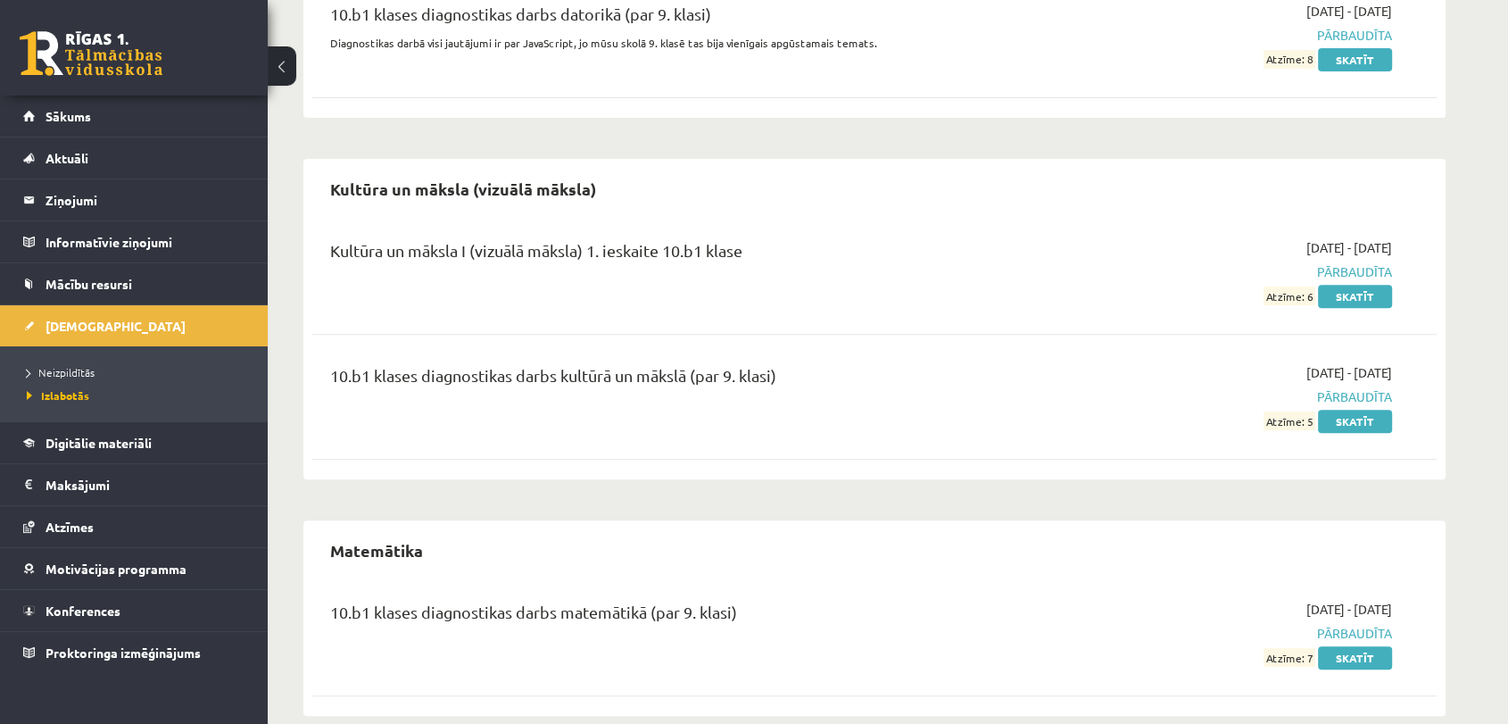
scroll to position [662, 0]
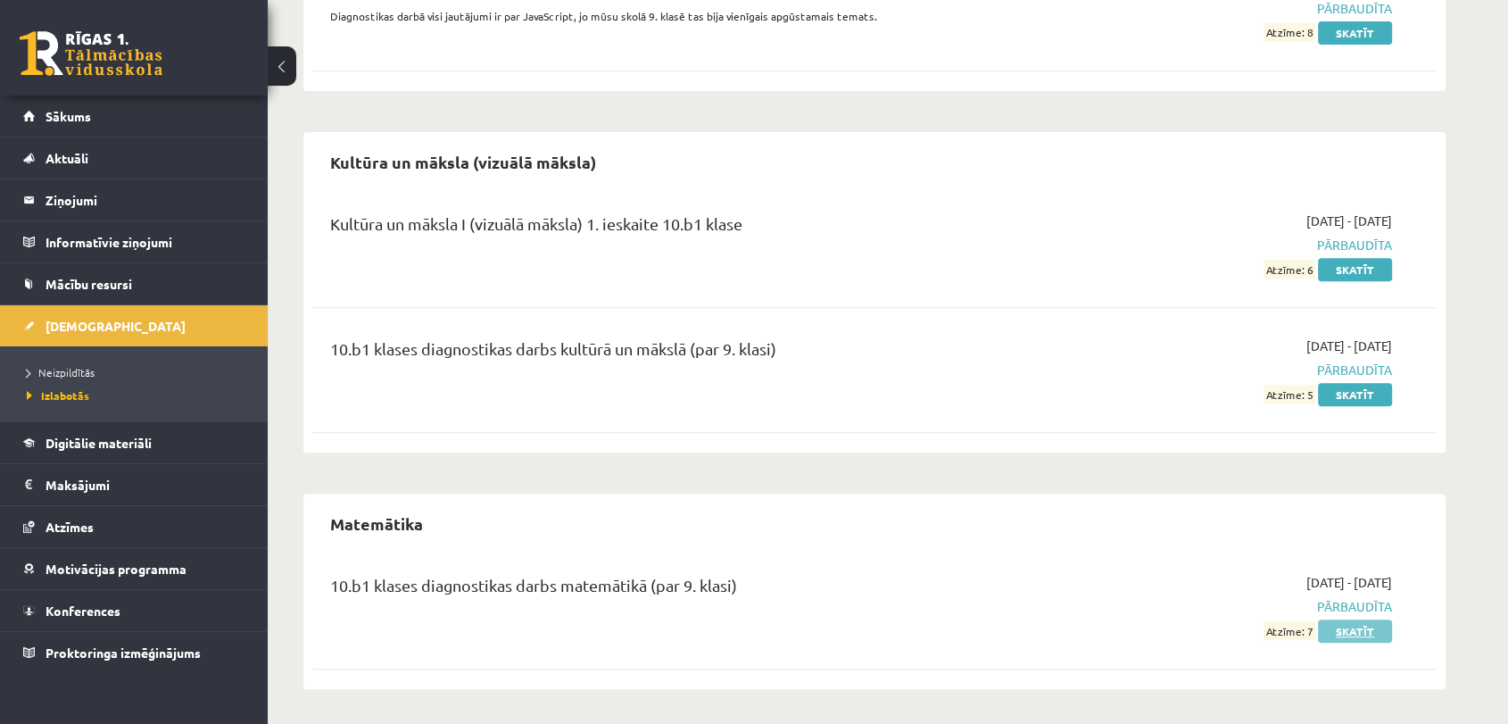
click at [1357, 637] on link "Skatīt" at bounding box center [1355, 630] width 74 height 23
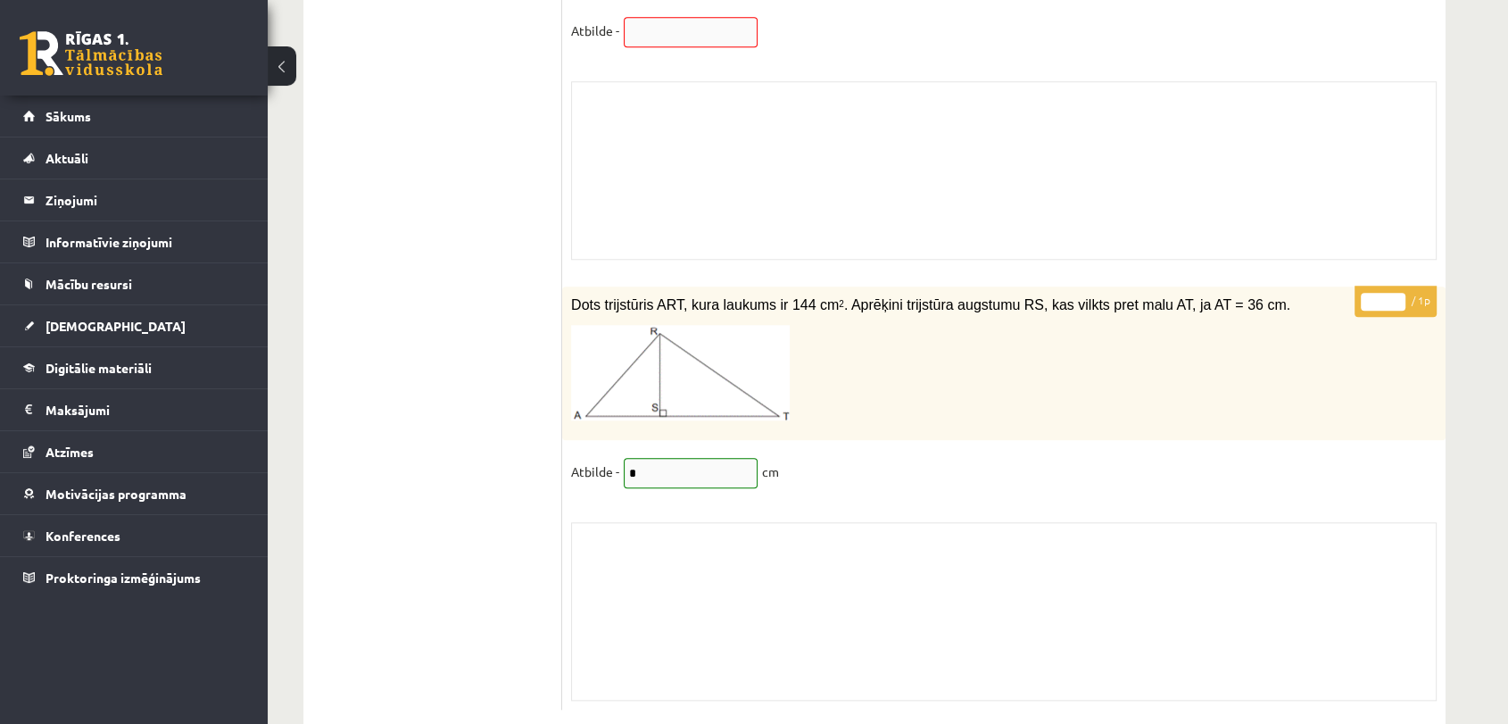
scroll to position [15216, 0]
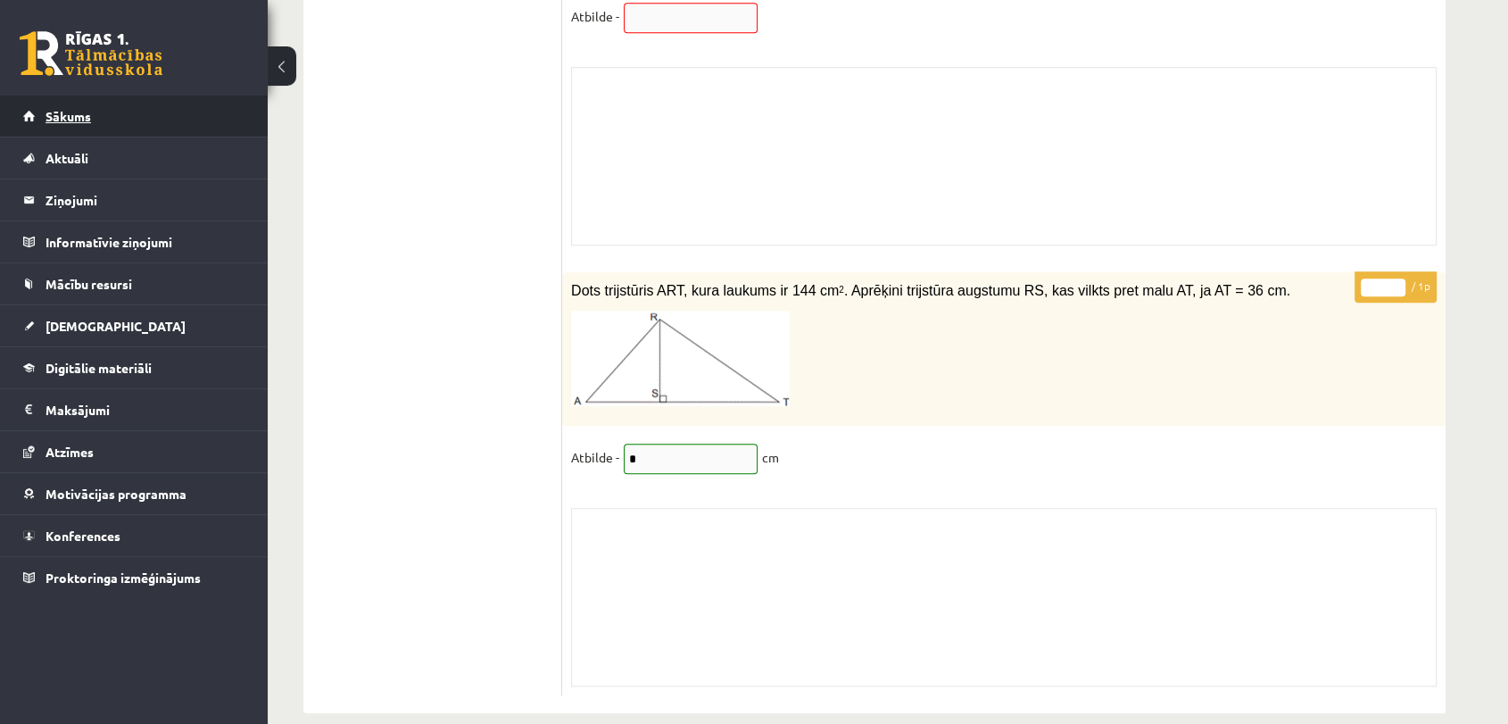
click at [95, 116] on link "Sākums" at bounding box center [134, 116] width 222 height 41
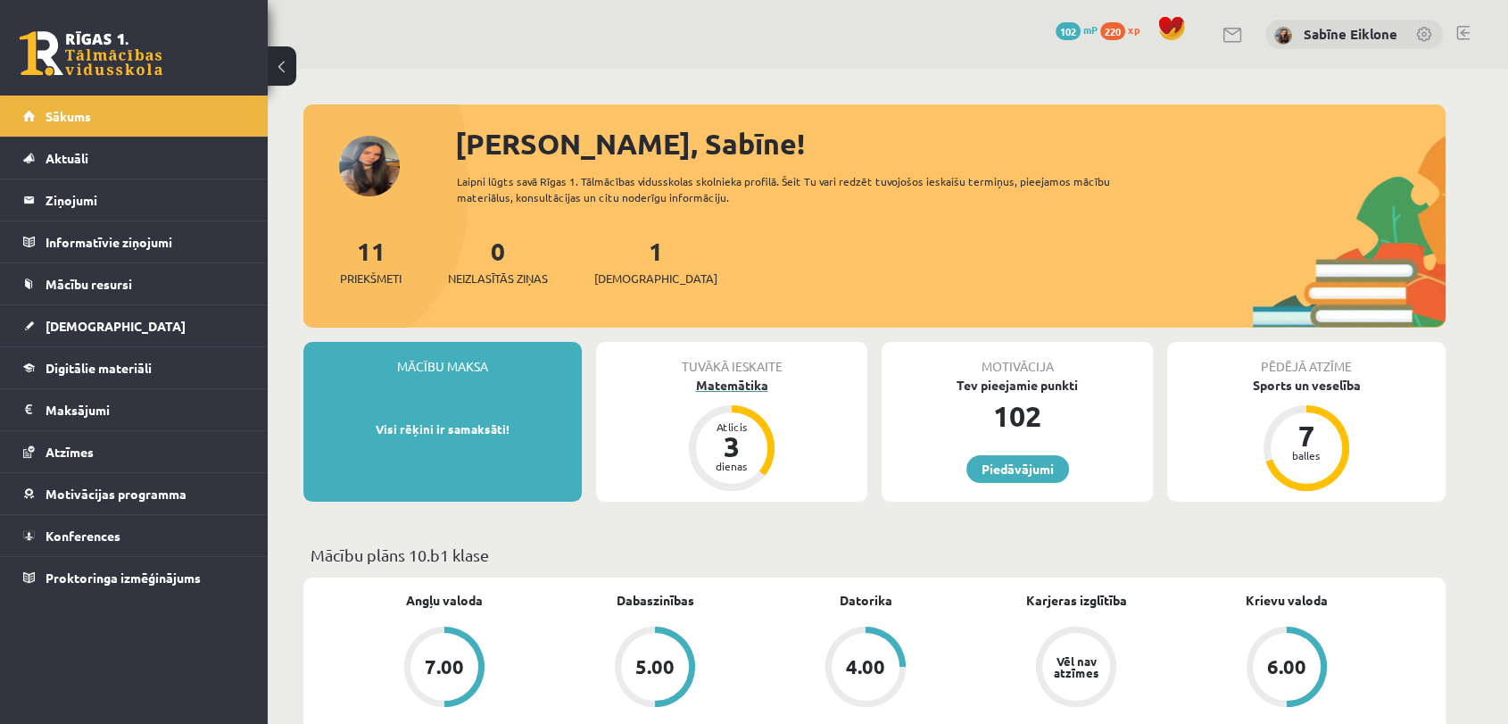
click at [752, 387] on div "Matemātika" at bounding box center [731, 385] width 271 height 19
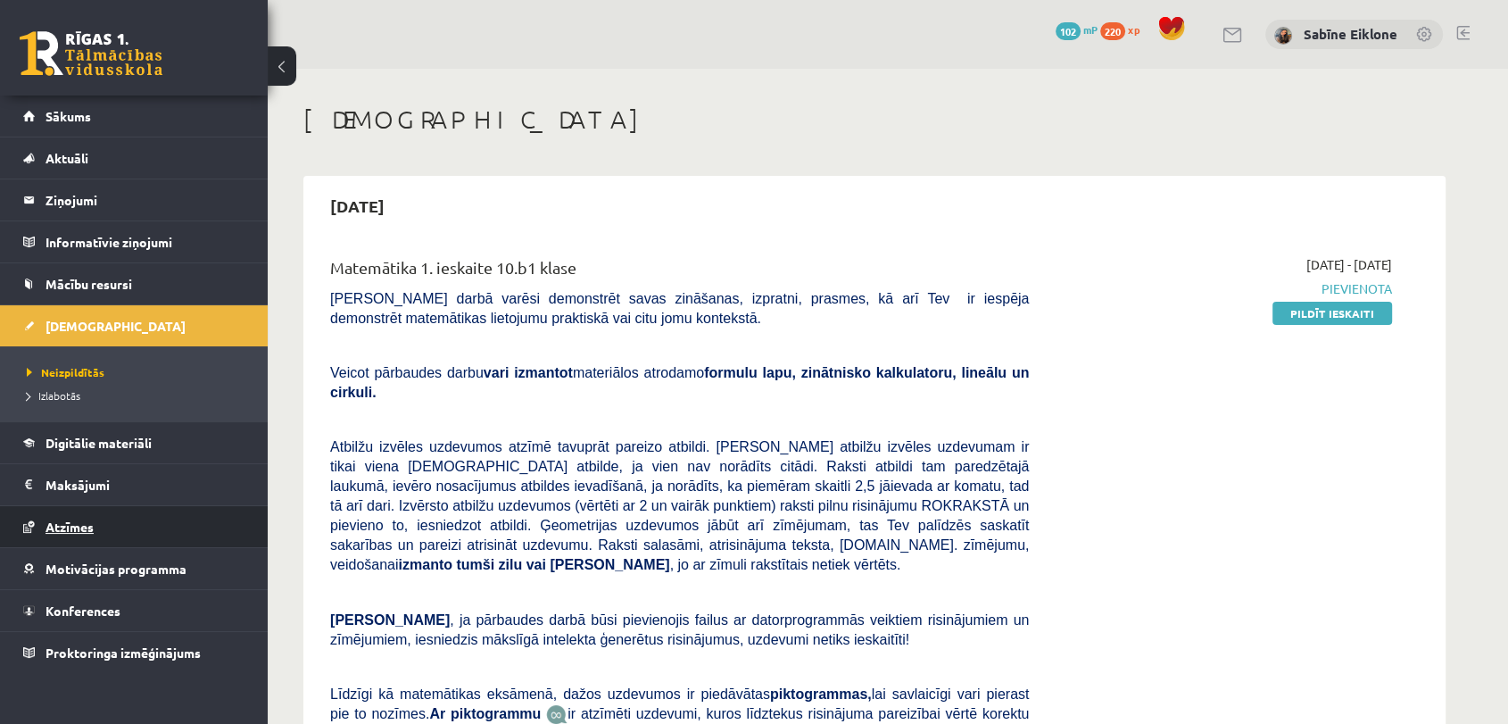
click at [96, 521] on link "Atzīmes" at bounding box center [134, 526] width 222 height 41
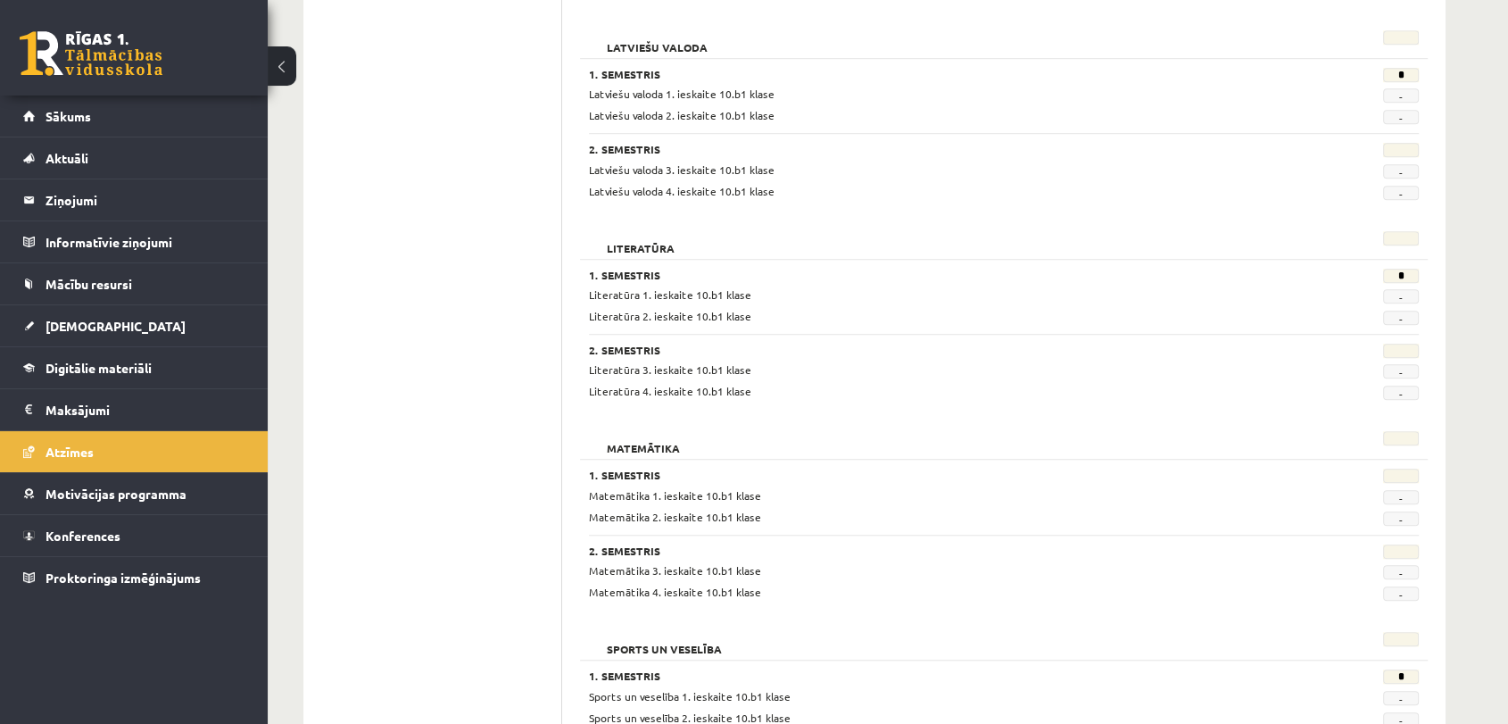
scroll to position [1289, 0]
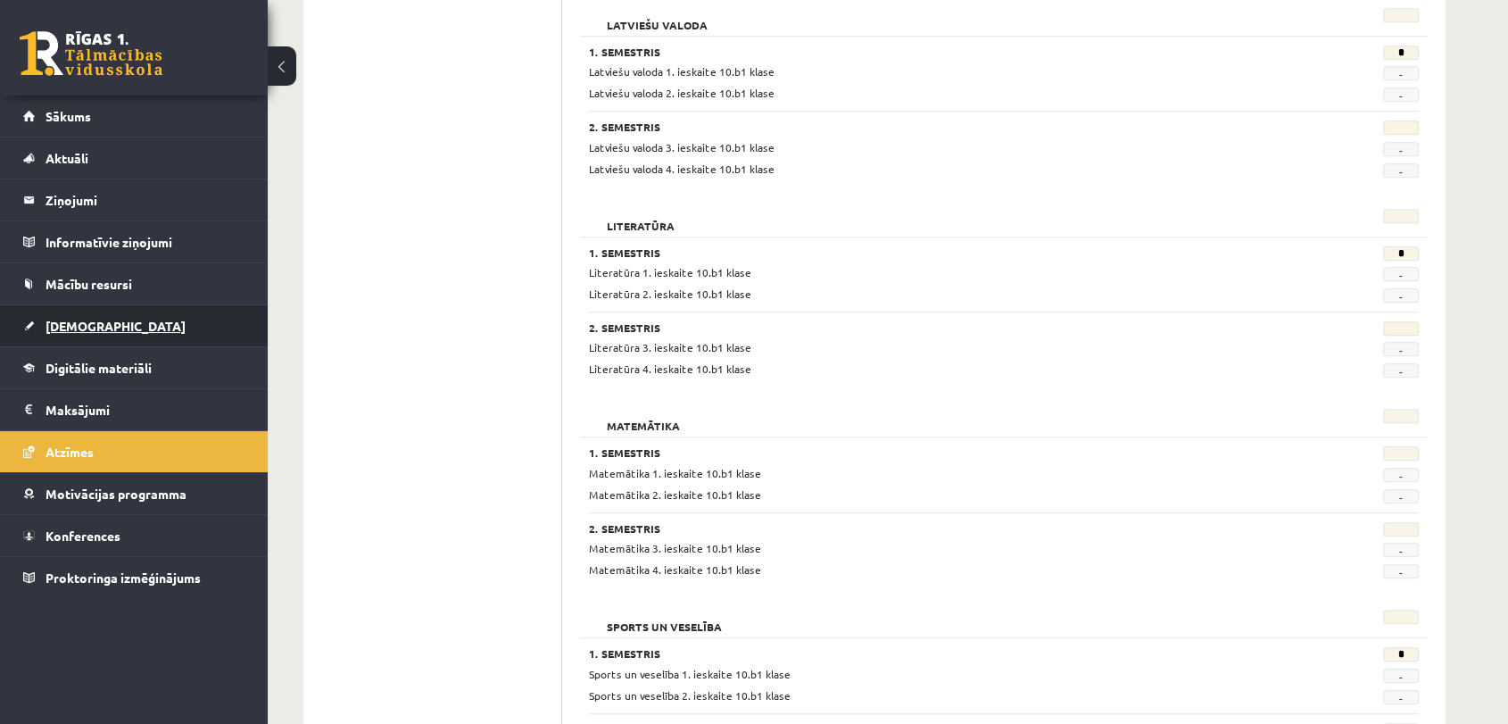
click at [86, 324] on span "[DEMOGRAPHIC_DATA]" at bounding box center [116, 326] width 140 height 16
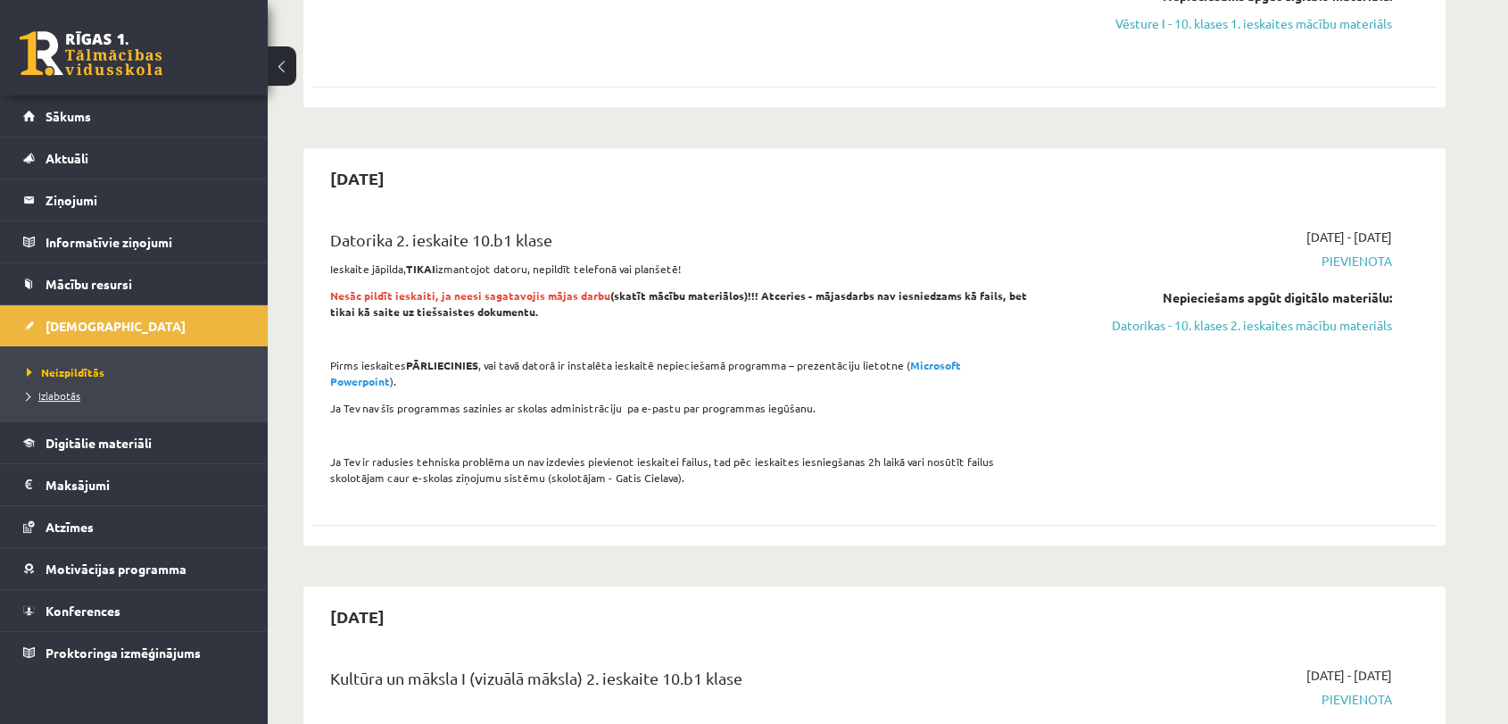
click at [72, 397] on span "Izlabotās" at bounding box center [54, 395] width 54 height 14
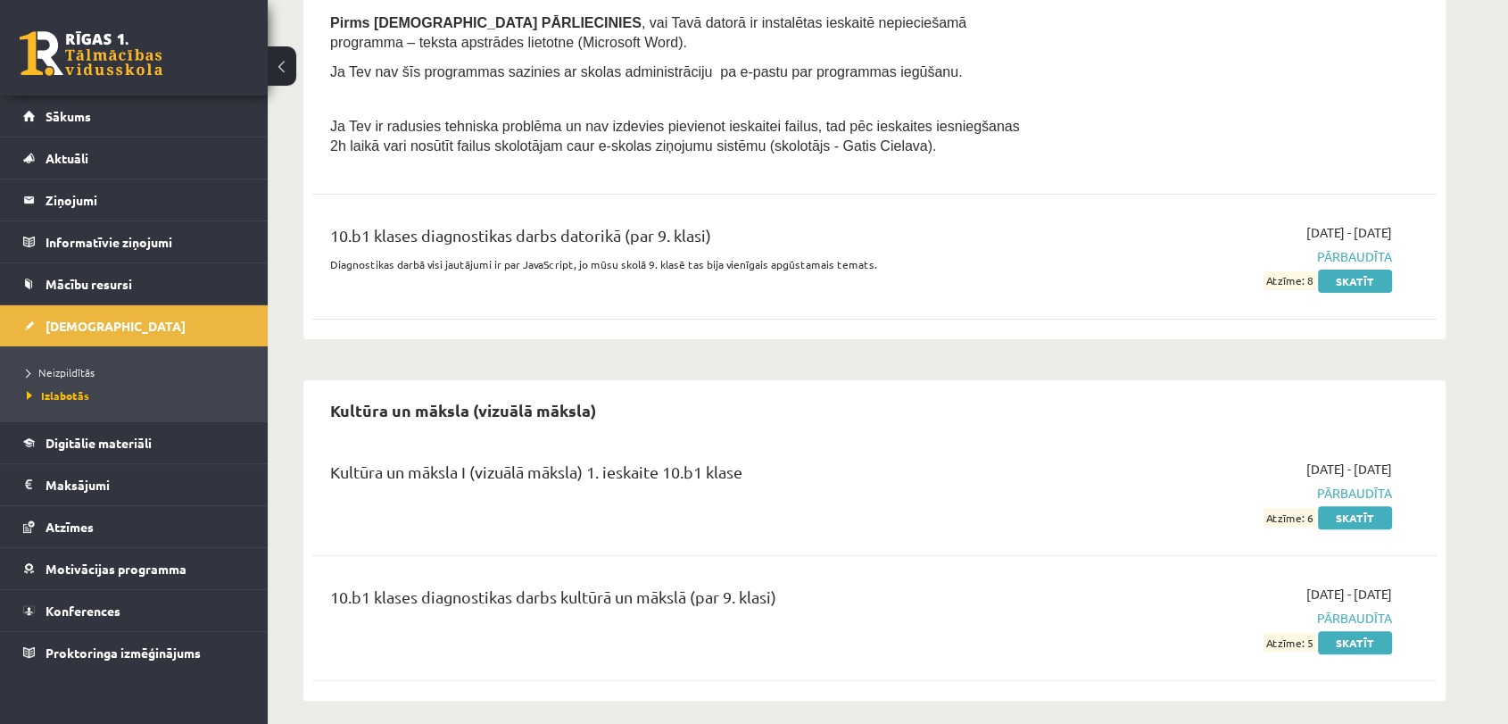
scroll to position [364, 0]
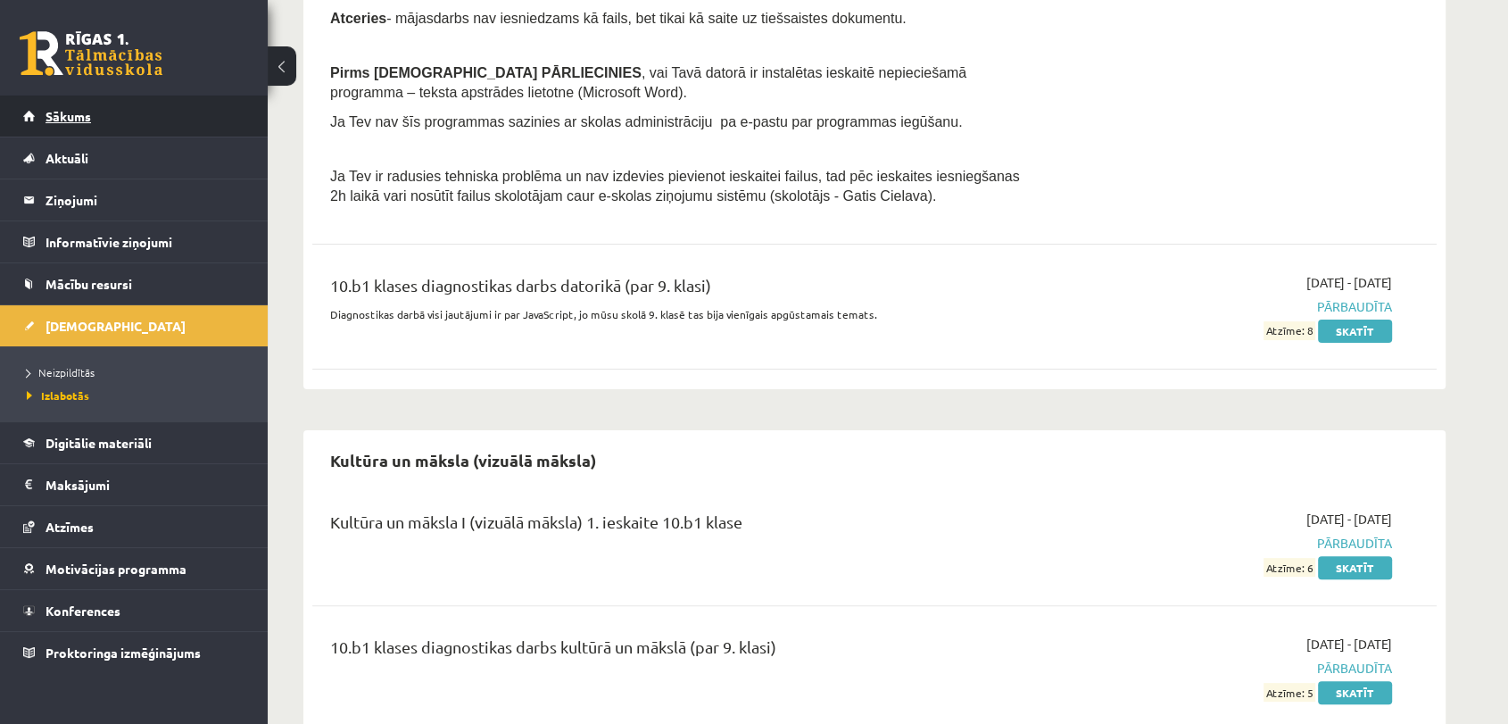
click at [93, 112] on link "Sākums" at bounding box center [134, 116] width 222 height 41
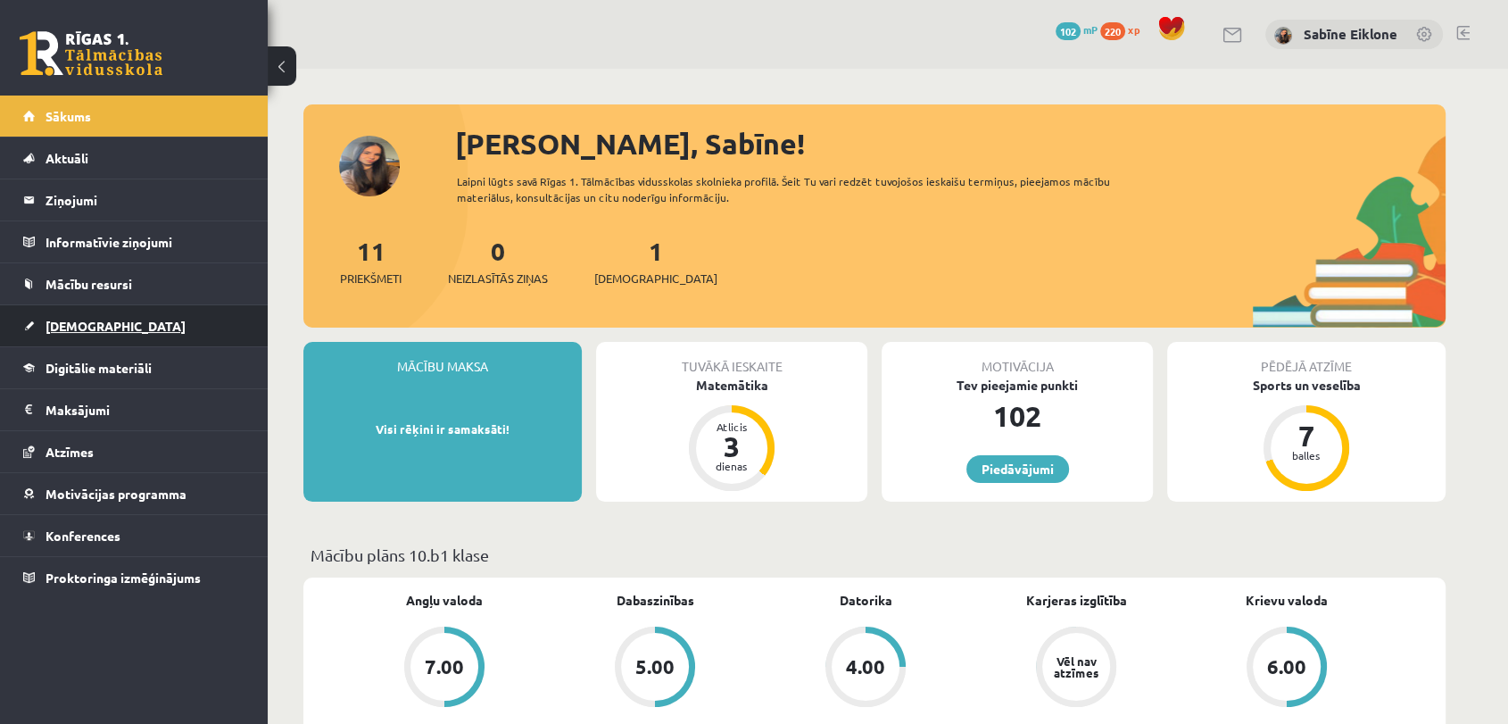
click at [104, 326] on link "[DEMOGRAPHIC_DATA]" at bounding box center [134, 325] width 222 height 41
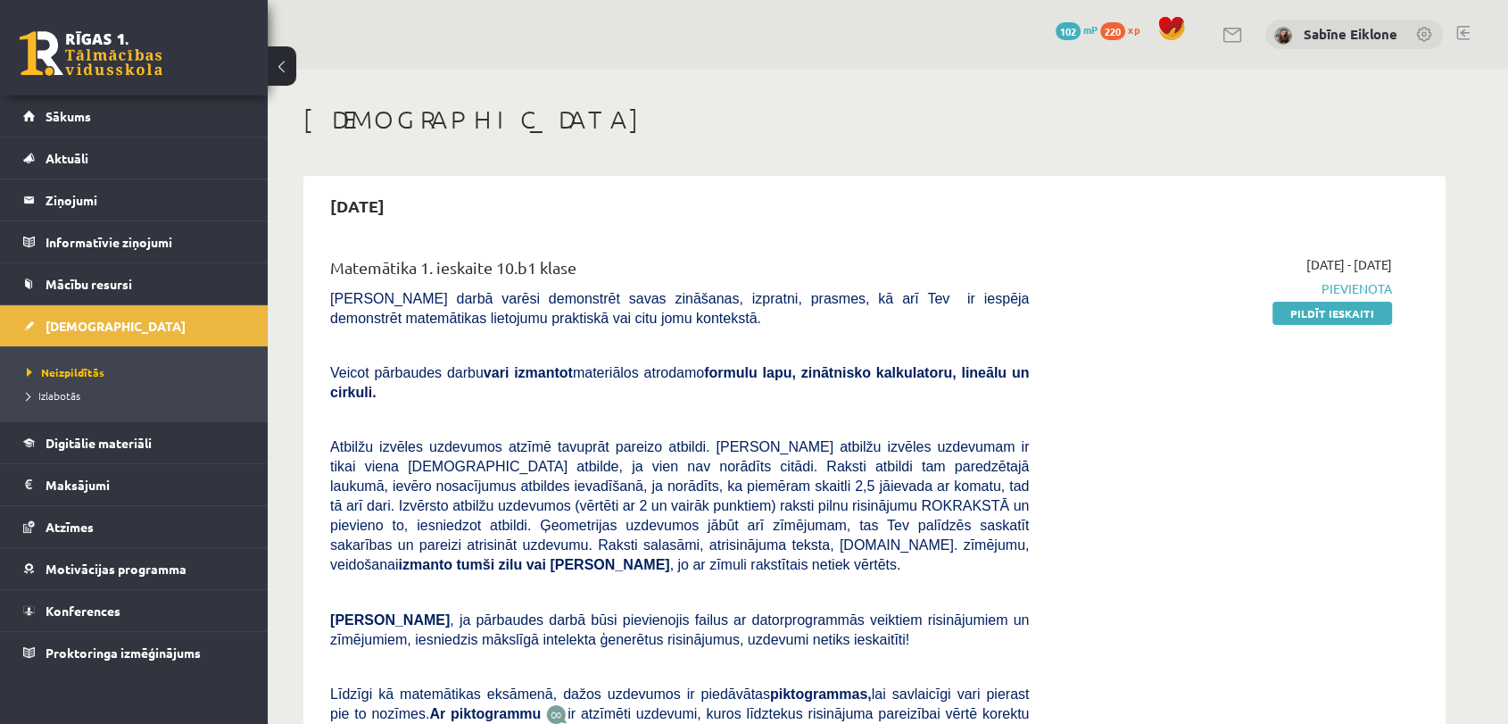
scroll to position [99, 0]
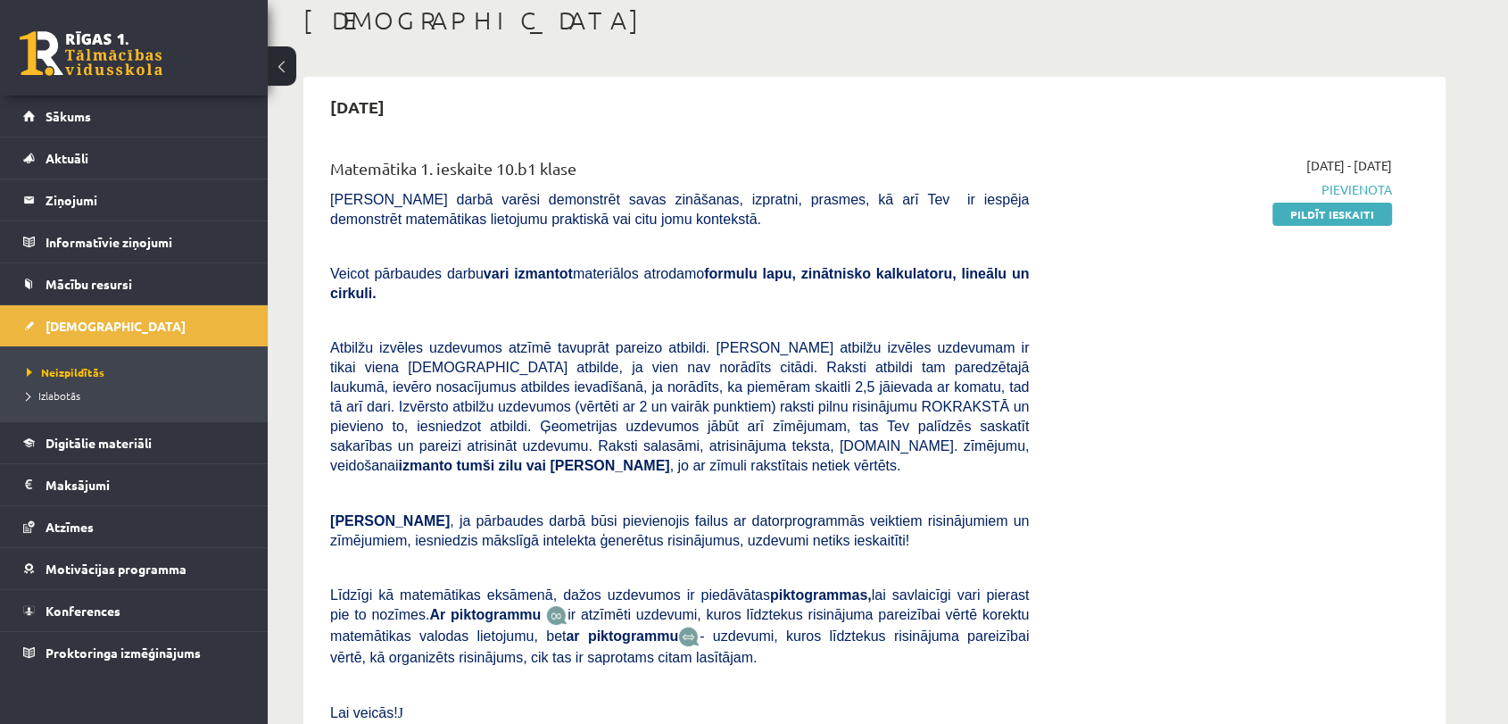
drag, startPoint x: 1304, startPoint y: 212, endPoint x: 932, endPoint y: 108, distance: 386.6
click at [1304, 212] on link "Pildīt ieskaiti" at bounding box center [1333, 214] width 120 height 23
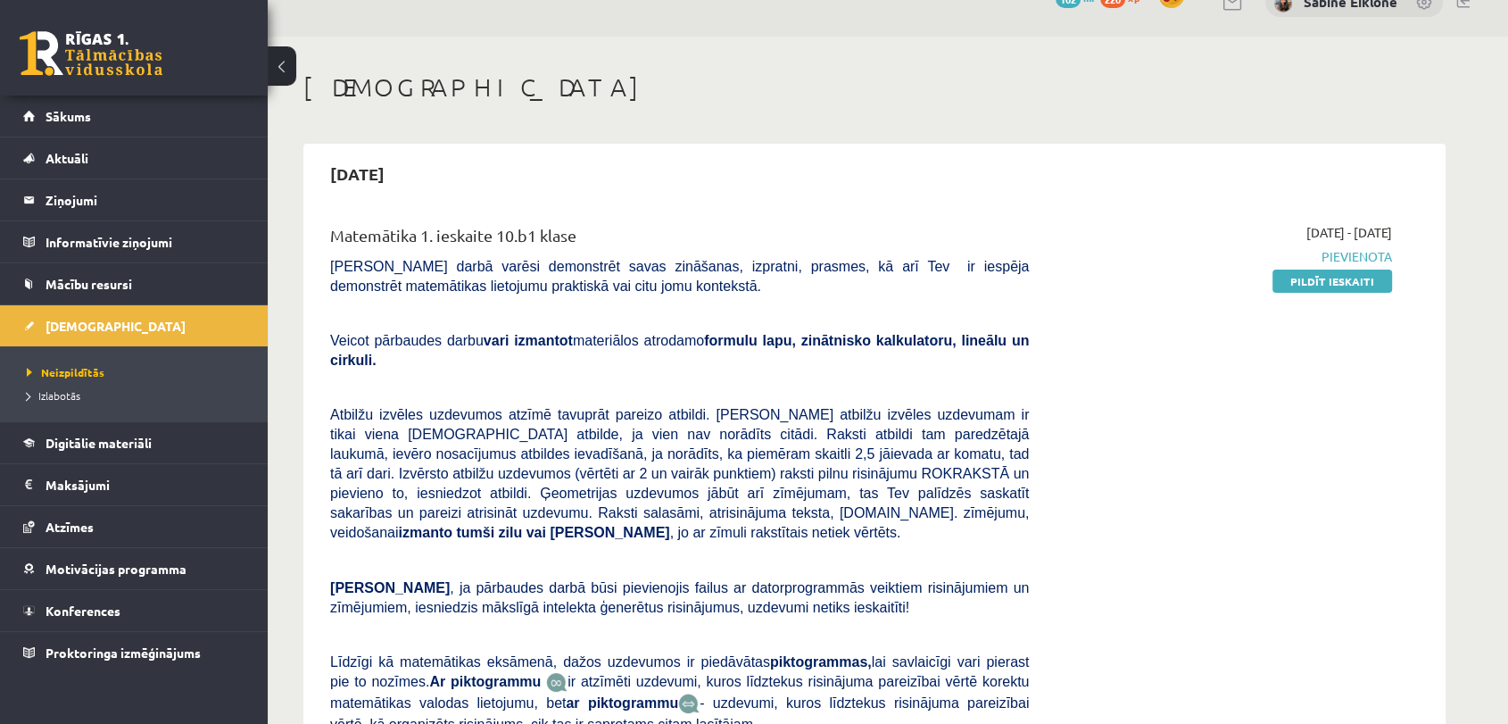
scroll to position [0, 0]
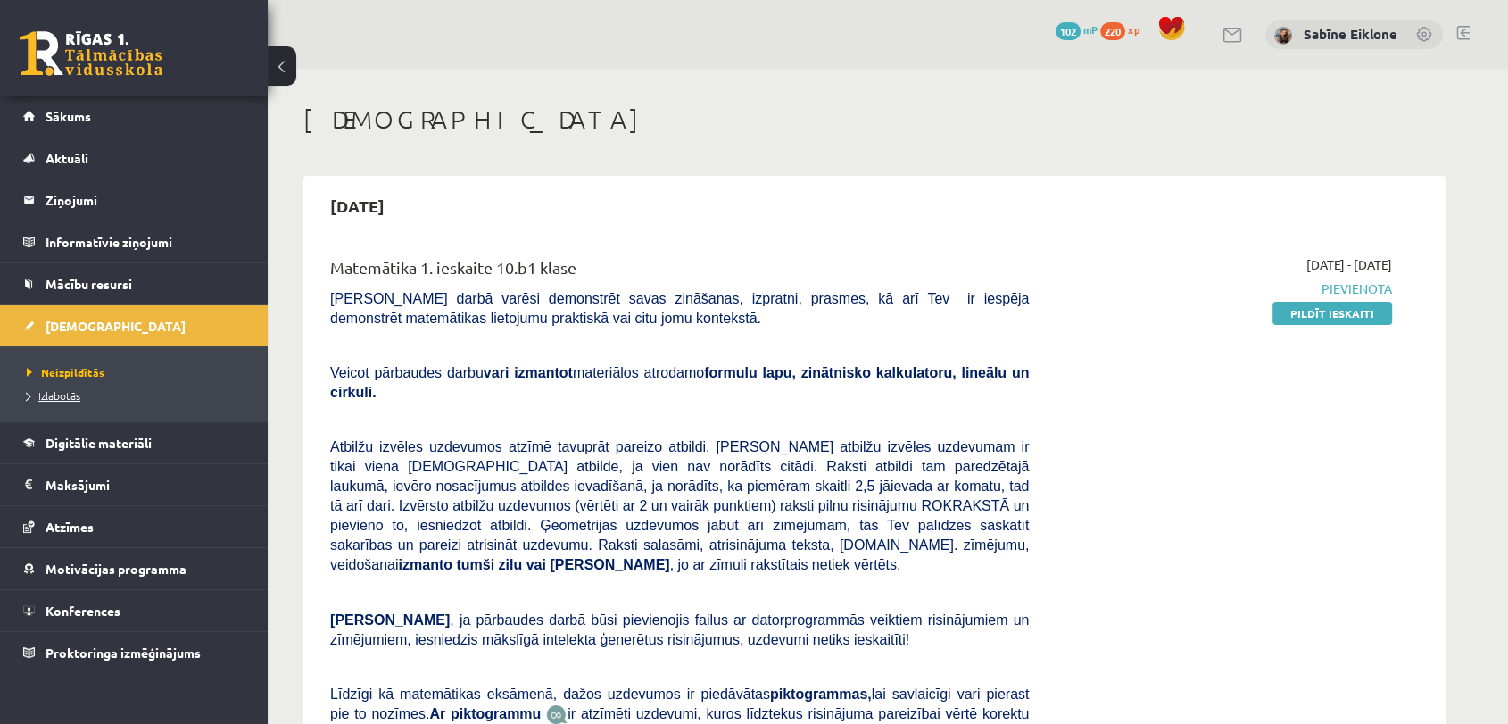
click at [62, 399] on span "Izlabotās" at bounding box center [54, 395] width 54 height 14
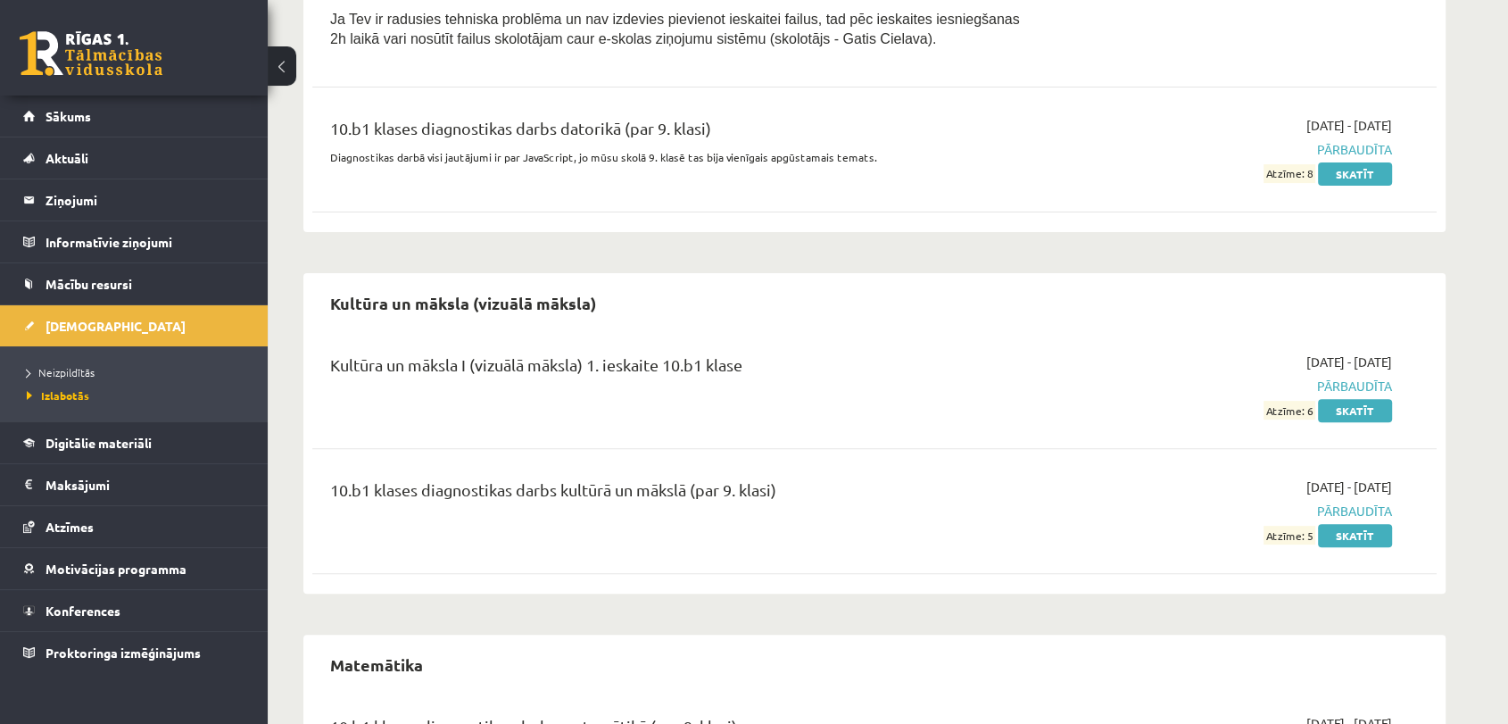
scroll to position [662, 0]
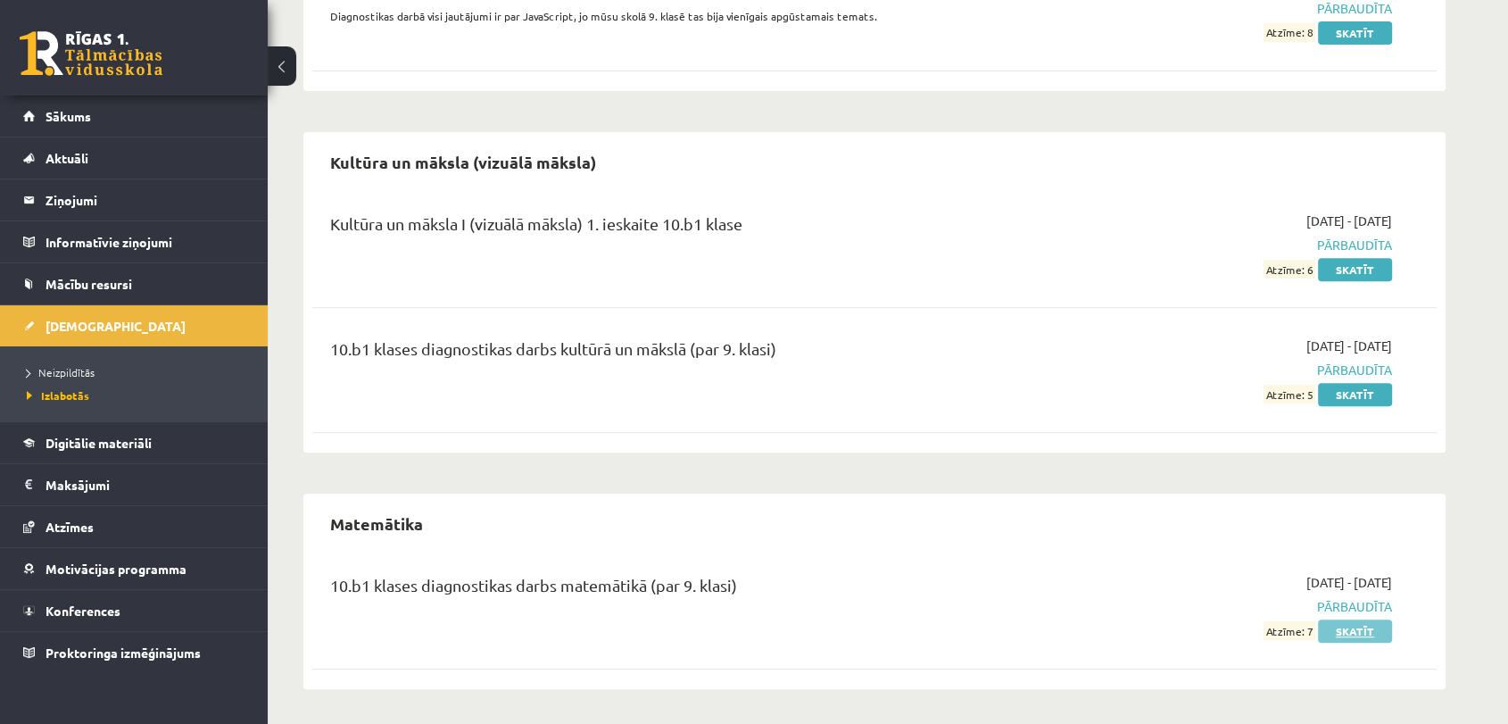
click at [1350, 627] on link "Skatīt" at bounding box center [1355, 630] width 74 height 23
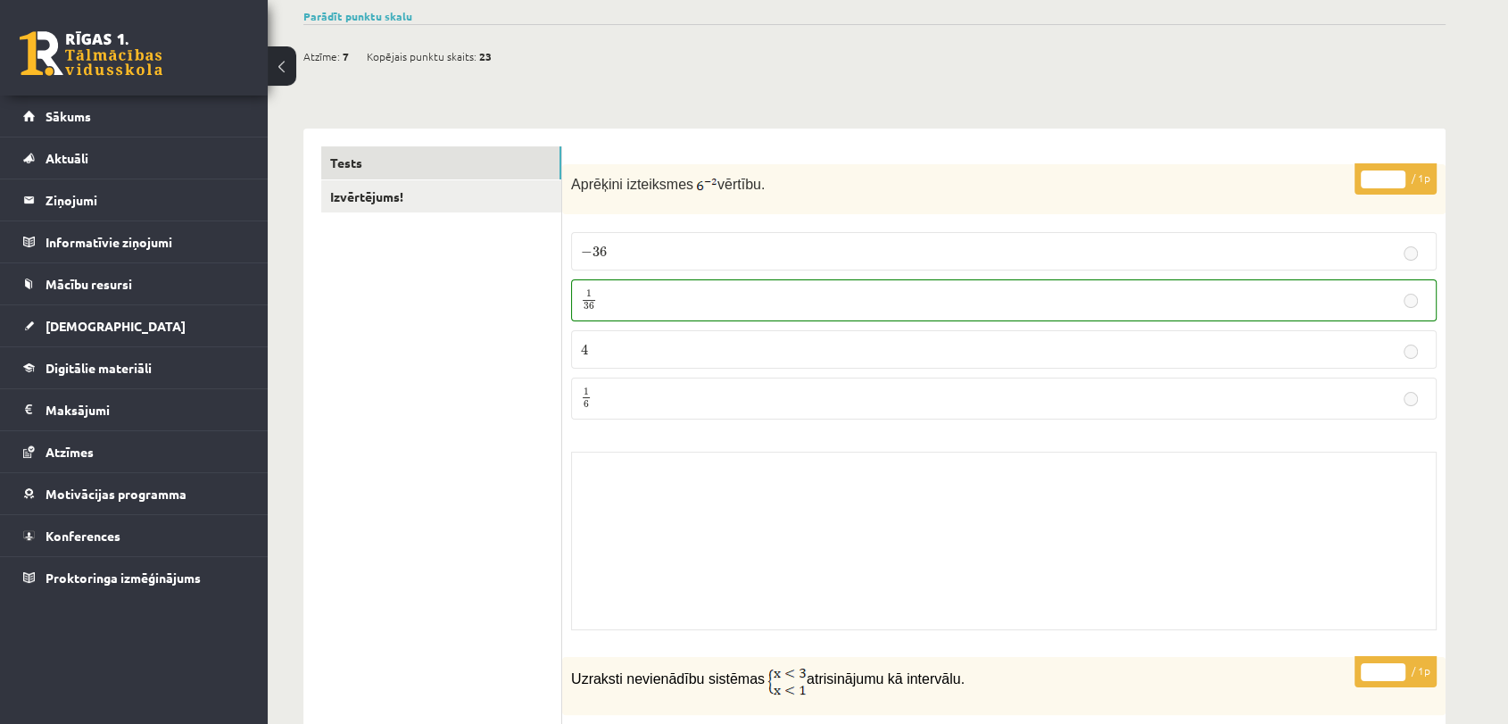
scroll to position [198, 0]
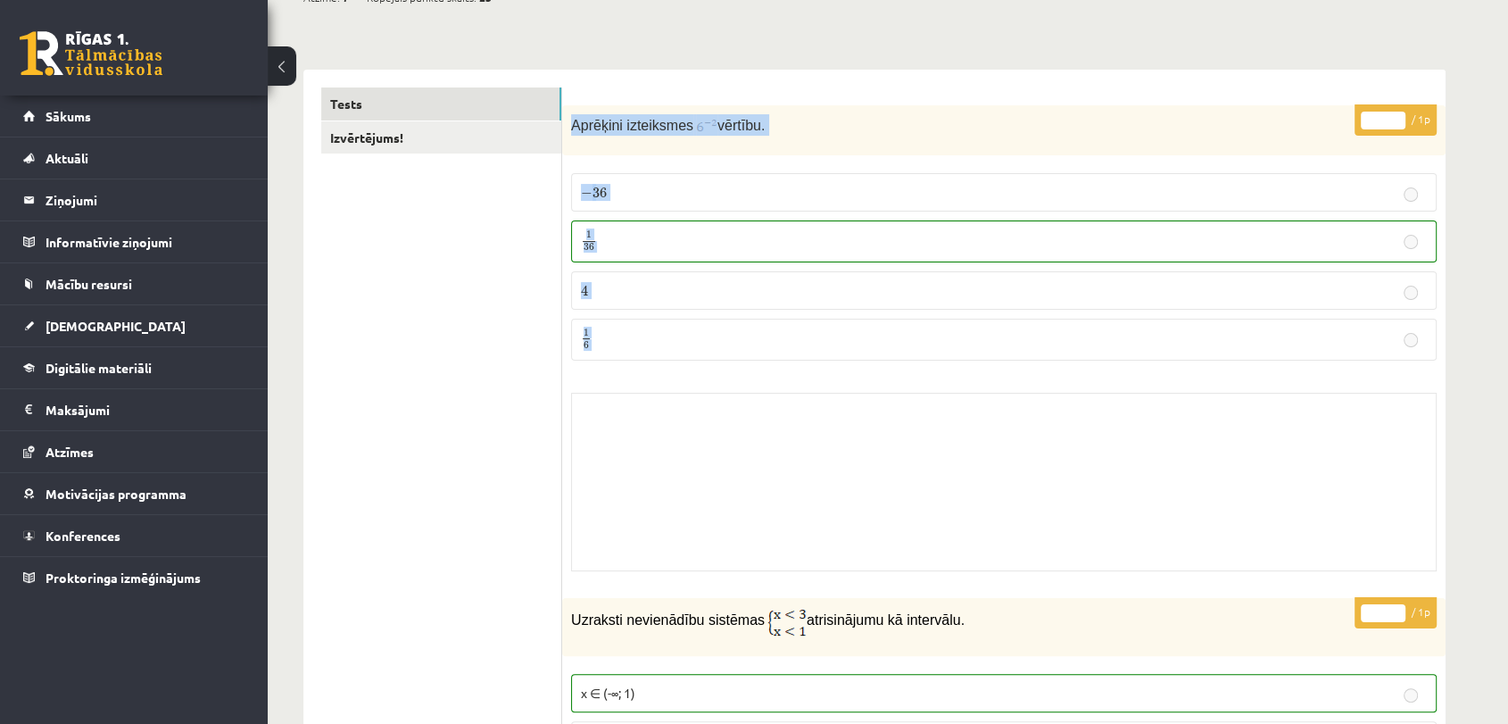
drag, startPoint x: 569, startPoint y: 121, endPoint x: 864, endPoint y: 366, distance: 382.8
click at [864, 366] on div "* / 1p Aprēķini izteiksmes vērtību. − 36 − 36 1 36 1 36 4 4 1 6 1 6 Skolotāja p…" at bounding box center [1004, 342] width 884 height 475
copy form "Aprēķini izteiksmes vērtību. − 36 − 36 1 36 1 36 4 4 1 6 1 6 Skolotāja pielikums"
click at [1443, 315] on div "* / 1p Aprēķini izteiksmes vērtību. − 36 − 36 1 36 1 36 4 4 1 6 1 6 Skolotāja p…" at bounding box center [1004, 342] width 884 height 475
click at [1192, 124] on p "Aprēķini izteiksmes vērtību." at bounding box center [959, 124] width 777 height 21
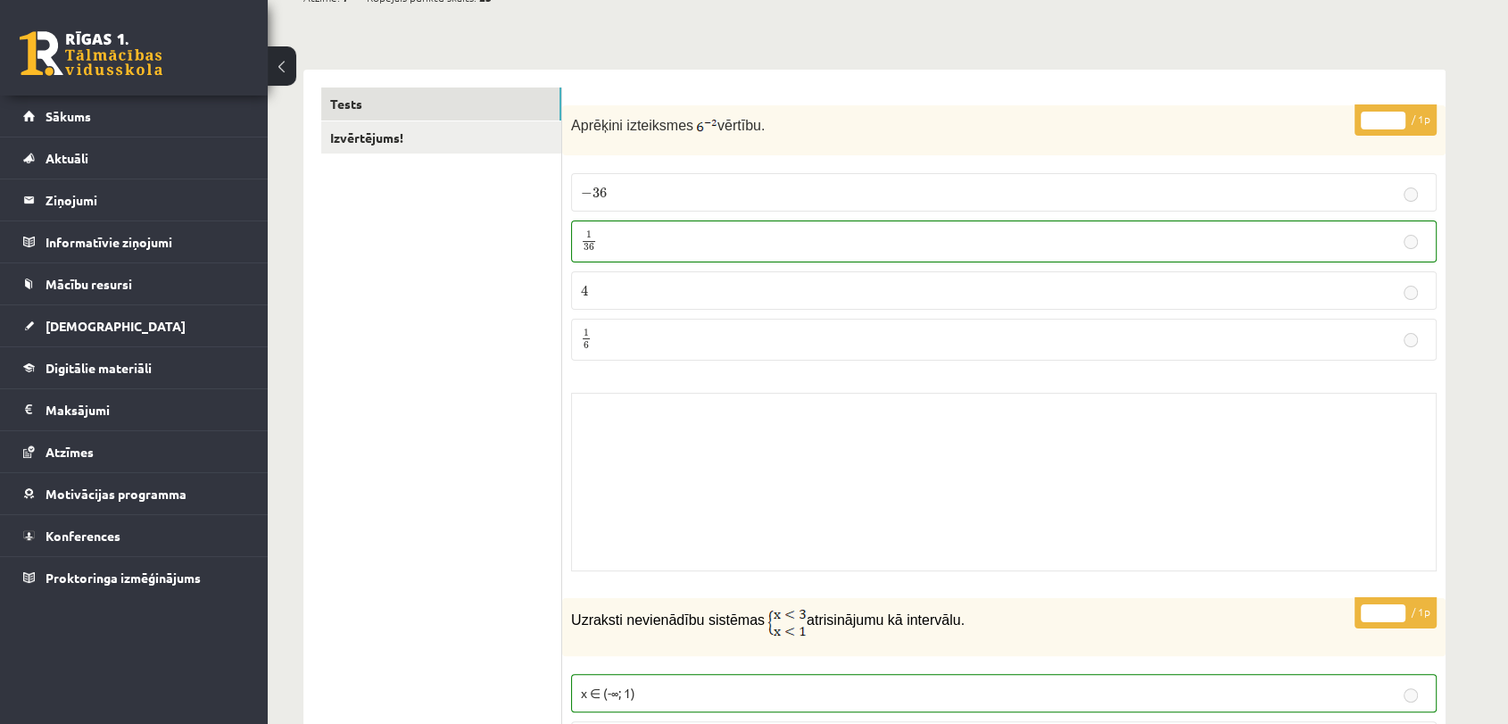
click at [53, 72] on link at bounding box center [91, 53] width 143 height 45
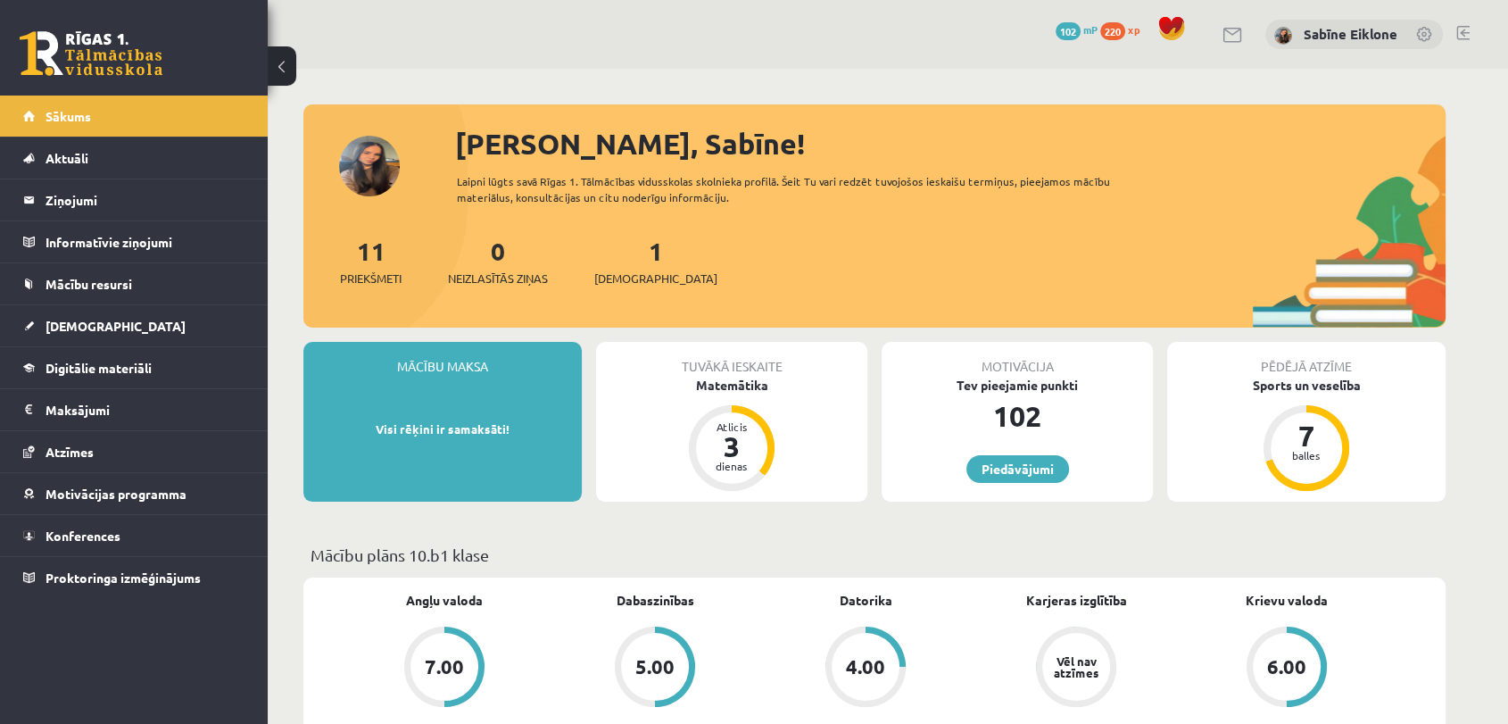
click at [606, 291] on div "11 Priekšmeti 0 Neizlasītās ziņas 1 Ieskaites" at bounding box center [874, 280] width 1142 height 96
